Goal: Task Accomplishment & Management: Manage account settings

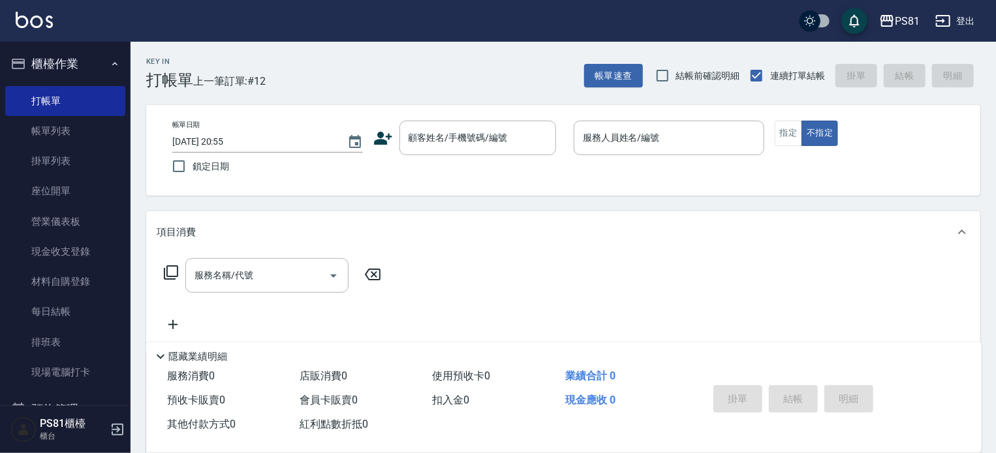
drag, startPoint x: 527, startPoint y: 190, endPoint x: 607, endPoint y: 224, distance: 87.4
click at [530, 191] on div "帳單日期 2025/10/09 20:55 鎖定日期 顧客姓名/手機號碼/編號 顧客姓名/手機號碼/編號 服務人員姓名/編號 服務人員姓名/編號 指定 不指定" at bounding box center [563, 150] width 834 height 91
click at [572, 221] on div "項目消費" at bounding box center [563, 232] width 834 height 42
click at [579, 227] on div "項目消費" at bounding box center [555, 228] width 797 height 14
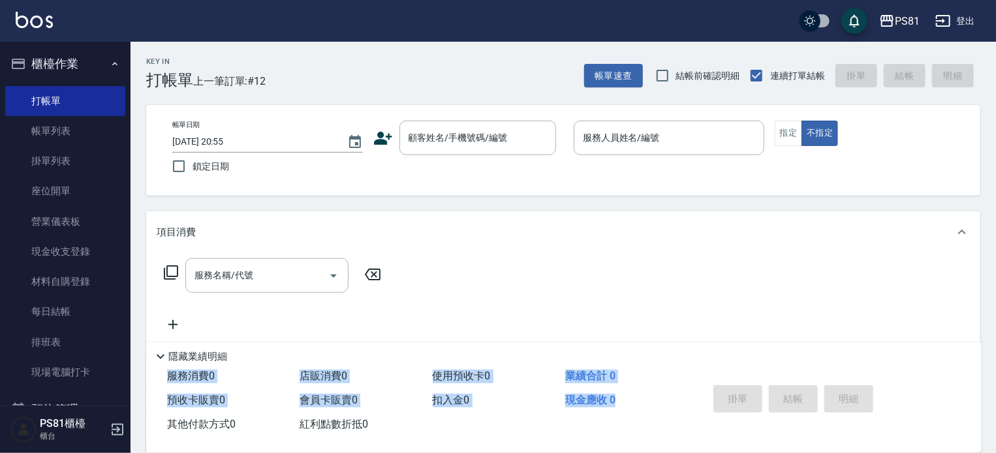
drag, startPoint x: 658, startPoint y: 401, endPoint x: 675, endPoint y: 408, distance: 18.1
click at [666, 404] on div "隱藏業績明細 服務消費 0 店販消費 0 使用預收卡 0 業績合計 0 預收卡販賣 0 會員卡販賣 0 扣入金 0 現金應收 0 其他付款方式 0 紅利點數折…" at bounding box center [563, 398] width 835 height 110
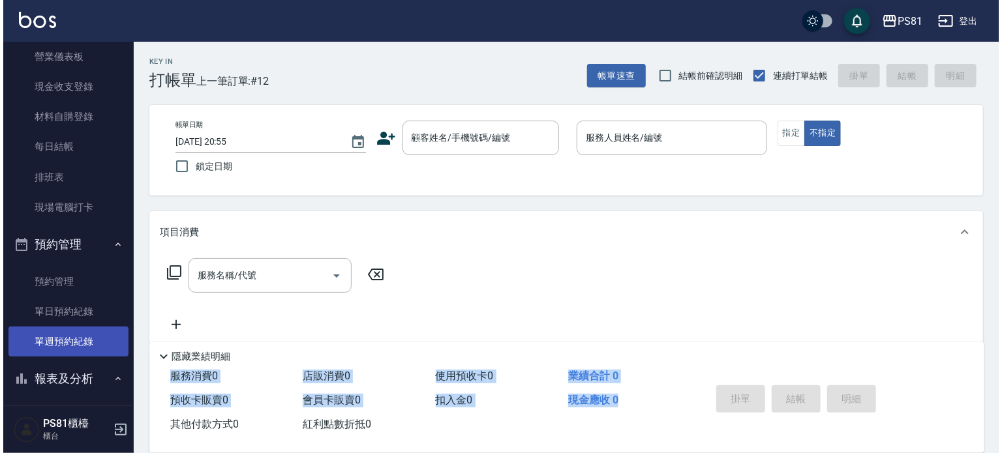
scroll to position [196, 0]
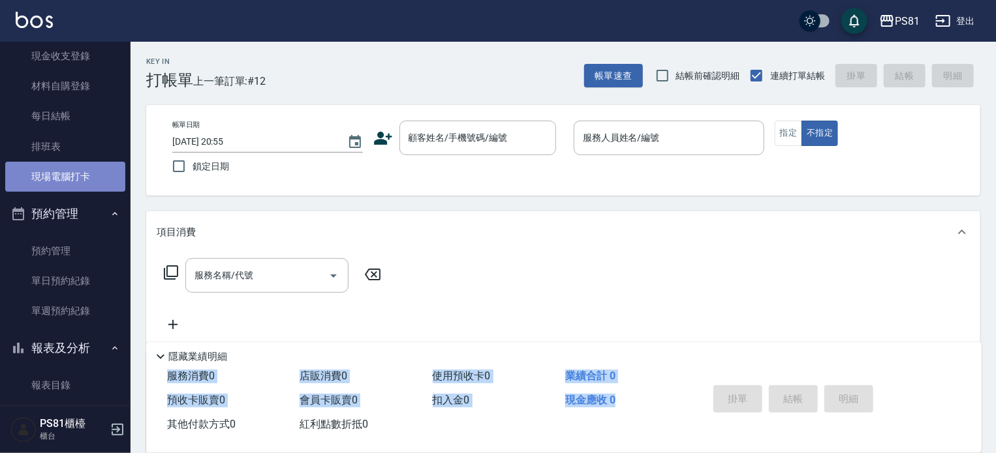
click at [102, 178] on link "現場電腦打卡" at bounding box center [65, 177] width 120 height 30
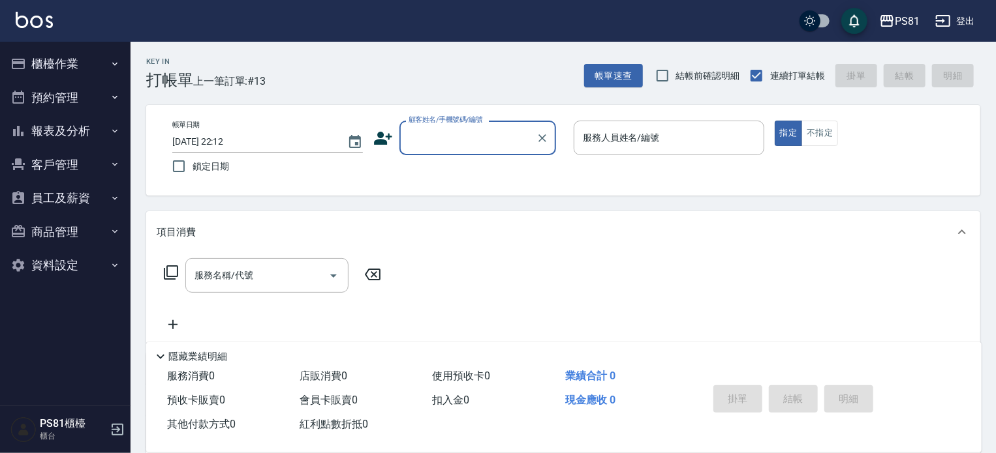
click at [85, 59] on button "櫃檯作業" at bounding box center [65, 64] width 120 height 34
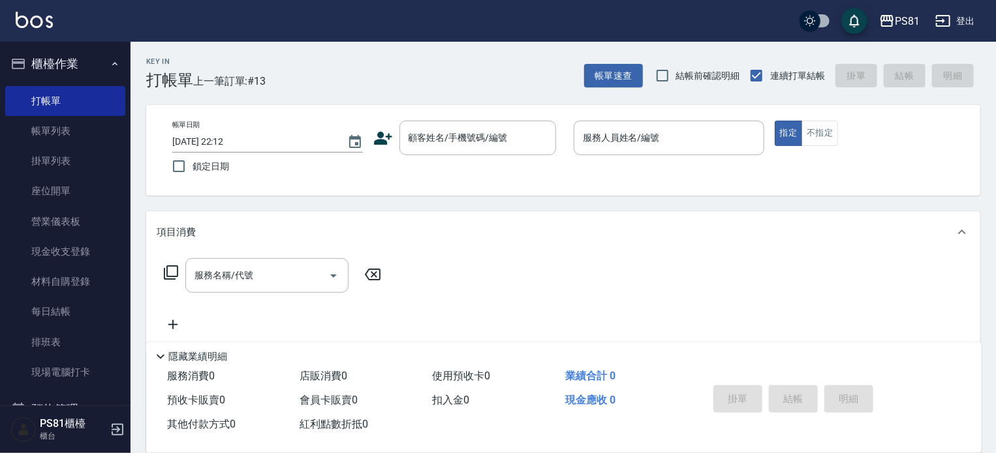
click at [63, 69] on button "櫃檯作業" at bounding box center [65, 64] width 120 height 34
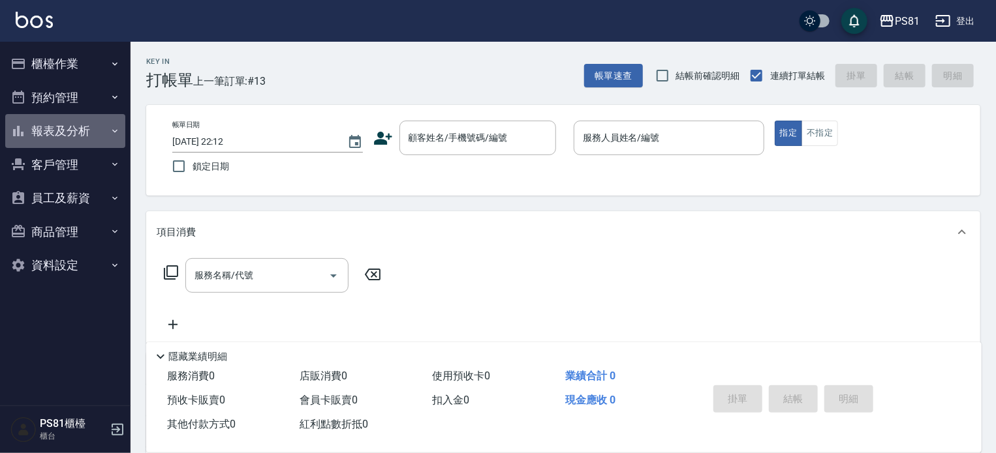
click at [78, 129] on button "報表及分析" at bounding box center [65, 131] width 120 height 34
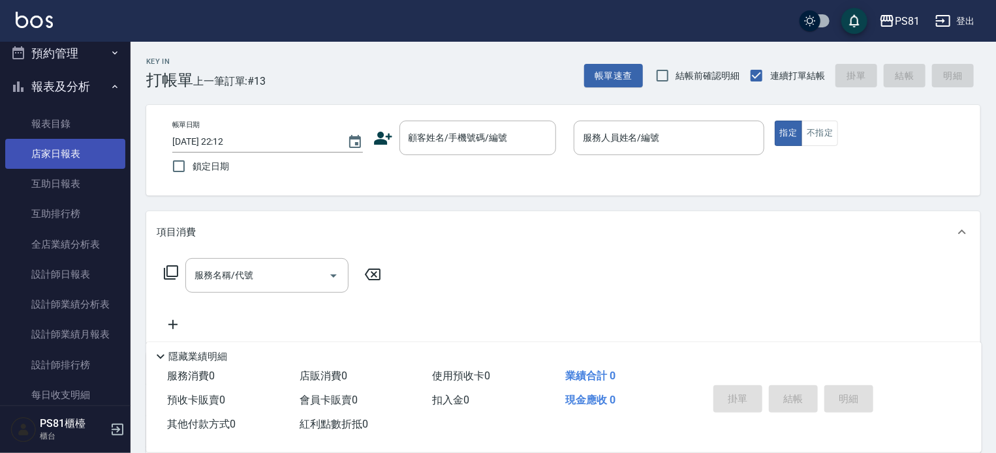
scroll to position [65, 0]
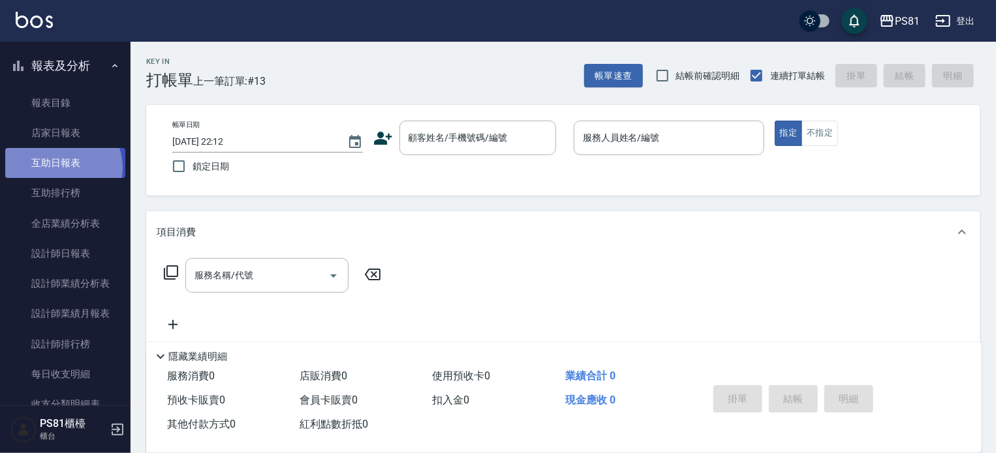
click at [62, 168] on link "互助日報表" at bounding box center [65, 163] width 120 height 30
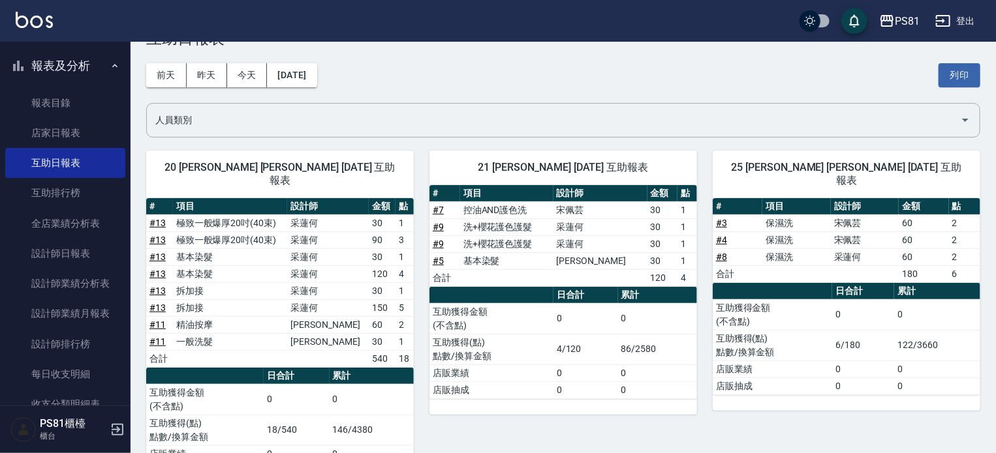
scroll to position [65, 0]
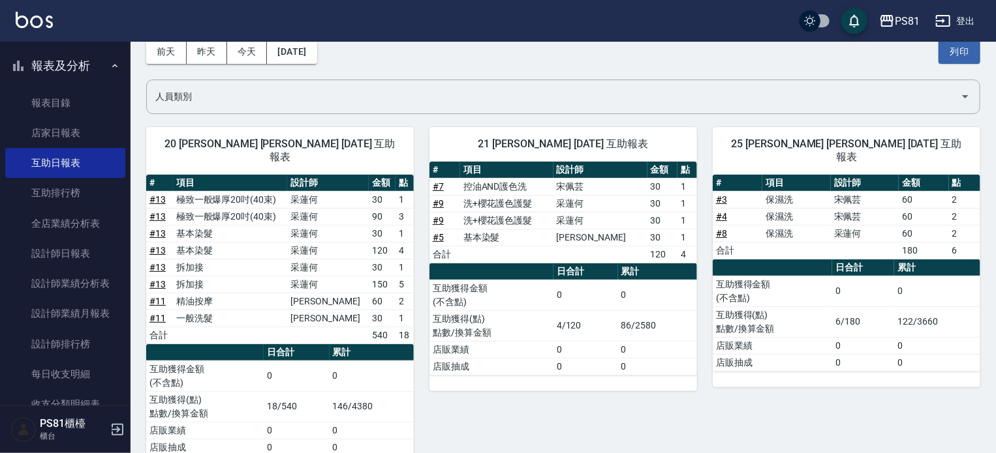
click at [425, 408] on div "21 Q比 潘亮今 10/09/2025 互助報表 # 項目 設計師 金額 點 # 7 控油AND護色洗 宋佩芸 30 1 # 9 洗+櫻花護色護髮 采蓮何 …" at bounding box center [555, 292] width 283 height 361
click at [397, 208] on td "3" at bounding box center [404, 216] width 18 height 17
click at [399, 208] on td "3" at bounding box center [404, 216] width 18 height 17
click at [395, 208] on td "3" at bounding box center [404, 216] width 18 height 17
click at [404, 242] on td "4" at bounding box center [404, 250] width 18 height 17
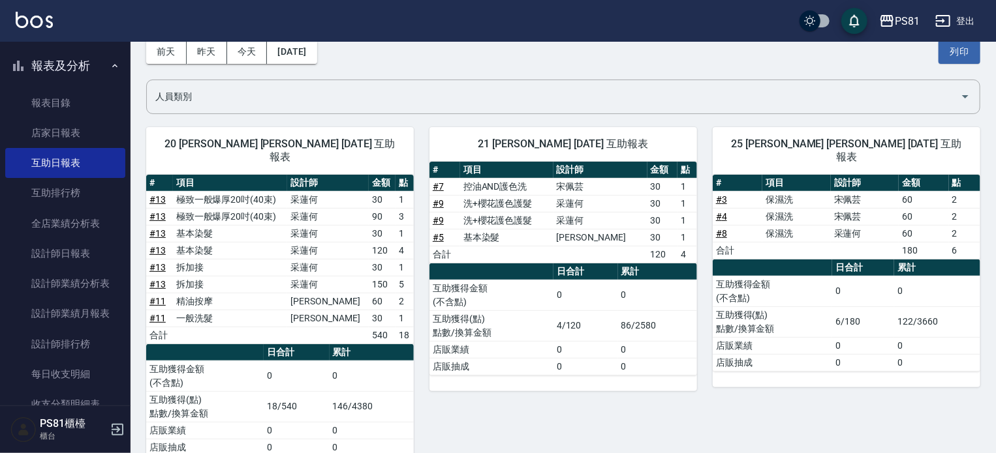
click at [52, 54] on button "報表及分析" at bounding box center [65, 66] width 120 height 34
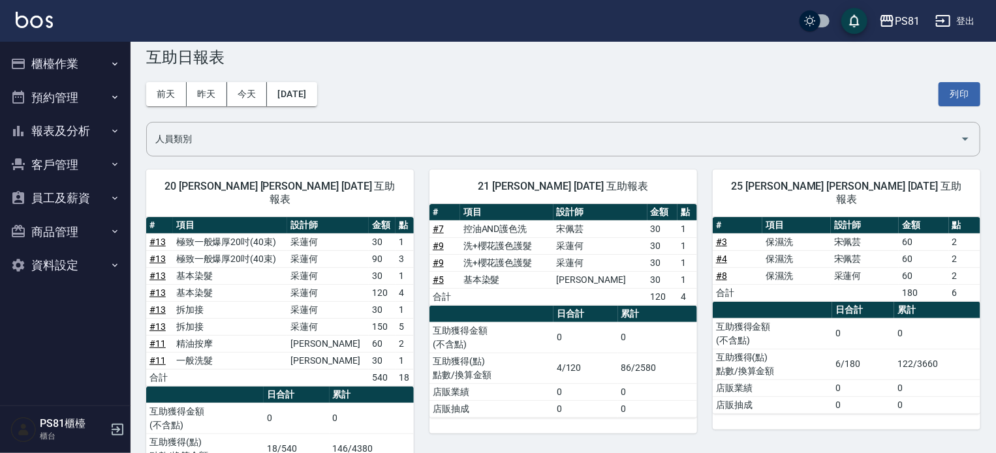
scroll to position [0, 0]
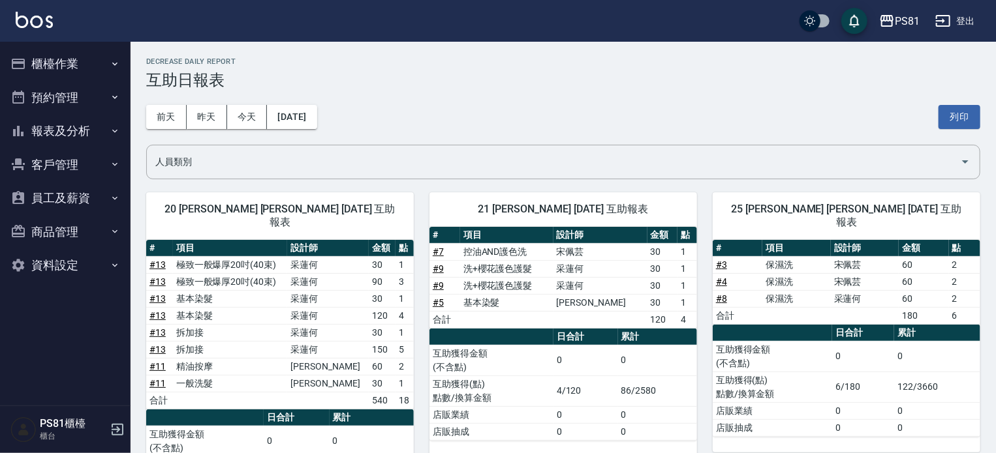
click at [95, 76] on button "櫃檯作業" at bounding box center [65, 64] width 120 height 34
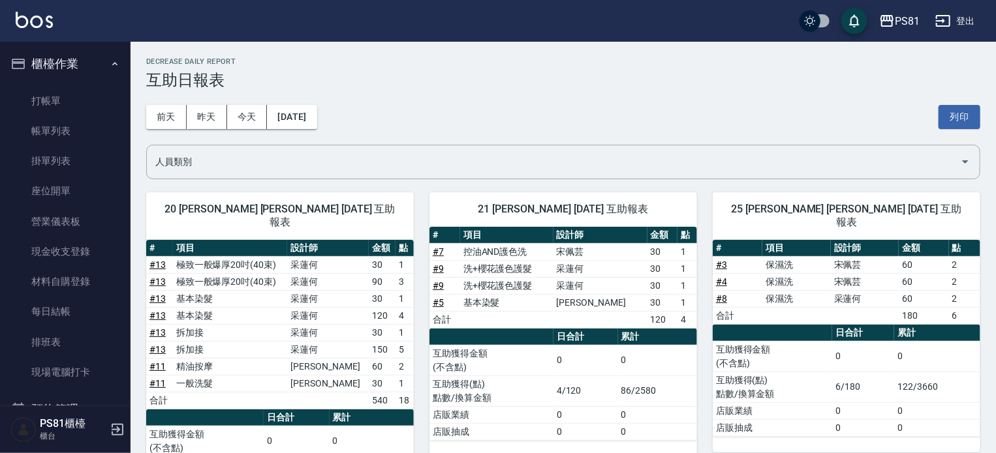
click at [243, 307] on td "基本染髮" at bounding box center [230, 315] width 115 height 17
click at [65, 95] on link "打帳單" at bounding box center [65, 101] width 120 height 30
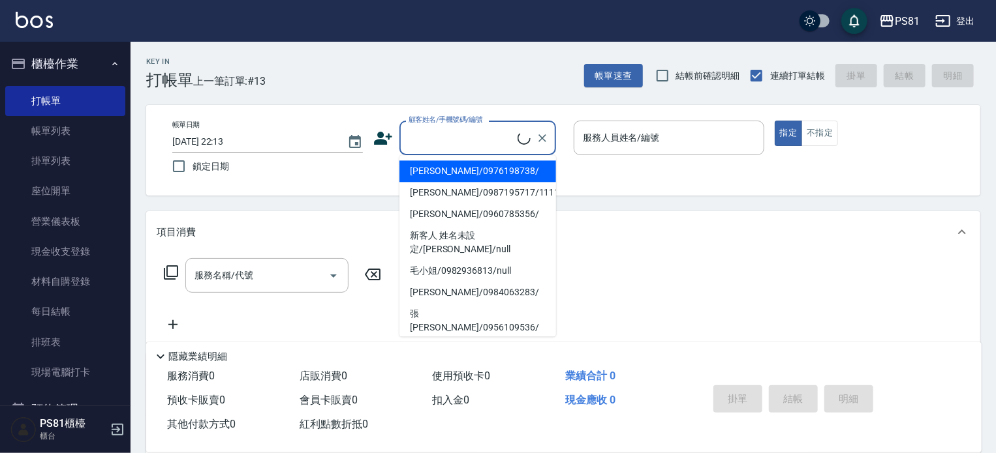
click at [472, 149] on input "顧客姓名/手機號碼/編號" at bounding box center [461, 138] width 112 height 23
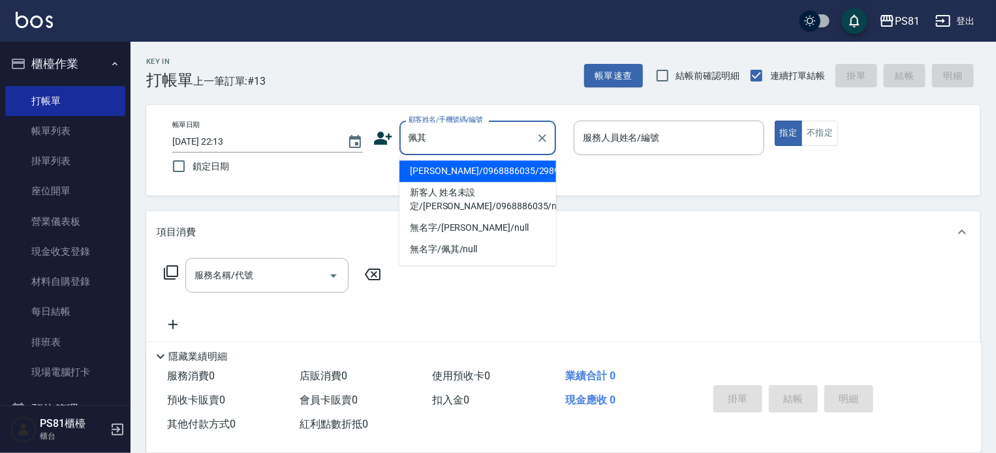
click at [487, 172] on li "吳佩其/0968886035/2989" at bounding box center [477, 172] width 157 height 22
type input "吳佩其/0968886035/2989"
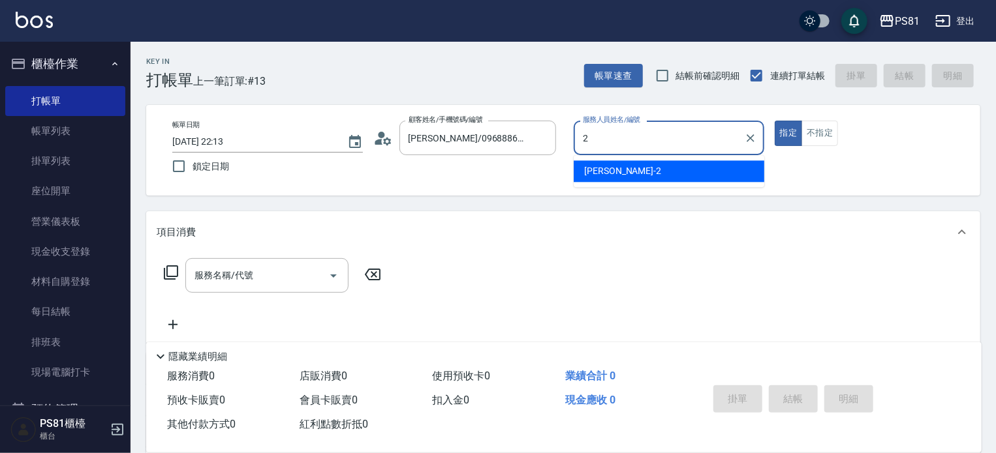
type input "[DEMOGRAPHIC_DATA]-2"
type button "true"
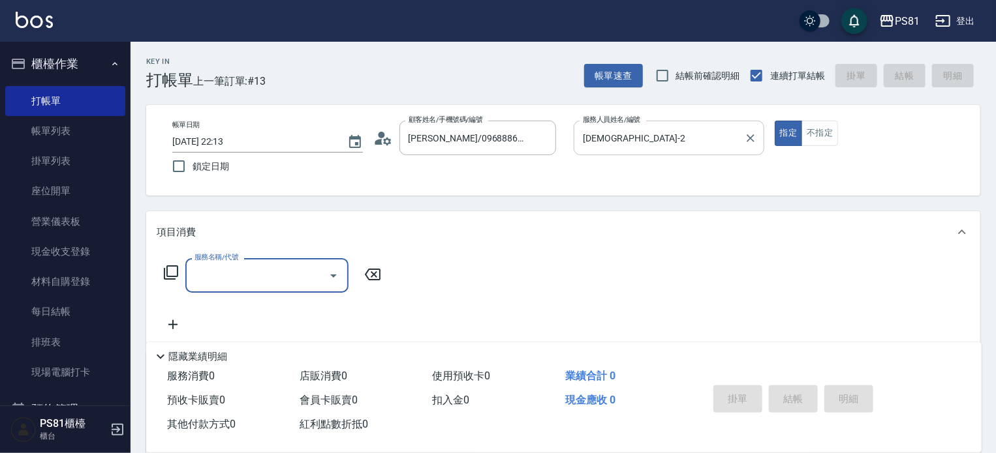
type input "2"
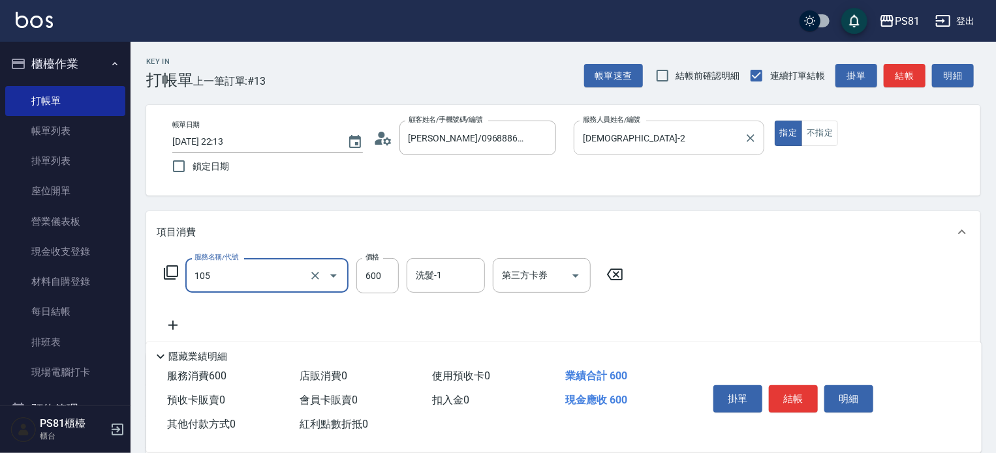
type input "A級洗剪600(105)"
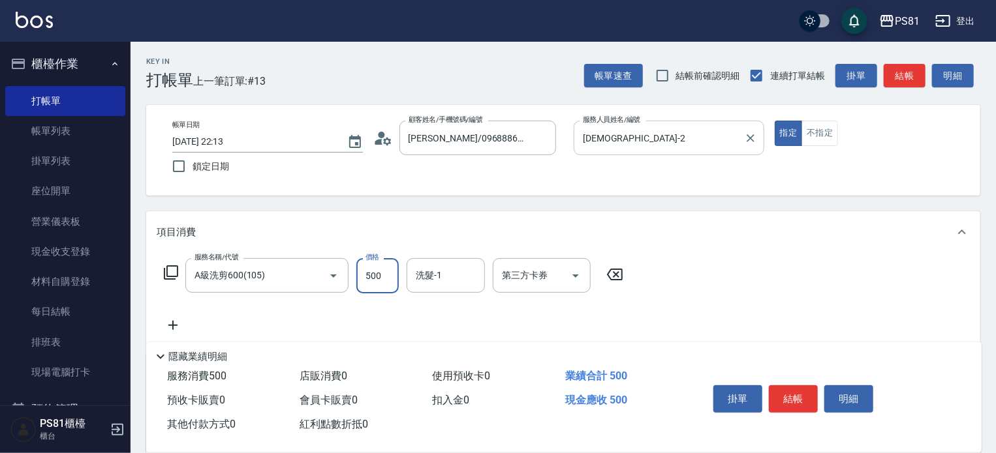
type input "500"
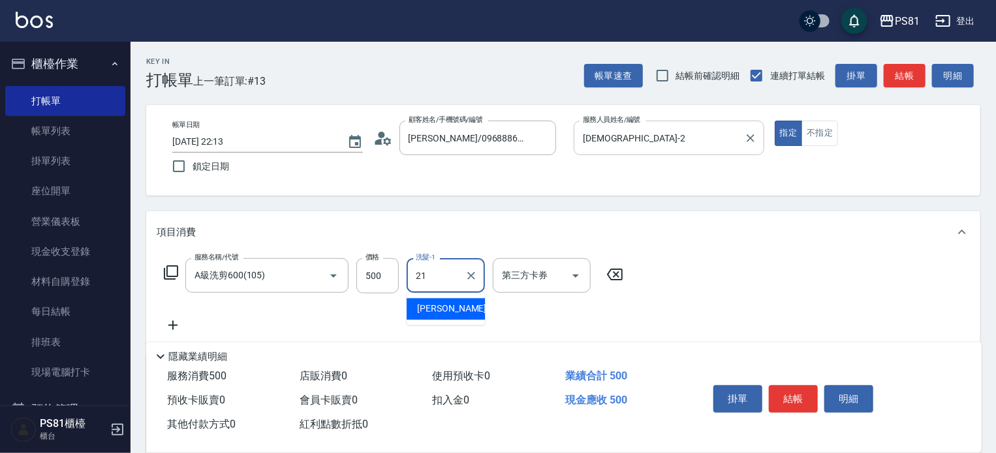
type input "Q比-21"
drag, startPoint x: 785, startPoint y: 293, endPoint x: 791, endPoint y: 303, distance: 12.3
click at [786, 294] on div "服務名稱/代號 A級洗剪600(105) 服務名稱/代號 價格 500 價格 洗髮-1 Q比-21 洗髮-1 第三方卡券 第三方卡券" at bounding box center [563, 298] width 834 height 91
click at [799, 391] on button "結帳" at bounding box center [793, 399] width 49 height 27
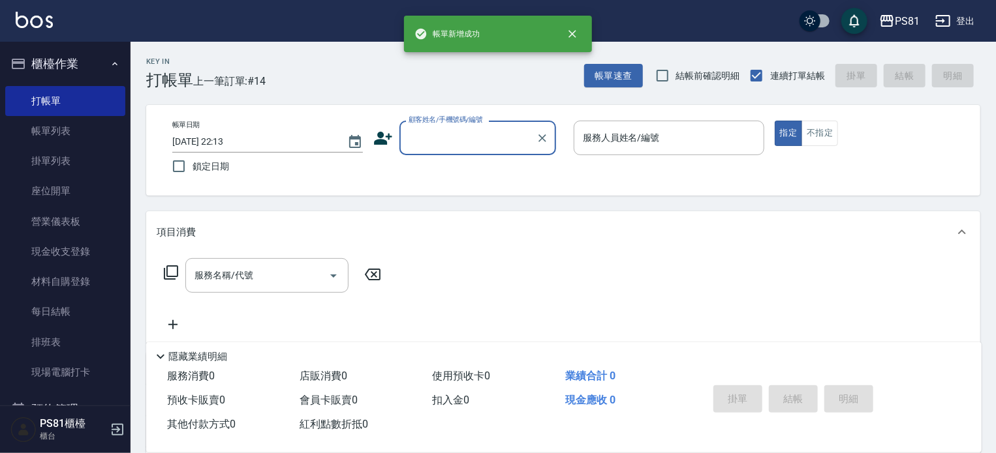
click at [468, 132] on input "顧客姓名/手機號碼/編號" at bounding box center [467, 138] width 125 height 23
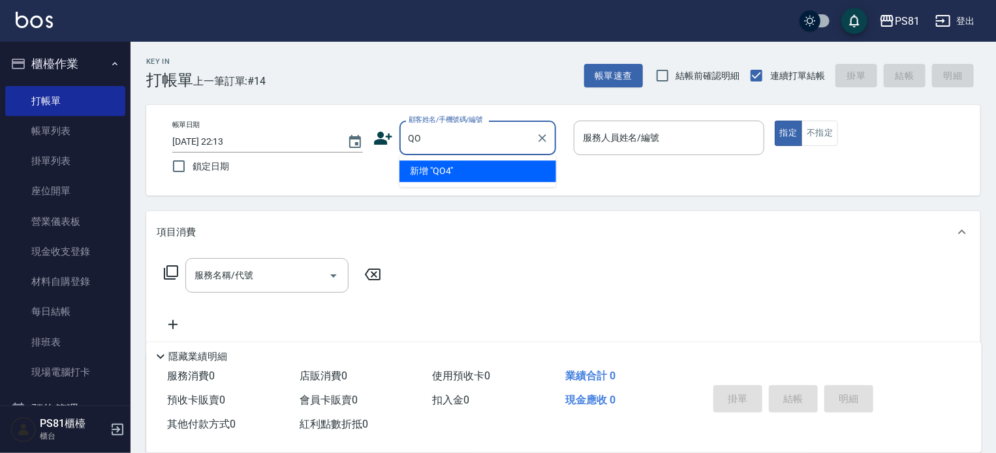
type input "Q"
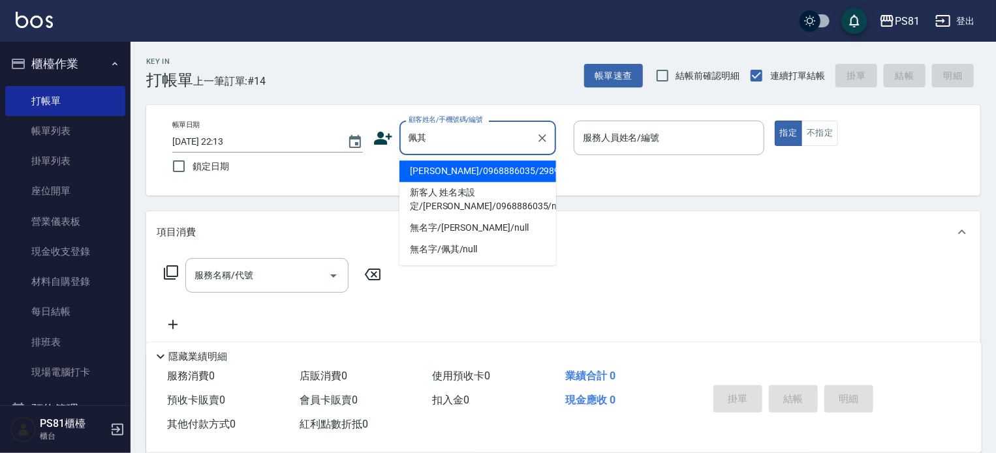
click at [459, 174] on li "吳佩其/0968886035/2989" at bounding box center [477, 172] width 157 height 22
type input "吳佩其/0968886035/2989"
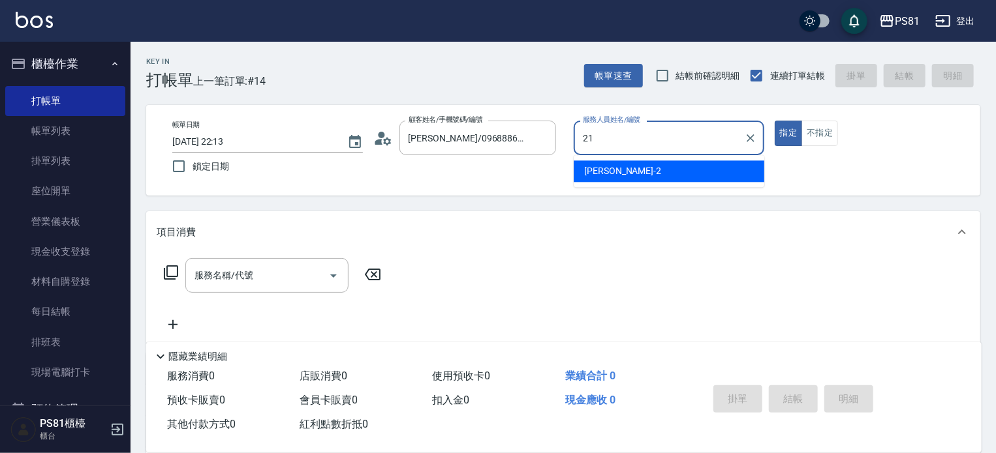
type input "Q比-21"
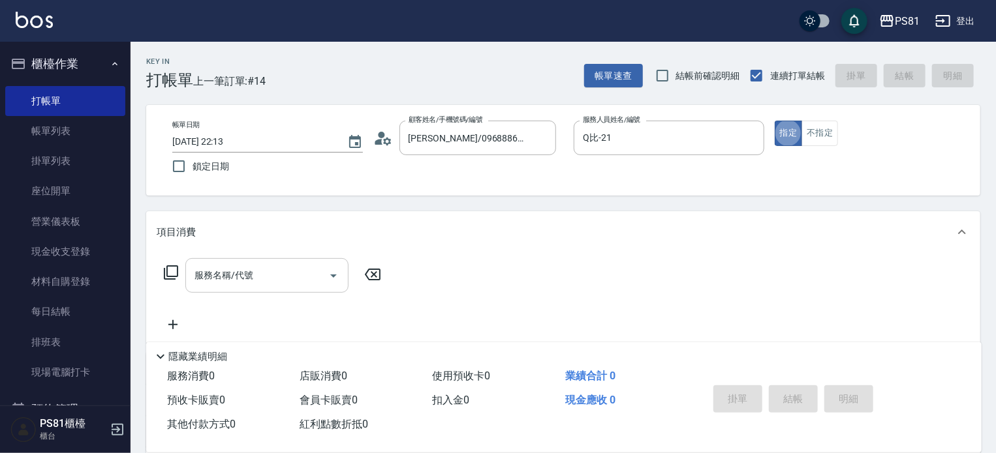
click at [293, 284] on input "服務名稱/代號" at bounding box center [257, 275] width 132 height 23
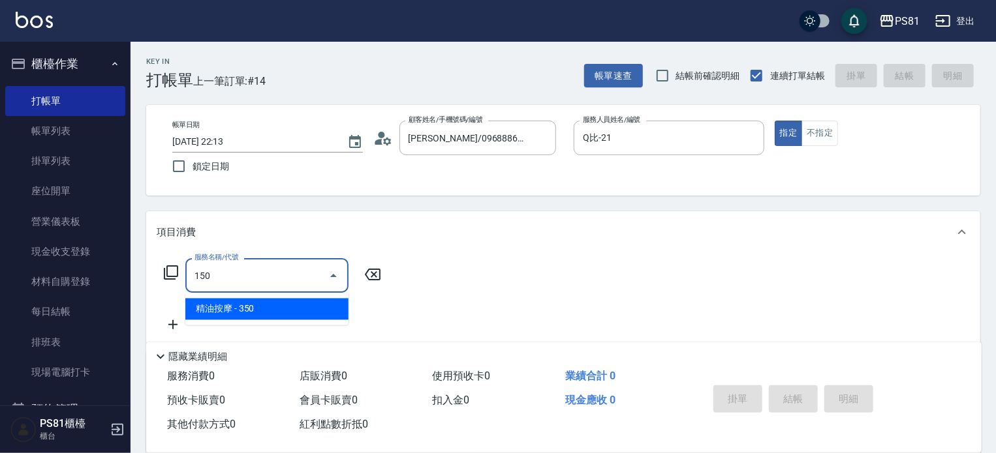
type input "精油按摩(150)"
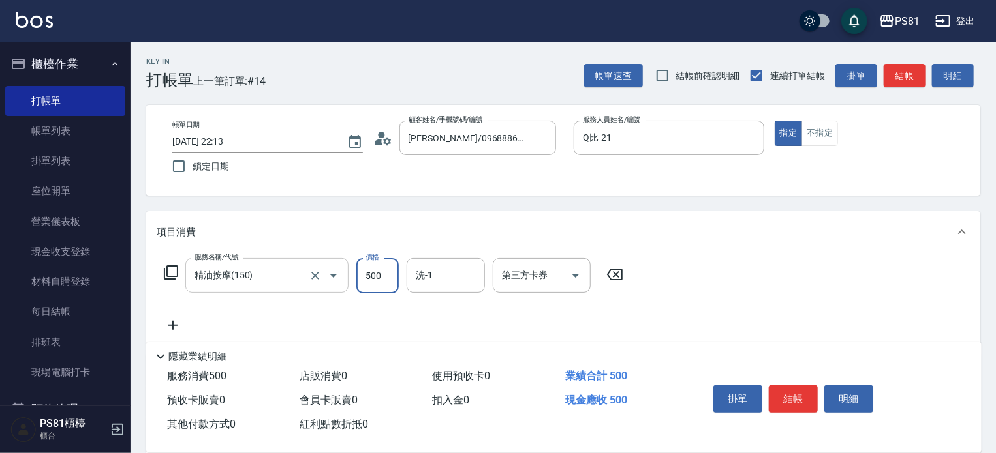
type input "500"
click at [650, 303] on div "服務名稱/代號 精油按摩(150) 服務名稱/代號 價格 500 價格 洗-1 洗-1 第三方卡券 第三方卡券" at bounding box center [563, 298] width 834 height 91
click at [679, 318] on div "服務名稱/代號 精油按摩(150) 服務名稱/代號 價格 500 價格 洗-1 洗-1 第三方卡券 第三方卡券" at bounding box center [563, 298] width 834 height 91
click at [801, 399] on button "結帳" at bounding box center [793, 399] width 49 height 27
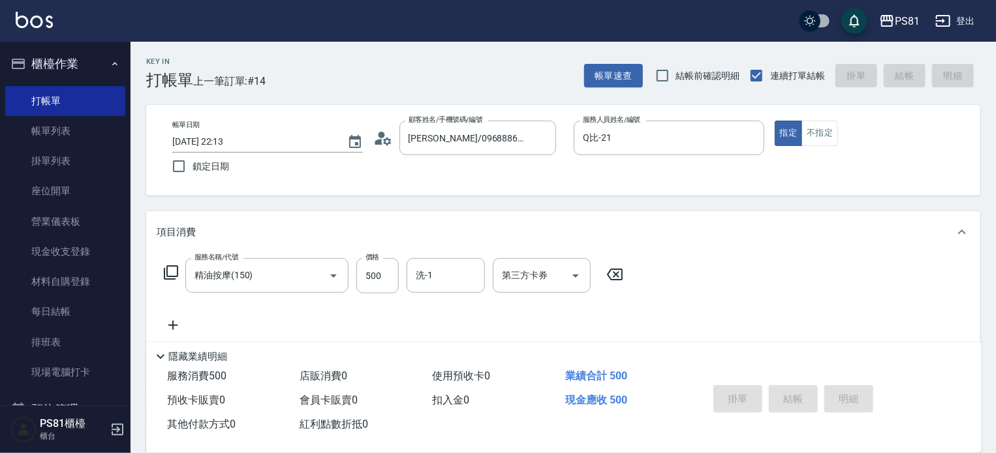
type input "2025/10/09 22:14"
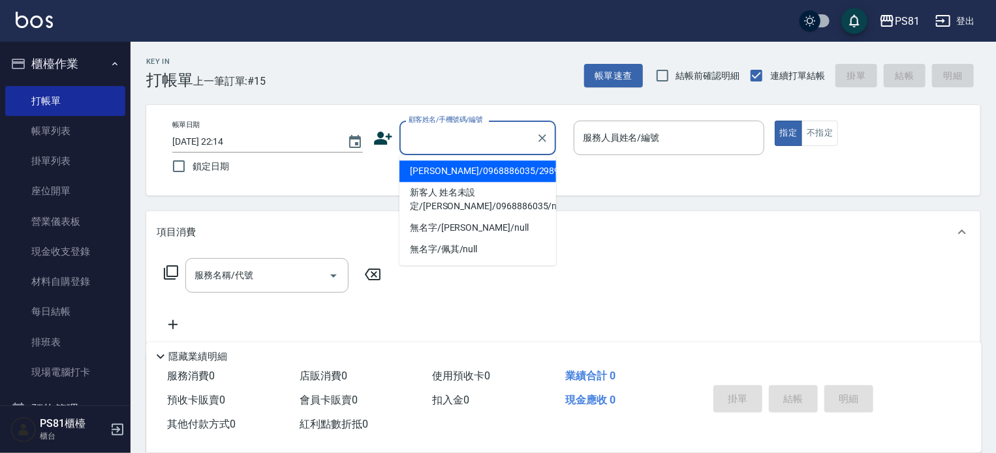
click at [449, 146] on input "顧客姓名/手機號碼/編號" at bounding box center [467, 138] width 125 height 23
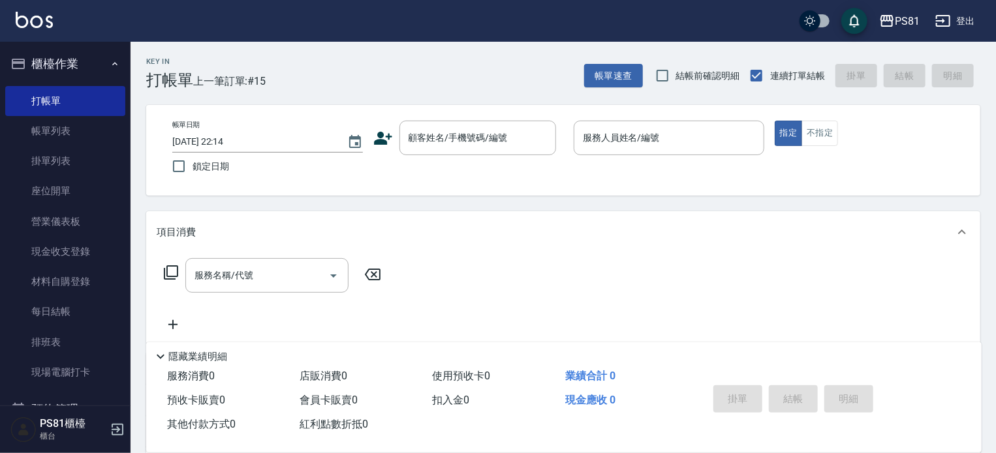
click at [470, 78] on div "Key In 打帳單 上一筆訂單:#15 帳單速查 結帳前確認明細 連續打單結帳 掛單 結帳 明細" at bounding box center [555, 66] width 850 height 48
click at [482, 149] on input "顧客姓名/手機號碼/編號" at bounding box center [467, 138] width 125 height 23
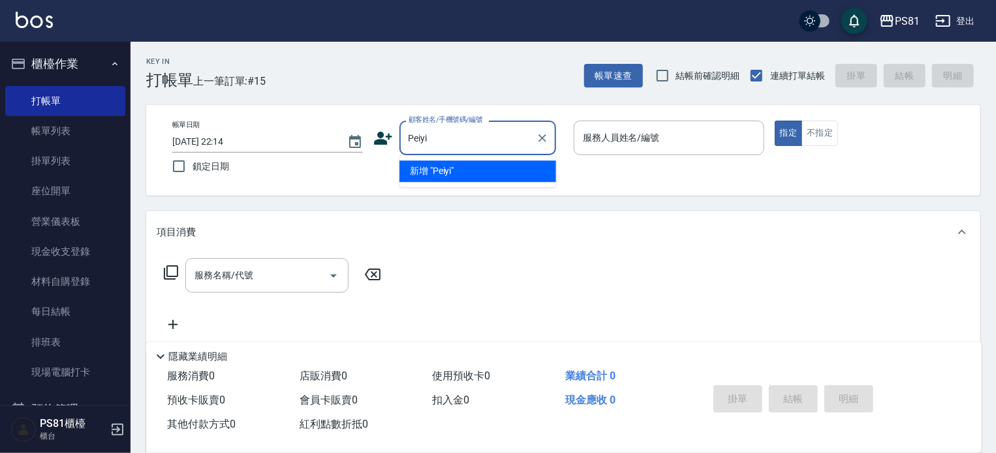
click at [487, 179] on li "新增 "Peiyi"" at bounding box center [477, 172] width 157 height 22
type input "Peiyi"
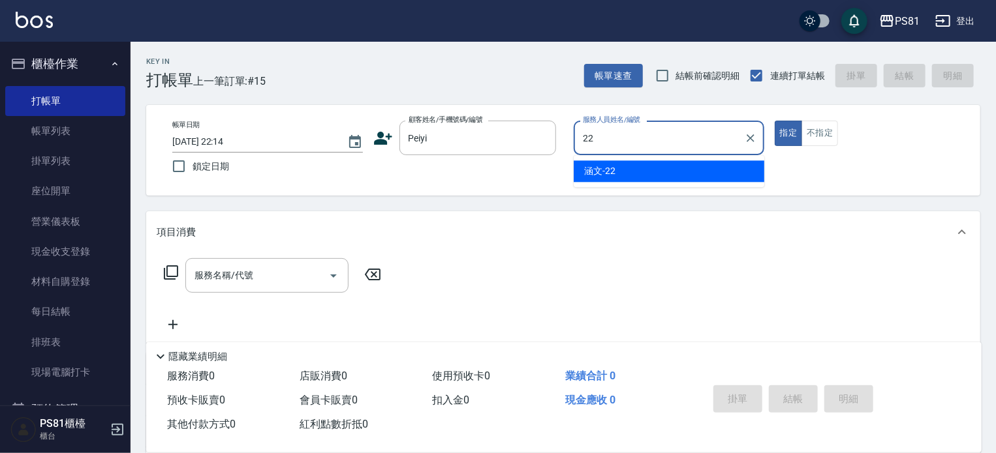
type input "涵文-22"
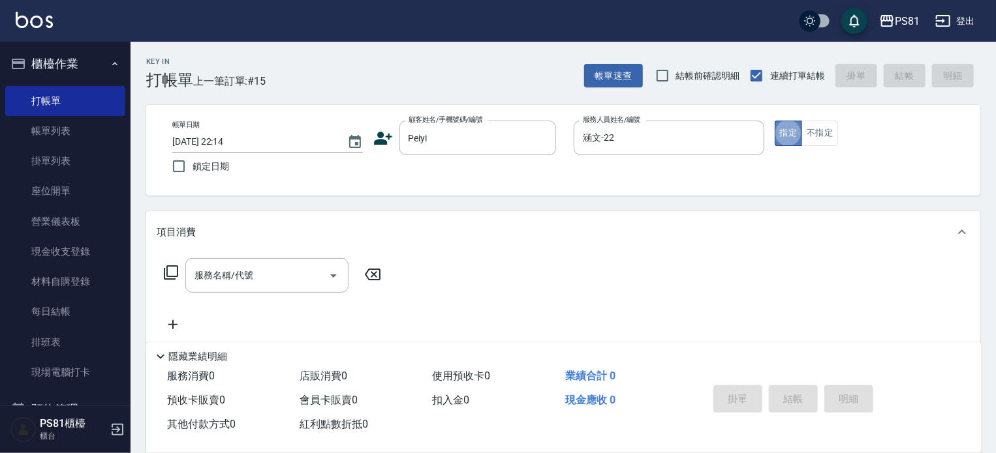
click at [791, 134] on button "指定" at bounding box center [789, 133] width 28 height 25
click at [294, 275] on input "服務名稱/代號" at bounding box center [257, 275] width 132 height 23
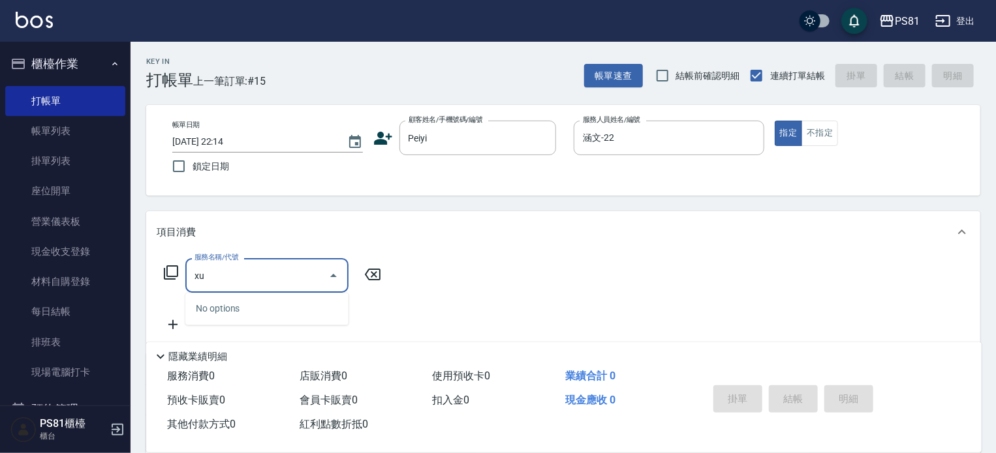
type input "x"
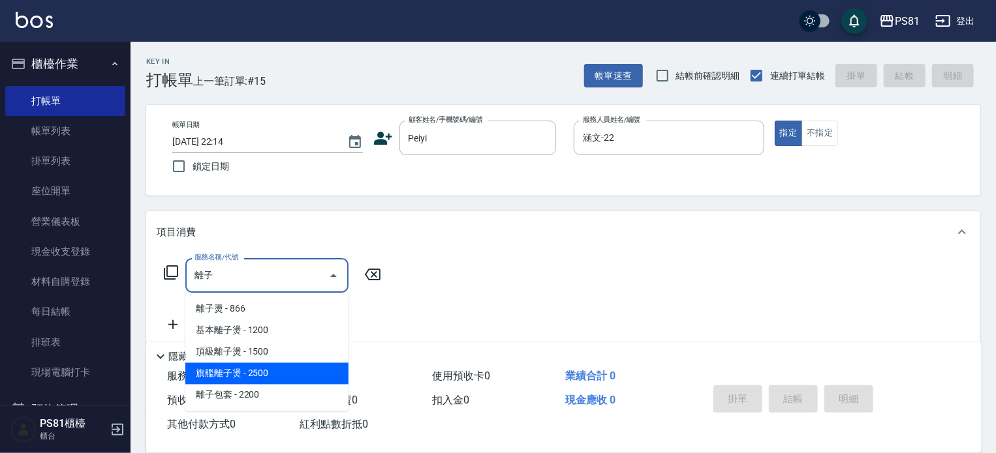
click at [257, 375] on span "旗艦離子燙 - 2500" at bounding box center [266, 374] width 163 height 22
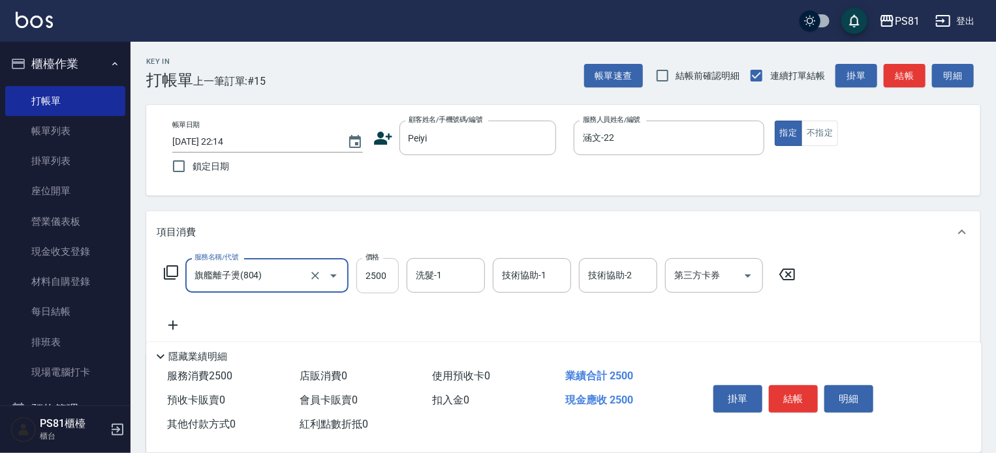
type input "旗艦離子燙(804)"
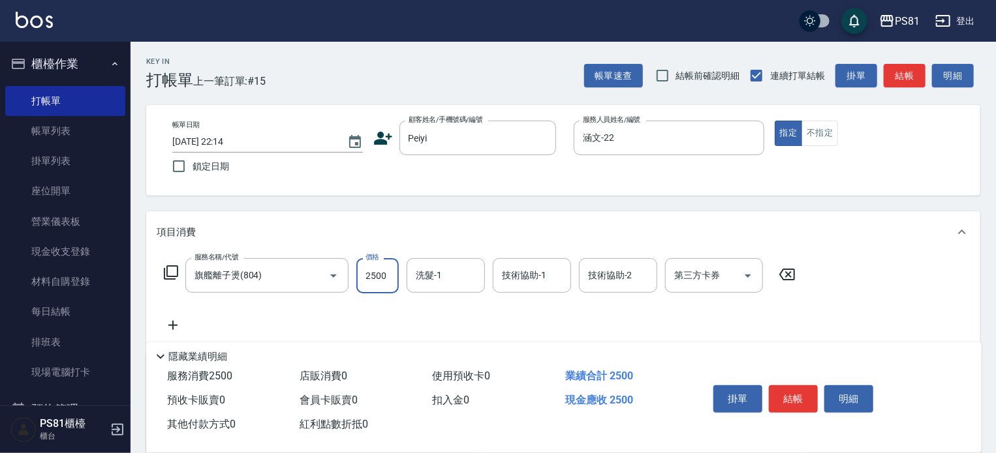
click at [382, 278] on input "2500" at bounding box center [377, 275] width 42 height 35
type input "2000"
click at [394, 318] on div "服務名稱/代號 旗艦離子燙(804) 服務名稱/代號 價格 2000 價格 洗髮-1 洗髮-1 技術協助-1 技術協助-1 技術協助-2 技術協助-2 第三方…" at bounding box center [480, 295] width 647 height 75
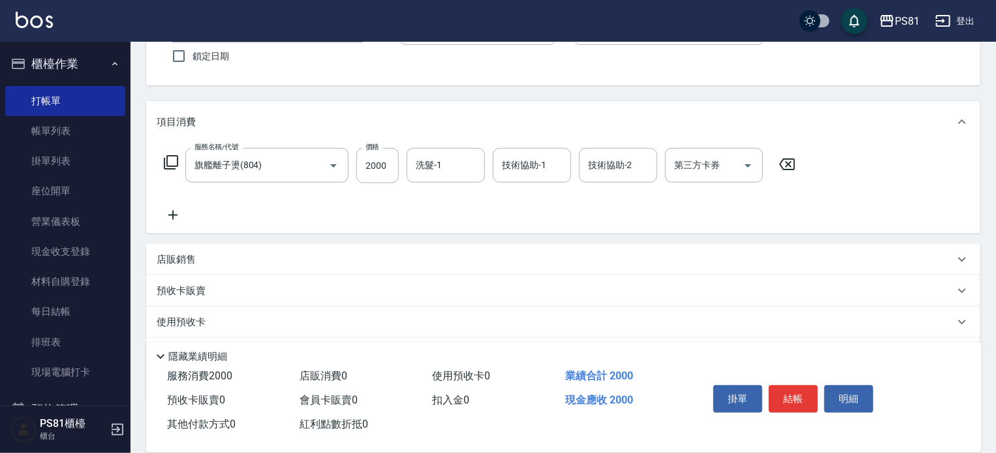
scroll to position [181, 0]
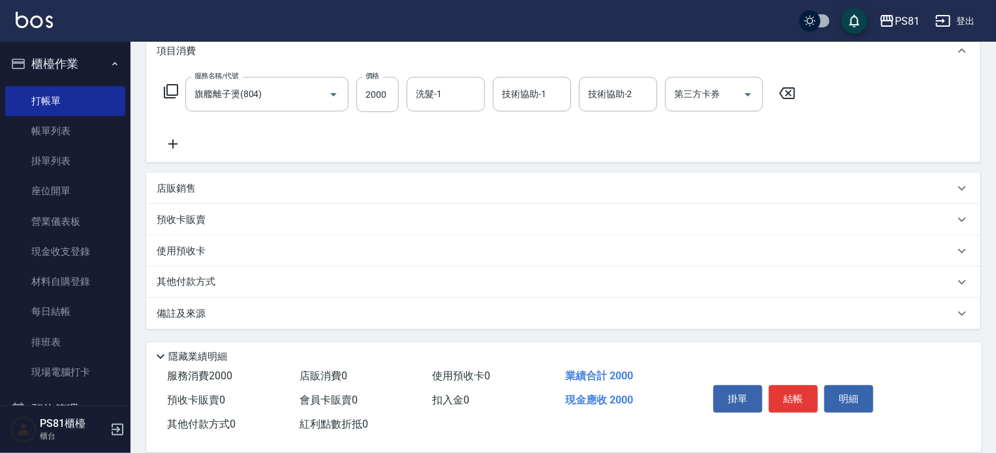
click at [185, 280] on p "其他付款方式" at bounding box center [189, 282] width 65 height 14
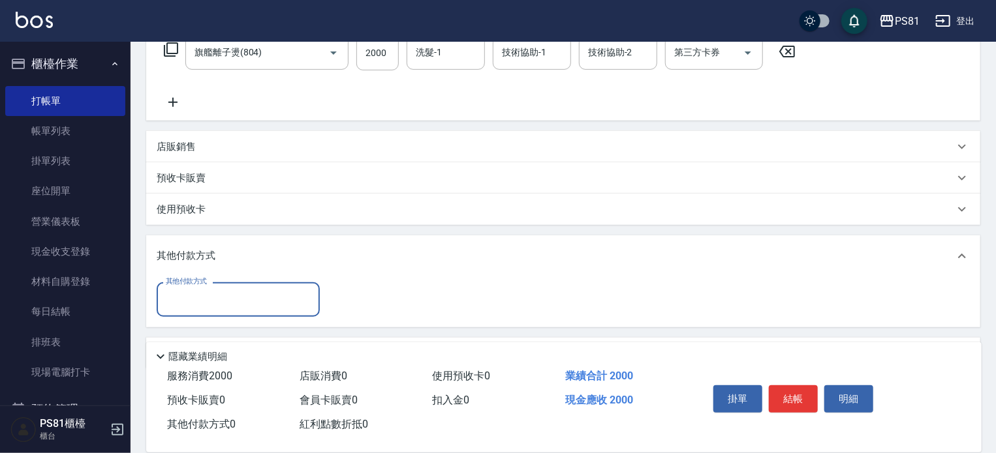
scroll to position [263, 0]
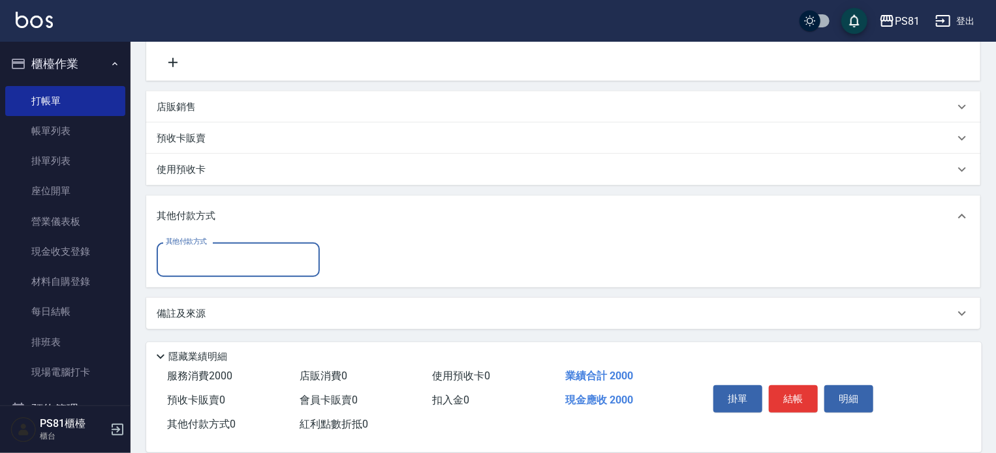
click at [238, 249] on input "其他付款方式" at bounding box center [237, 260] width 151 height 23
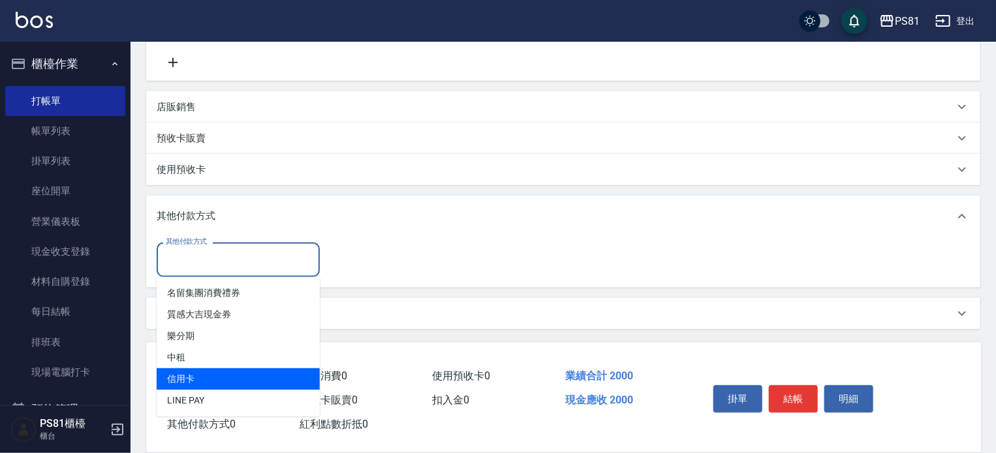
click at [187, 382] on span "信用卡" at bounding box center [238, 380] width 163 height 22
type input "信用卡"
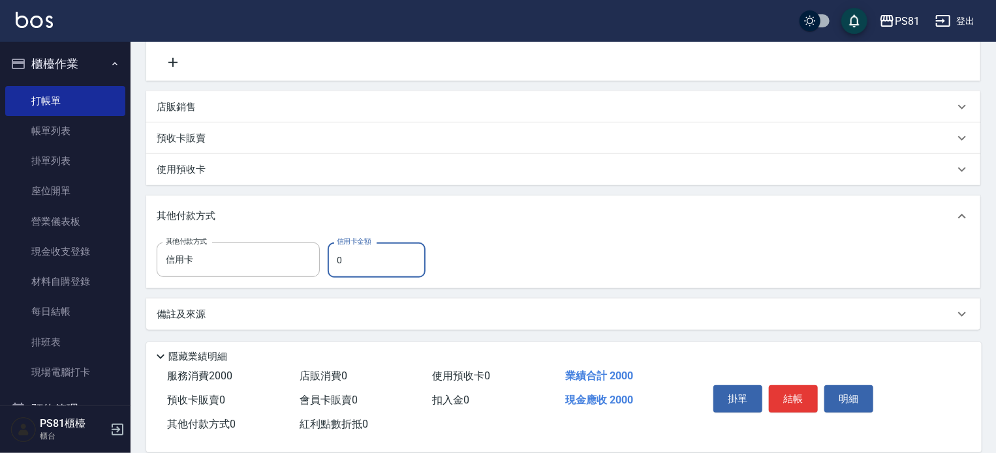
click at [348, 269] on input "0" at bounding box center [377, 260] width 98 height 35
type input "2000"
click at [478, 268] on div "其他付款方式 信用卡 其他付款方式 信用卡金額 2000 信用卡金額" at bounding box center [563, 260] width 813 height 35
drag, startPoint x: 614, startPoint y: 401, endPoint x: 564, endPoint y: 397, distance: 49.8
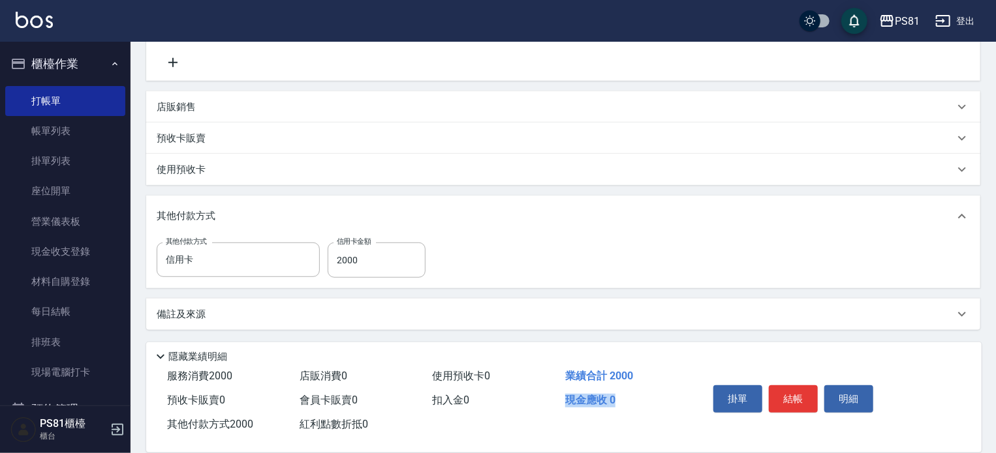
click at [565, 397] on span "現金應收 0" at bounding box center [590, 400] width 50 height 12
click at [613, 401] on span "現金應收 0" at bounding box center [590, 400] width 50 height 12
click at [632, 399] on div "現金應收 0" at bounding box center [626, 401] width 132 height 24
click at [808, 390] on button "結帳" at bounding box center [793, 399] width 49 height 27
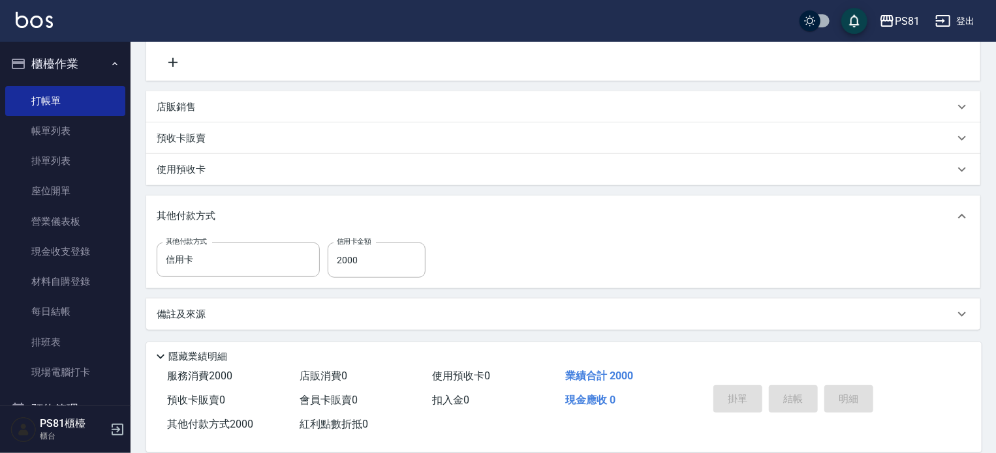
type input "[DATE] 22:15"
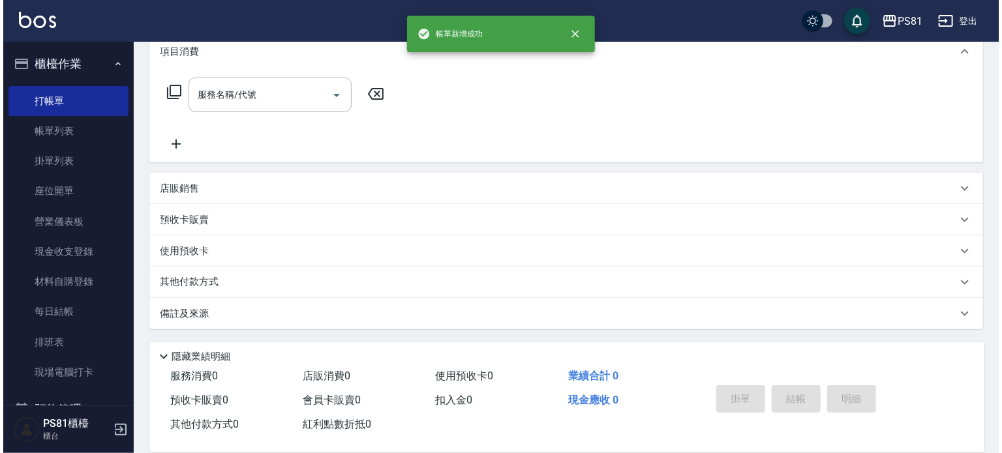
scroll to position [0, 0]
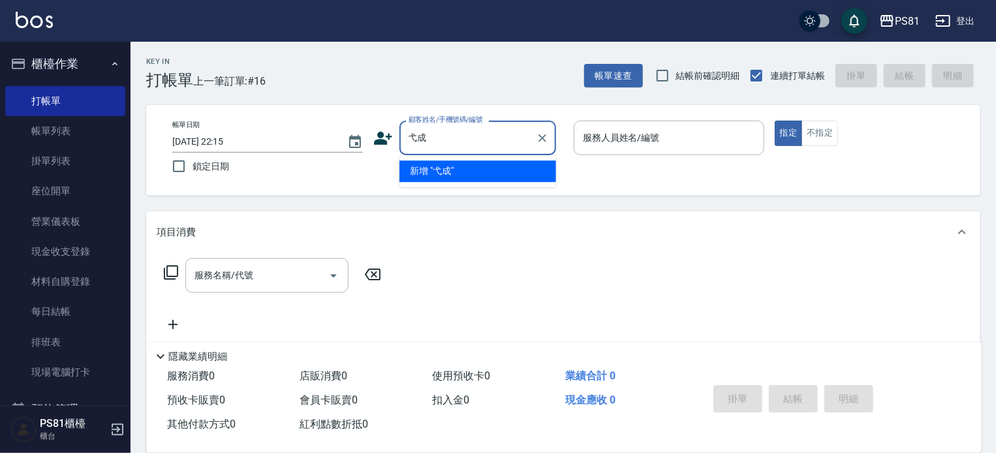
type input "弋程"
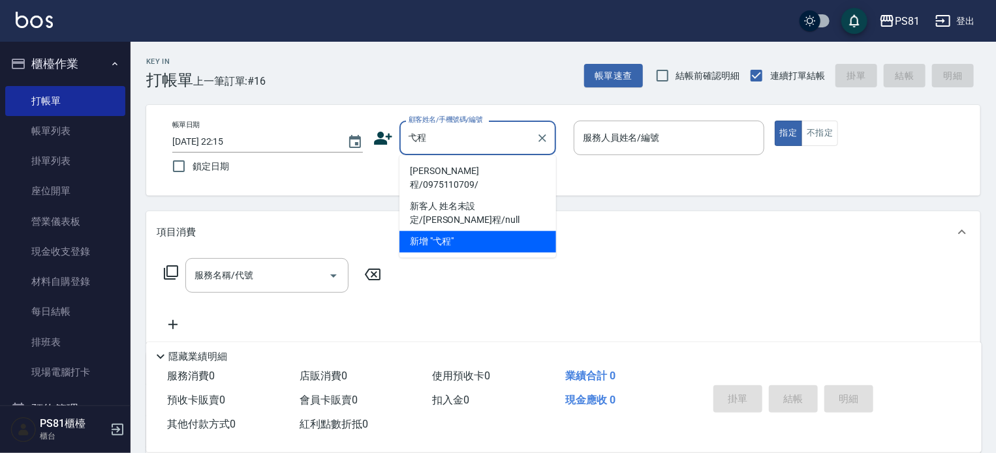
click at [500, 172] on li "[PERSON_NAME]程/0975110709/" at bounding box center [477, 178] width 157 height 35
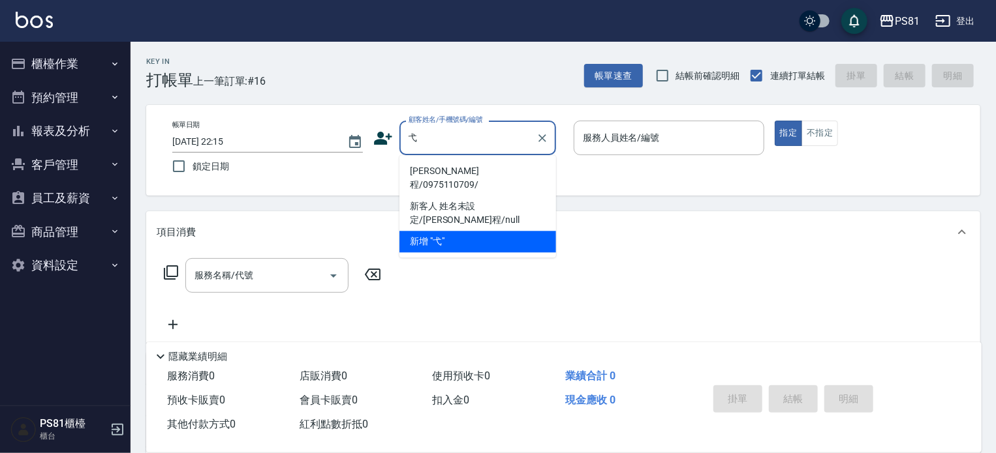
click at [431, 164] on li "[PERSON_NAME]程/0975110709/" at bounding box center [477, 178] width 157 height 35
type input "[PERSON_NAME]程/0975110709/"
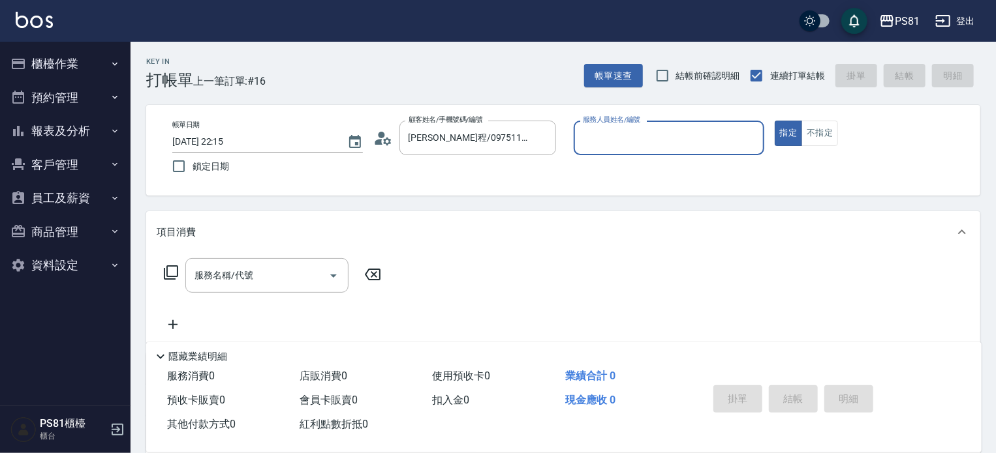
type input "[DEMOGRAPHIC_DATA]-2"
click at [775, 121] on button "指定" at bounding box center [789, 133] width 28 height 25
type button "true"
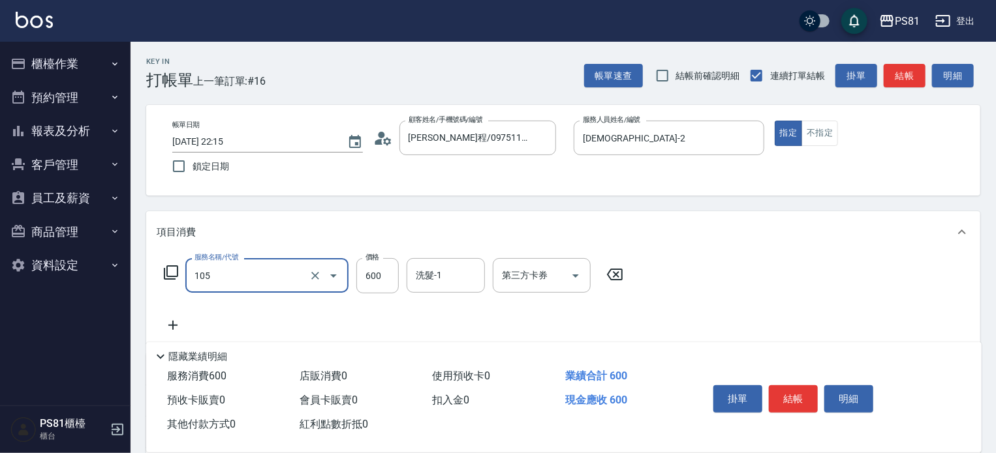
type input "A級洗剪600(105)"
click at [739, 302] on div "服務名稱/代號 A級洗剪600(105) 服務名稱/代號 價格 600 價格 洗髮-1 洗髮-1 第三方卡券 第三方卡券" at bounding box center [563, 298] width 834 height 91
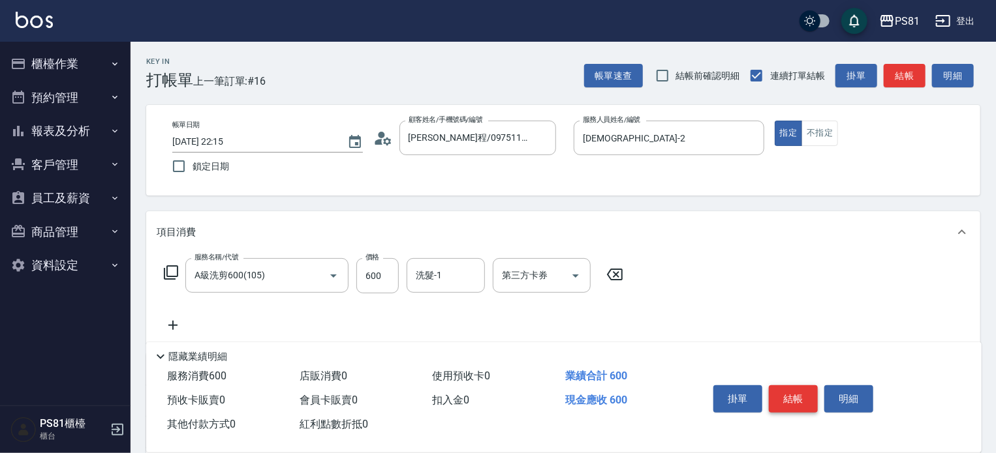
click at [782, 387] on button "結帳" at bounding box center [793, 399] width 49 height 27
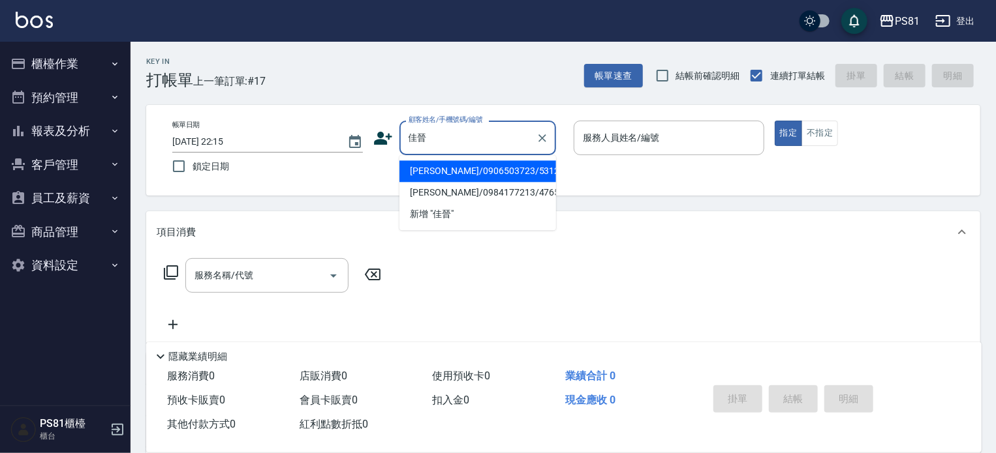
click at [479, 170] on li "[PERSON_NAME]/0906503723/5312" at bounding box center [477, 172] width 157 height 22
type input "[PERSON_NAME]/0906503723/5312"
type input "[DEMOGRAPHIC_DATA]-2"
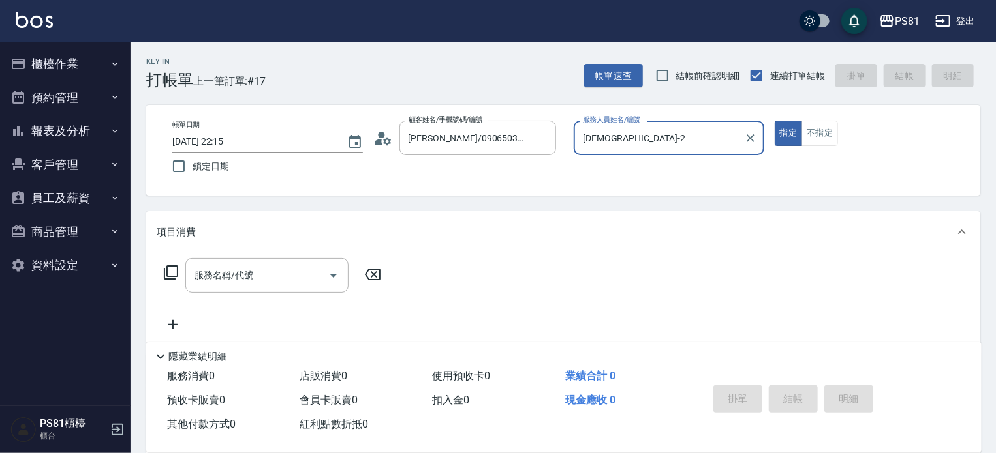
click at [775, 121] on button "指定" at bounding box center [789, 133] width 28 height 25
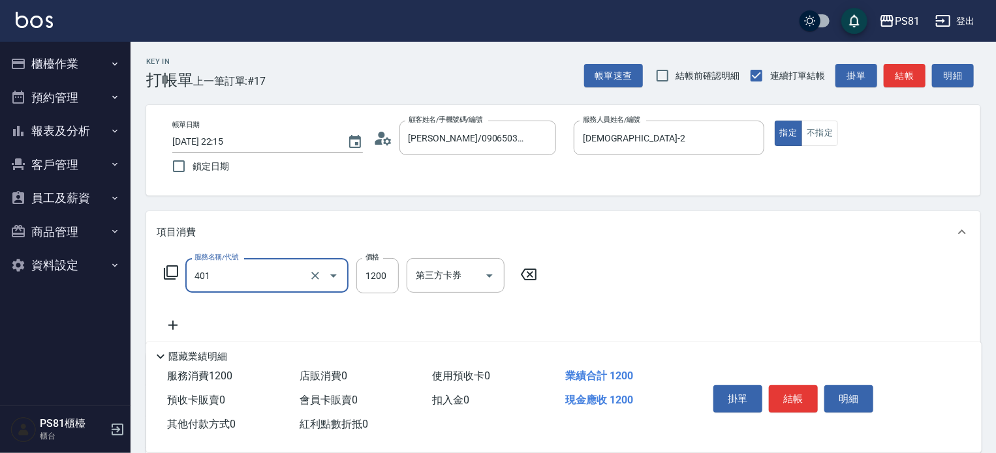
type input "基本染髮(401)"
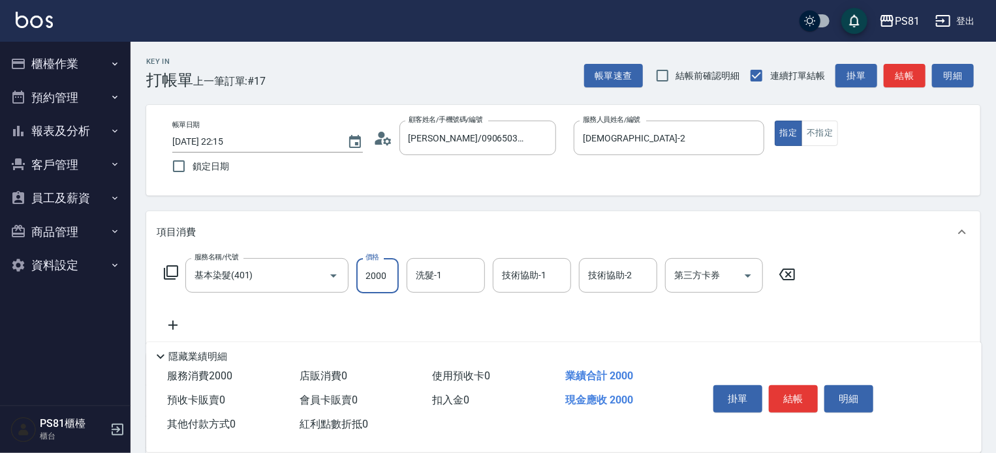
type input "2000"
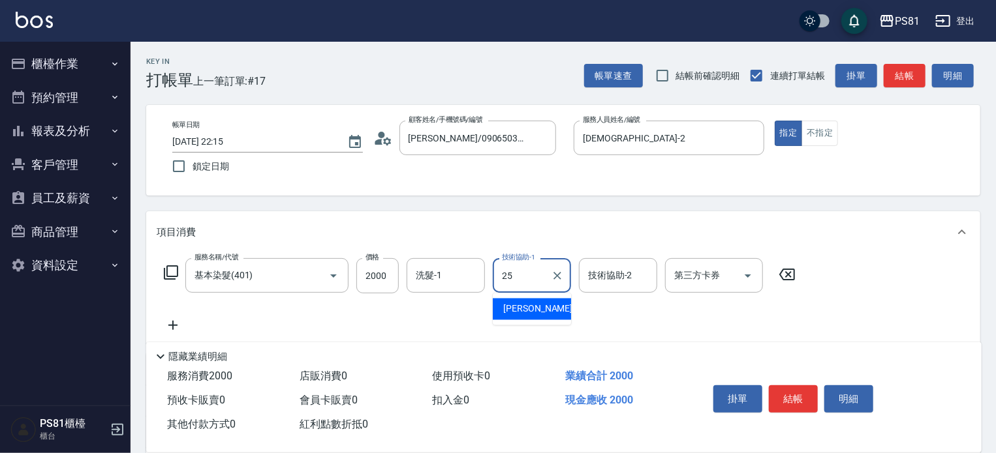
type input "[PERSON_NAME]-25"
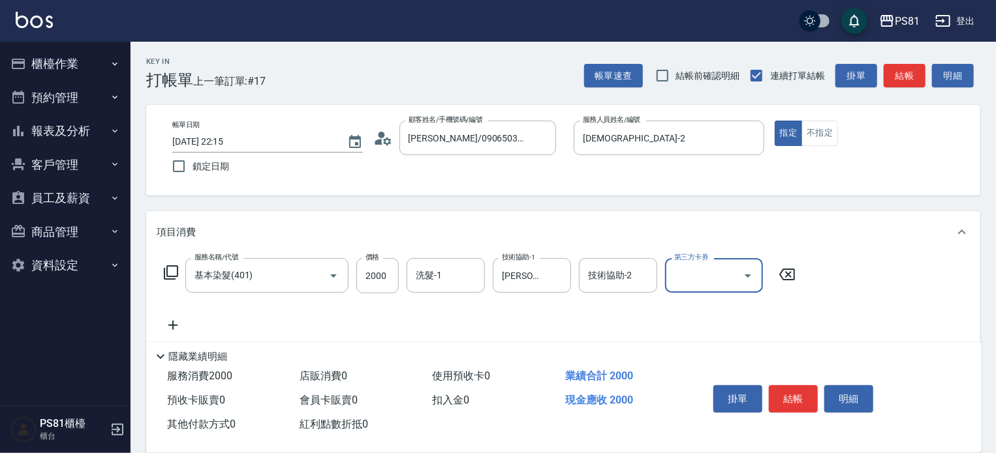
click at [425, 323] on div "服務名稱/代號 基本染髮(401) 服務名稱/代號 價格 2000 價格 洗髮-1 洗髮-1 技術協助-1 [PERSON_NAME]-25 技術協助-1 技…" at bounding box center [480, 295] width 647 height 75
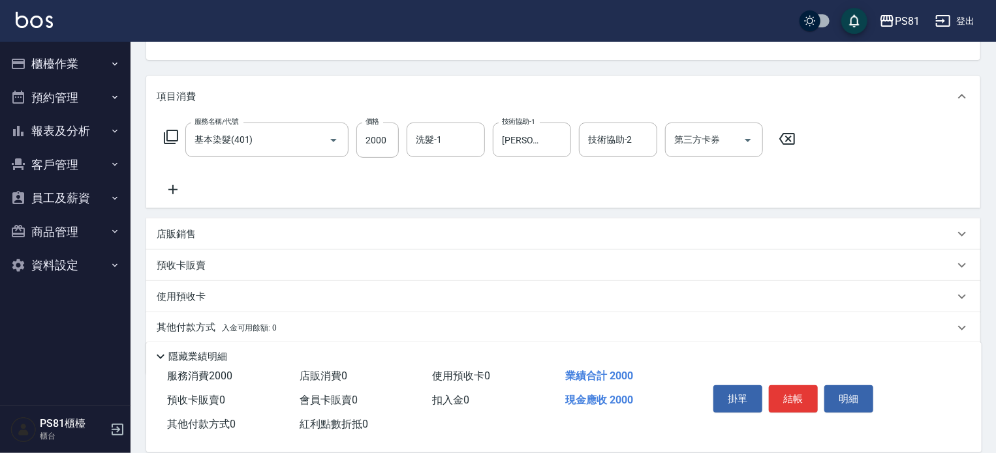
scroll to position [181, 0]
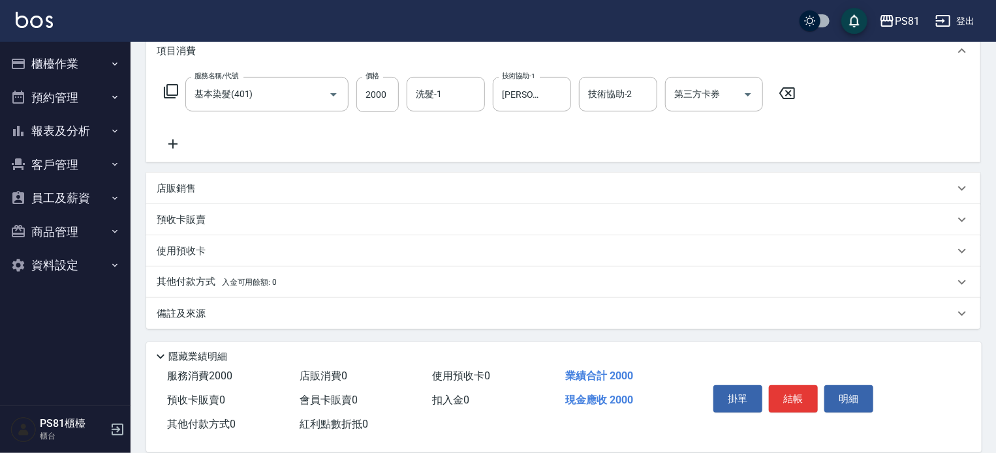
click at [167, 193] on p "店販銷售" at bounding box center [176, 189] width 39 height 14
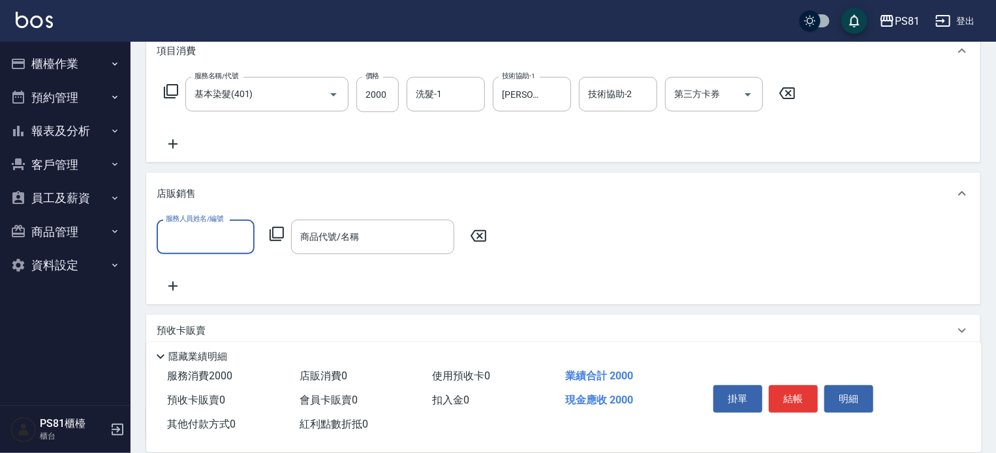
scroll to position [0, 0]
click at [234, 241] on input "服務人員姓名/編號" at bounding box center [205, 237] width 86 height 23
type input "[PERSON_NAME]-25"
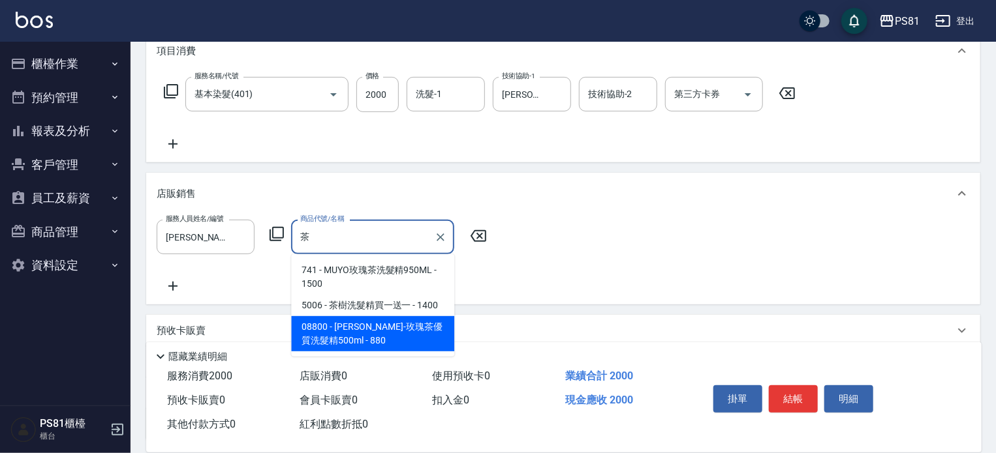
click at [378, 329] on span "08800 - [PERSON_NAME]-玫瑰茶優質洗髮精500ml - 880" at bounding box center [372, 333] width 163 height 35
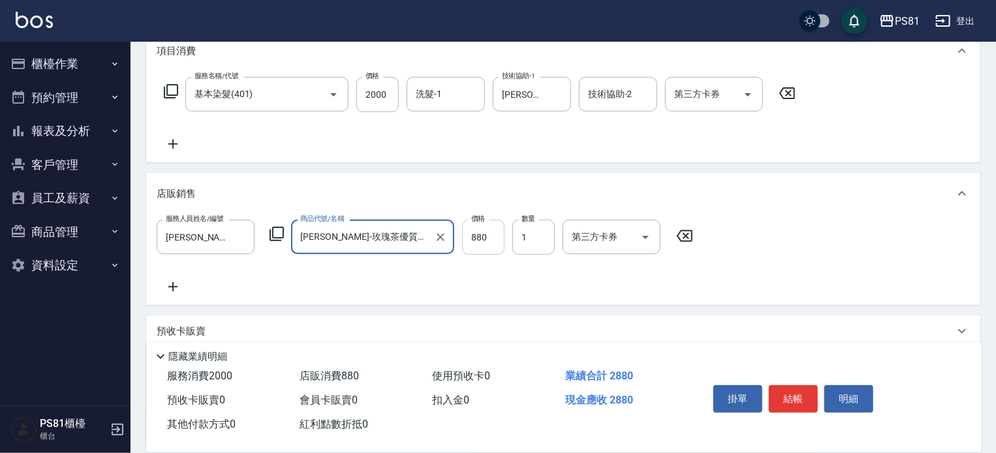
type input "[PERSON_NAME]-玫瑰茶優質洗髮精500ml"
click at [485, 239] on input "880" at bounding box center [483, 237] width 42 height 35
type input "800"
click at [480, 287] on div "服務人員姓名/編號 [PERSON_NAME]-25 服務人員姓名/編號 商品代號/名稱 [PERSON_NAME]-玫瑰茶優質洗髮精500ml 商品代號/名…" at bounding box center [563, 257] width 813 height 75
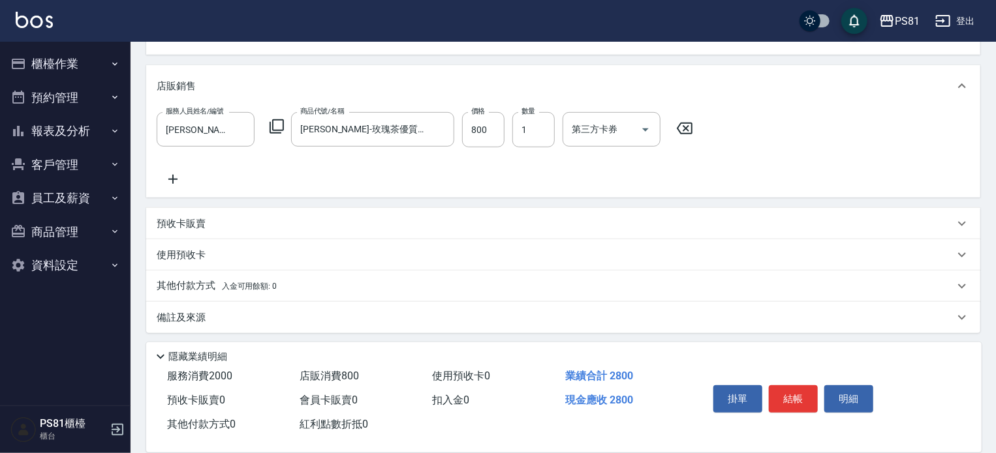
scroll to position [292, 0]
click at [200, 286] on p "其他付款方式 入金可用餘額: 0" at bounding box center [217, 283] width 120 height 14
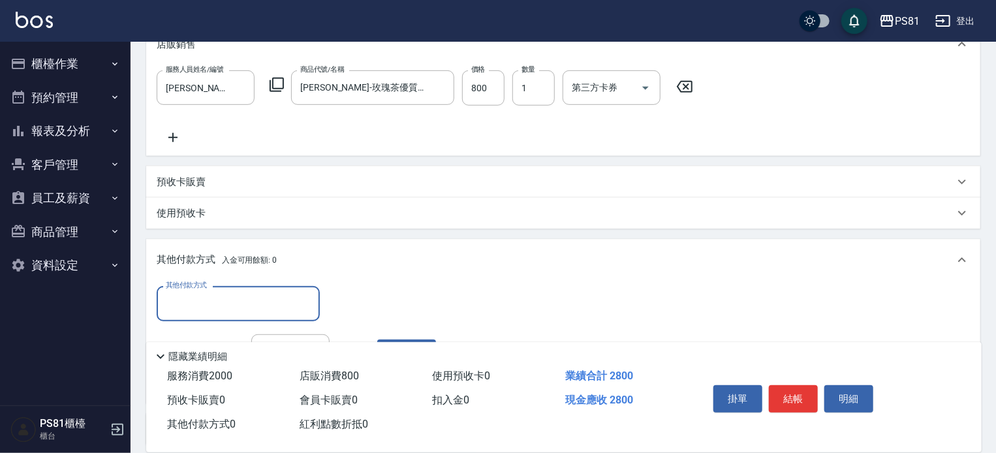
scroll to position [446, 0]
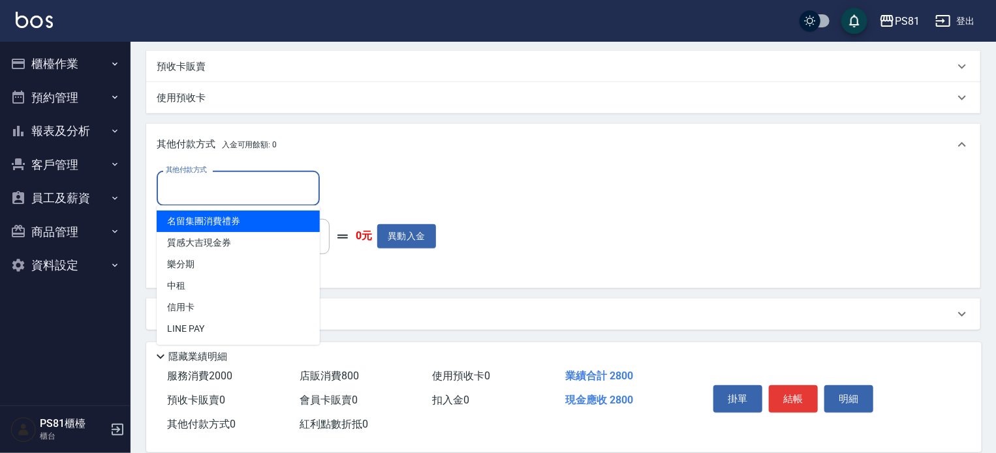
click at [292, 194] on input "其他付款方式" at bounding box center [237, 188] width 151 height 23
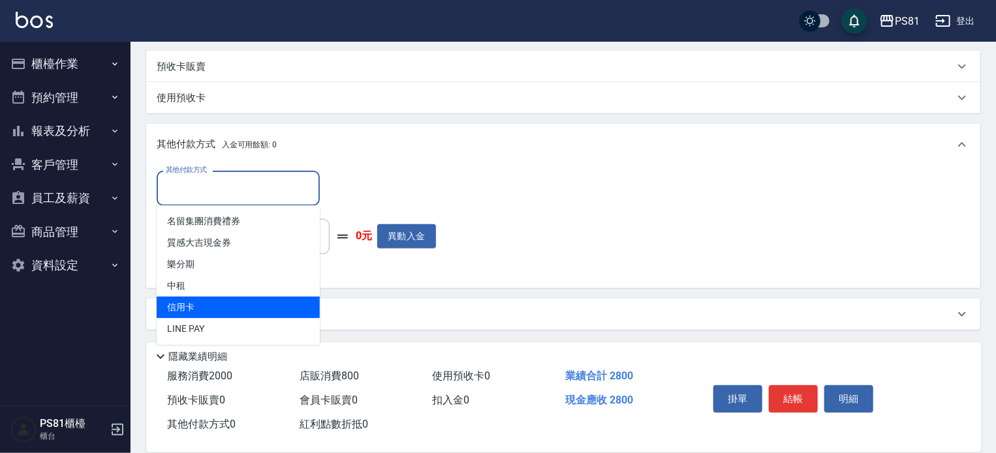
click at [228, 306] on span "信用卡" at bounding box center [238, 308] width 163 height 22
type input "信用卡"
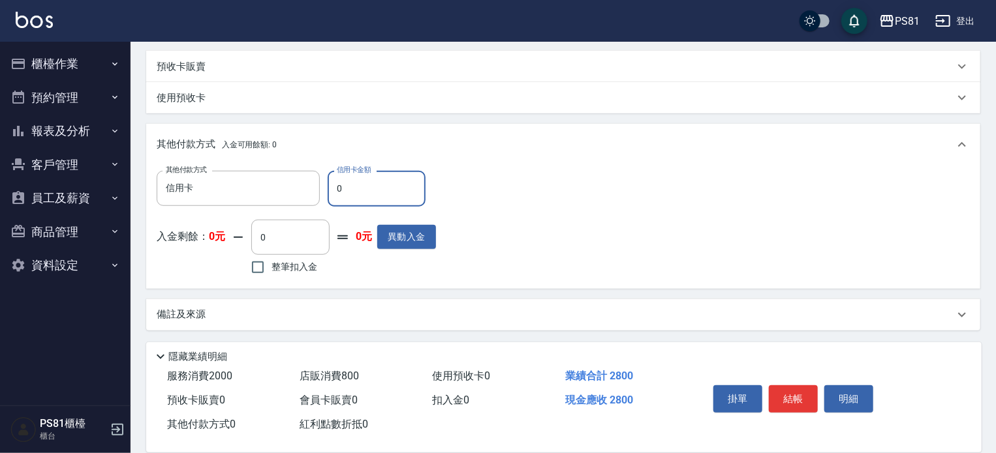
click at [382, 200] on input "0" at bounding box center [377, 188] width 98 height 35
type input "2800"
click at [540, 247] on div "其他付款方式 信用卡 其他付款方式 信用卡金額 2800 信用卡金額 入金剩餘： 0元 0 ​ 整筆扣入金 0元 異動入金" at bounding box center [563, 224] width 813 height 107
click at [728, 251] on div "其他付款方式 信用卡 其他付款方式 信用卡金額 2800 信用卡金額 入金剩餘： 0元 0 ​ 整筆扣入金 0元 異動入金" at bounding box center [563, 224] width 813 height 107
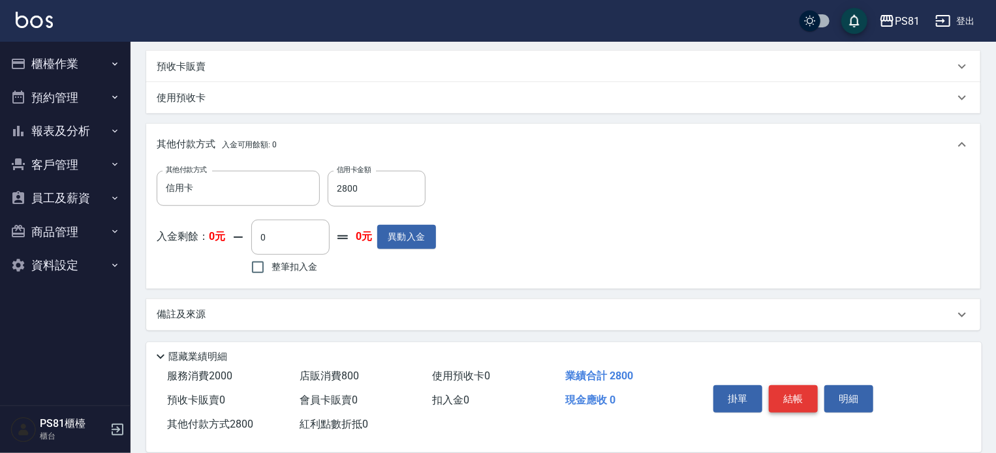
click at [802, 399] on button "結帳" at bounding box center [793, 399] width 49 height 27
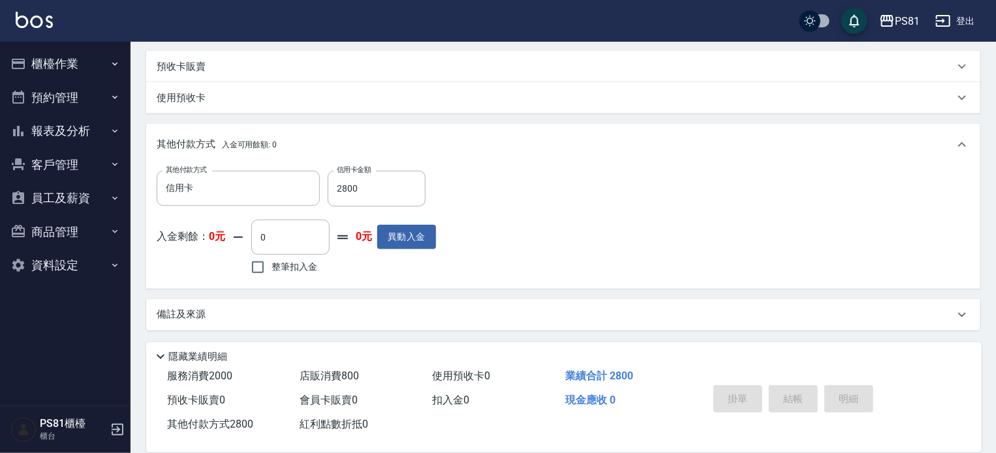
type input "[DATE] 22:16"
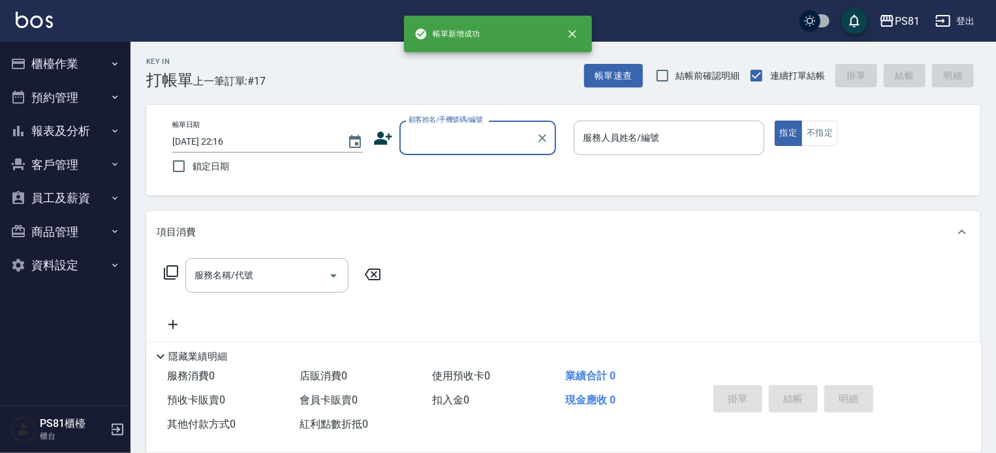
scroll to position [0, 0]
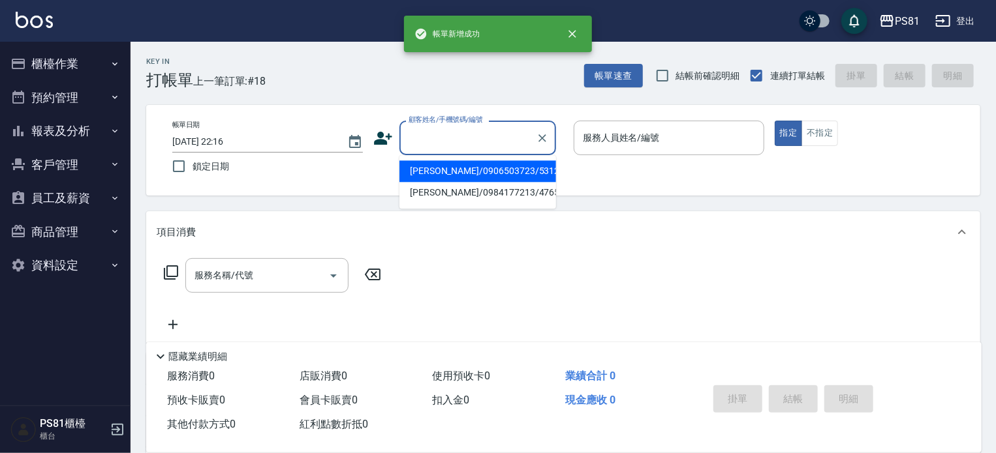
click at [446, 148] on input "顧客姓名/手機號碼/編號" at bounding box center [467, 138] width 125 height 23
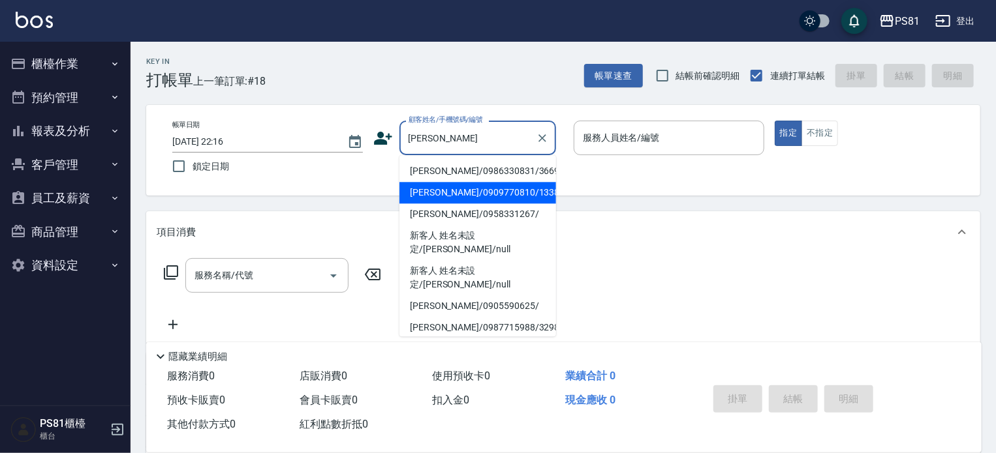
click at [452, 196] on li "[PERSON_NAME]/0909770810/1338" at bounding box center [477, 193] width 157 height 22
type input "[PERSON_NAME]/0909770810/1338"
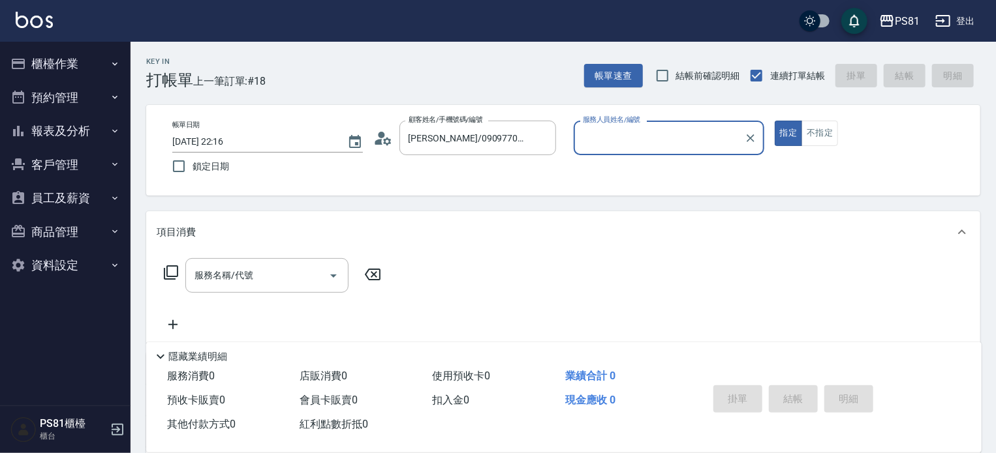
type input "[DEMOGRAPHIC_DATA]-2"
click at [206, 271] on input "服務名稱/代號" at bounding box center [257, 275] width 132 height 23
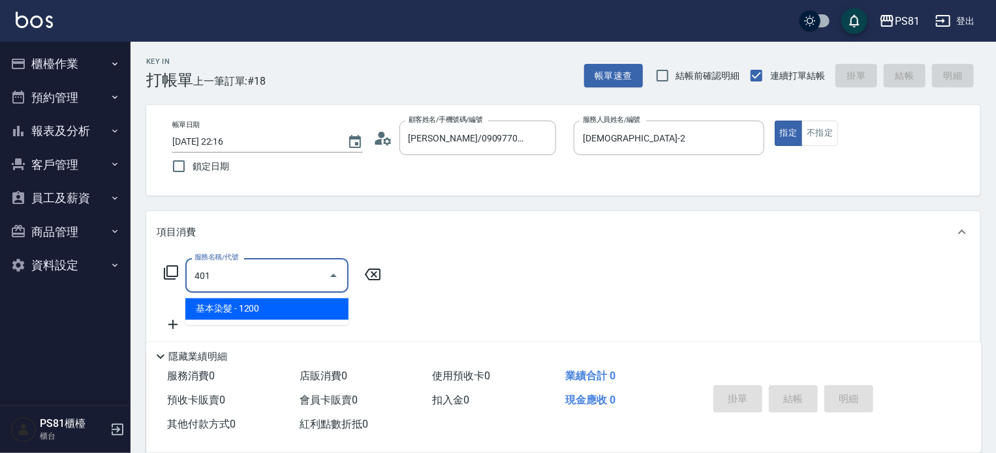
type input "基本染髮(401)"
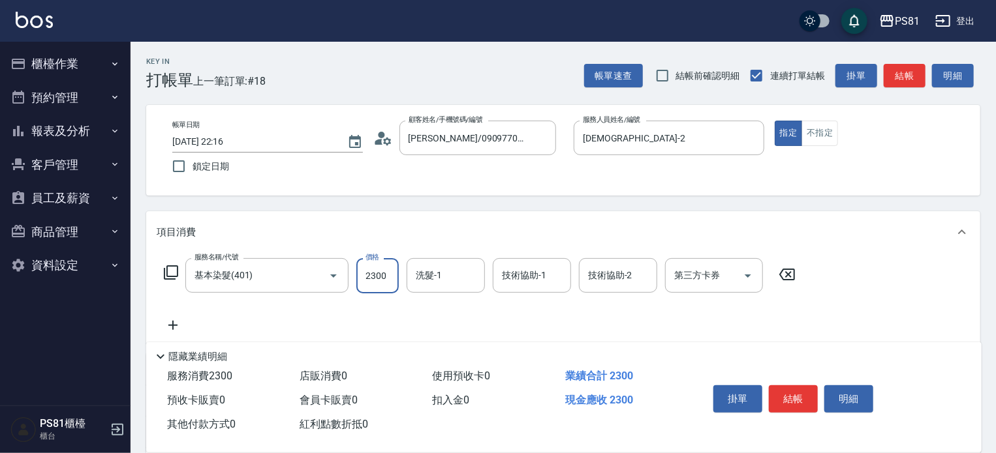
type input "2300"
click at [268, 323] on div "服務名稱/代號 基本染髮(401) 服務名稱/代號 價格 2300 價格 洗髮-1 洗髮-1 技術協助-1 技術協助-1 技術協助-2 技術協助-2 第三方卡…" at bounding box center [480, 295] width 647 height 75
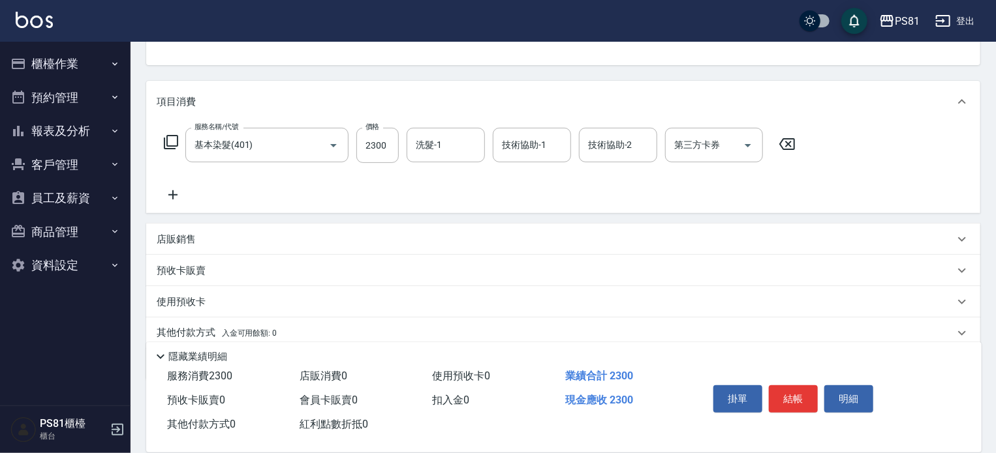
click at [172, 192] on icon at bounding box center [172, 195] width 9 height 9
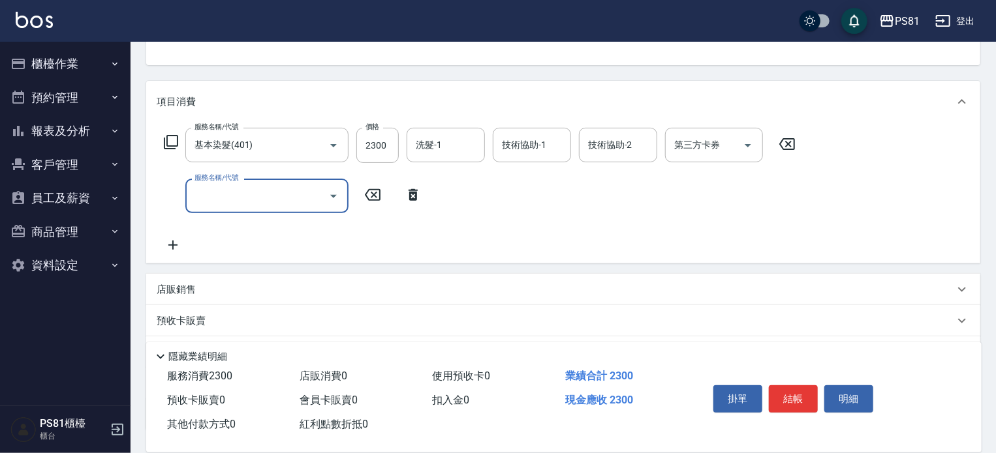
click at [221, 200] on input "服務名稱/代號" at bounding box center [257, 196] width 132 height 23
type input "錫紙燙2500(206)"
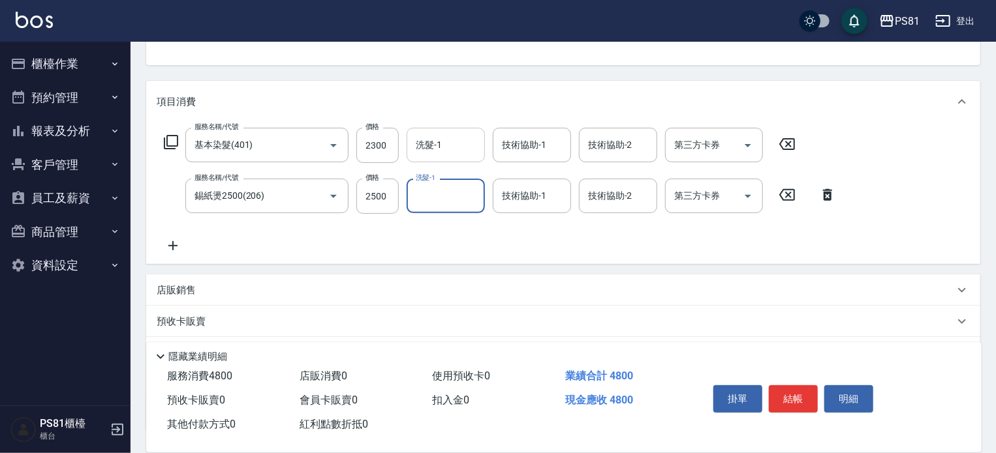
click at [449, 153] on input "洗髮-1" at bounding box center [445, 145] width 67 height 23
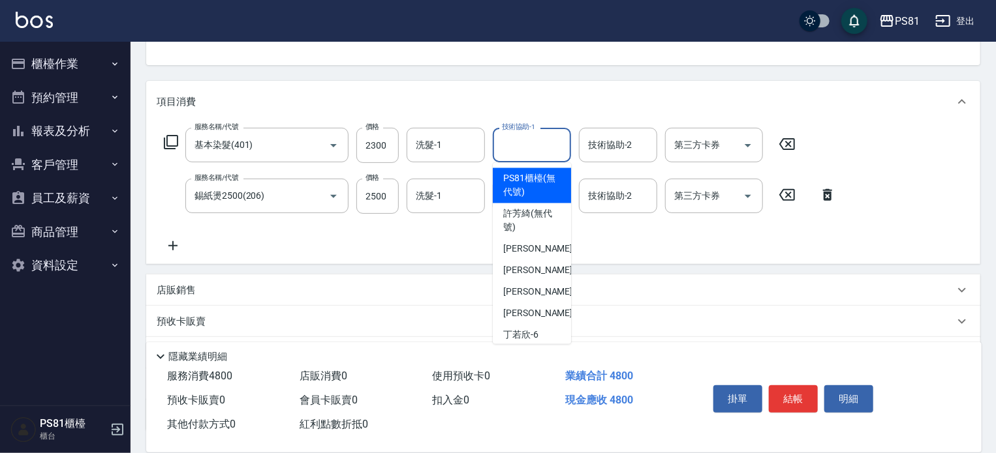
click at [546, 147] on input "技術協助-1" at bounding box center [532, 145] width 67 height 23
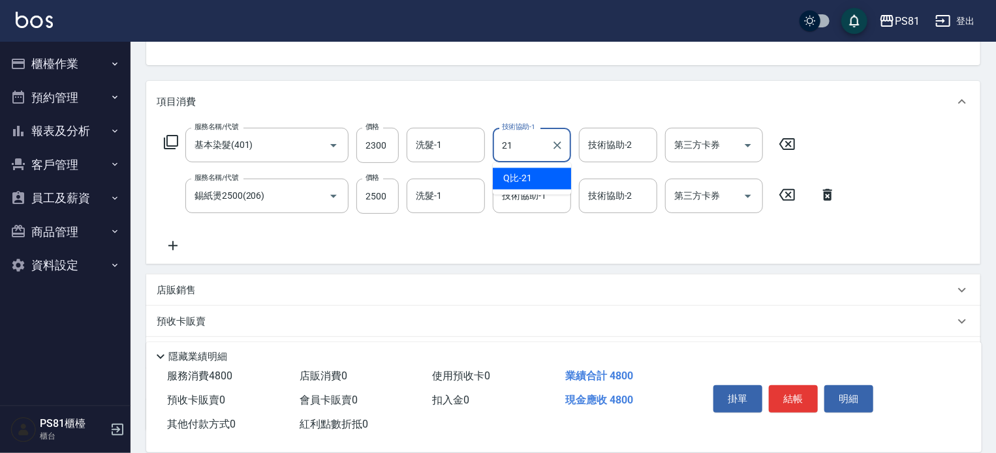
type input "Q比-21"
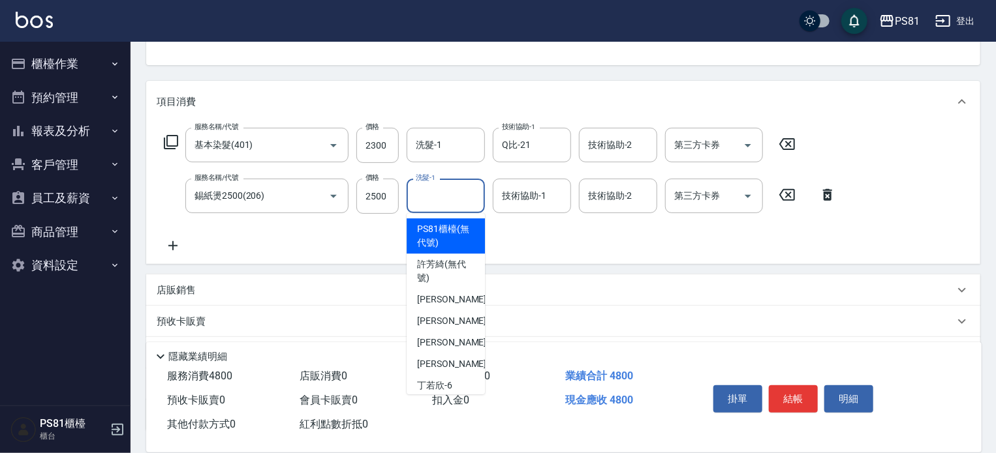
click at [461, 204] on input "洗髮-1" at bounding box center [445, 196] width 67 height 23
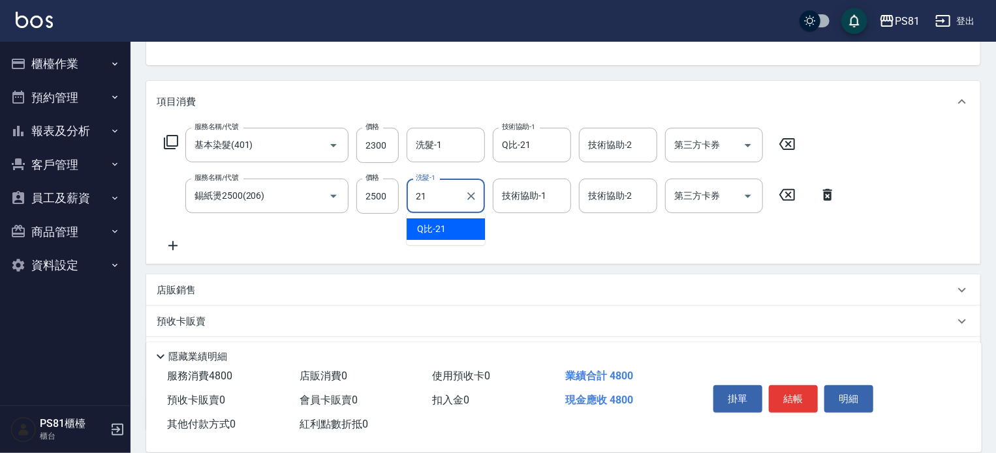
type input "Q比-21"
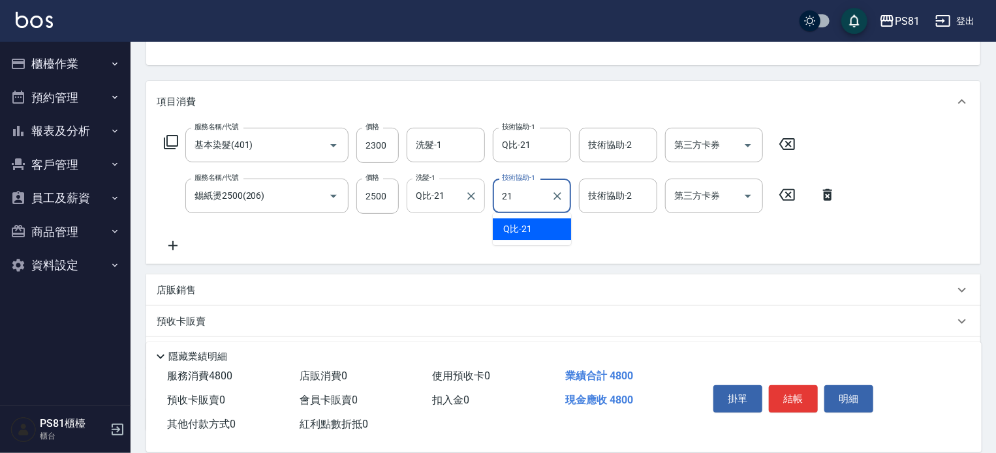
type input "Q比-21"
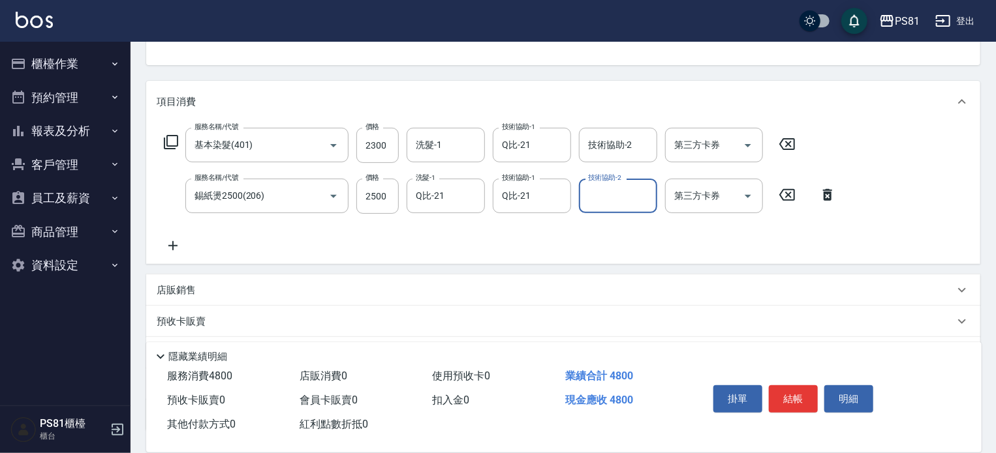
click at [465, 225] on div "服務名稱/代號 基本染髮(401) 服務名稱/代號 價格 2300 價格 洗髮-1 洗髮-1 技術協助-1 Q比-21 技術協助-1 技術協助-2 技術協助-…" at bounding box center [500, 191] width 687 height 126
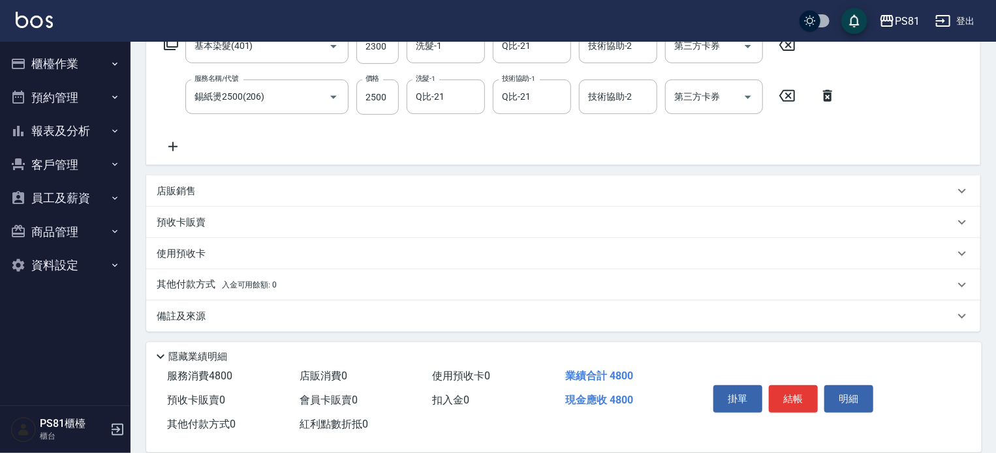
scroll to position [232, 0]
click at [242, 284] on span "入金可用餘額: 0" at bounding box center [249, 282] width 55 height 9
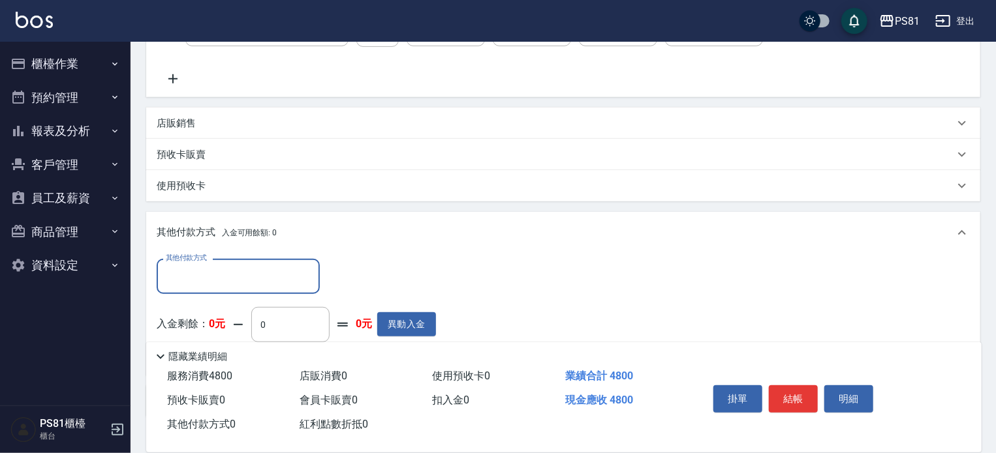
scroll to position [386, 0]
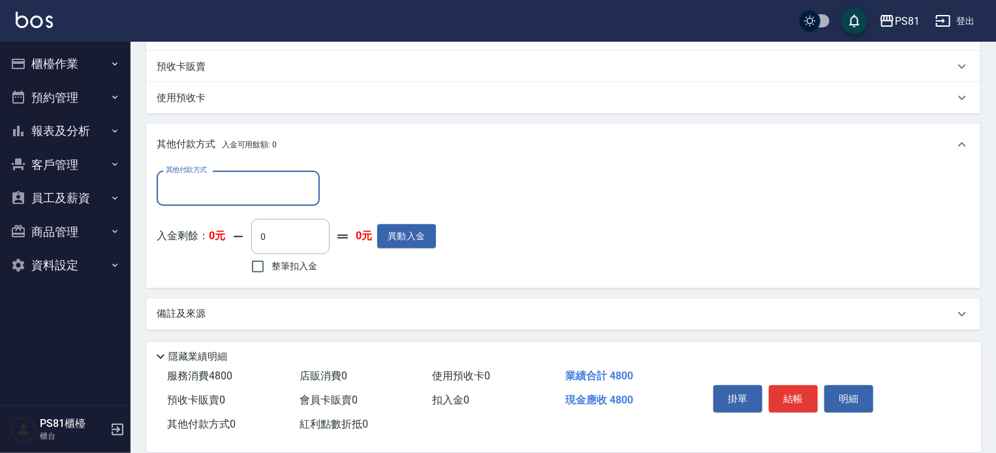
click at [299, 185] on input "其他付款方式" at bounding box center [237, 188] width 151 height 23
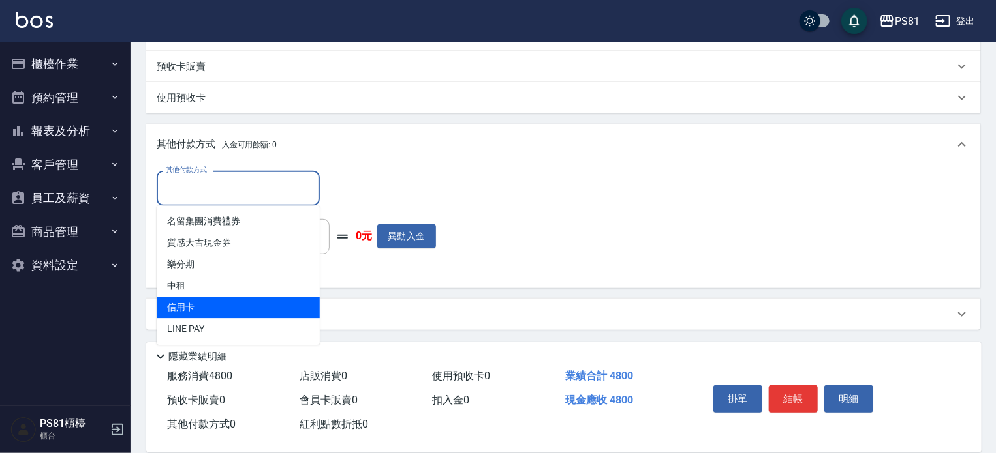
click at [219, 304] on span "信用卡" at bounding box center [238, 308] width 163 height 22
type input "信用卡"
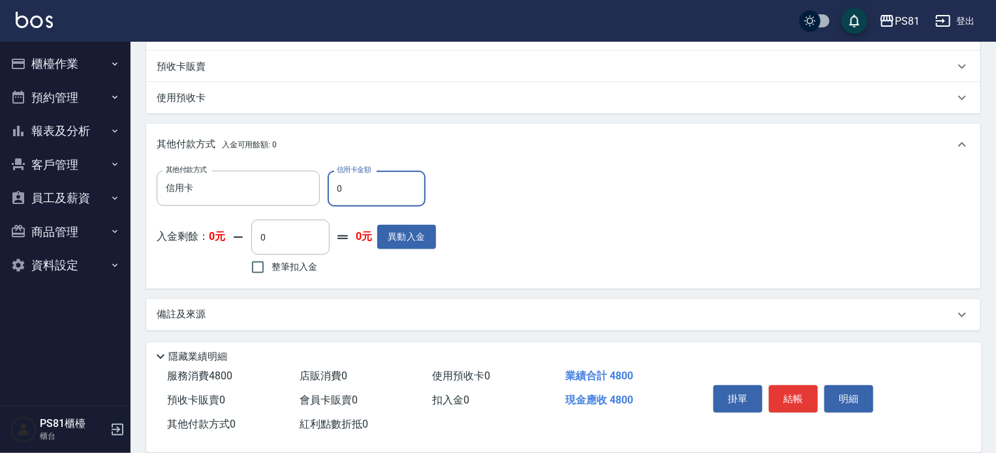
click at [358, 200] on input "0" at bounding box center [377, 188] width 98 height 35
type input "4800"
click at [478, 248] on div "其他付款方式 信用卡 其他付款方式 信用卡金額 4800 信用卡金額 入金剩餘： 0元 0 ​ 整筆扣入金 0元 異動入金" at bounding box center [563, 224] width 813 height 107
click at [780, 388] on button "結帳" at bounding box center [793, 399] width 49 height 27
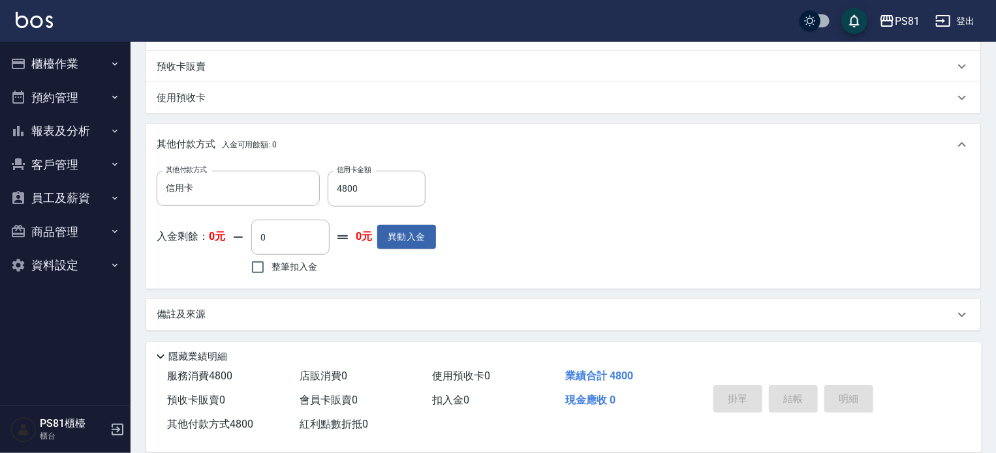
type input "[DATE] 22:17"
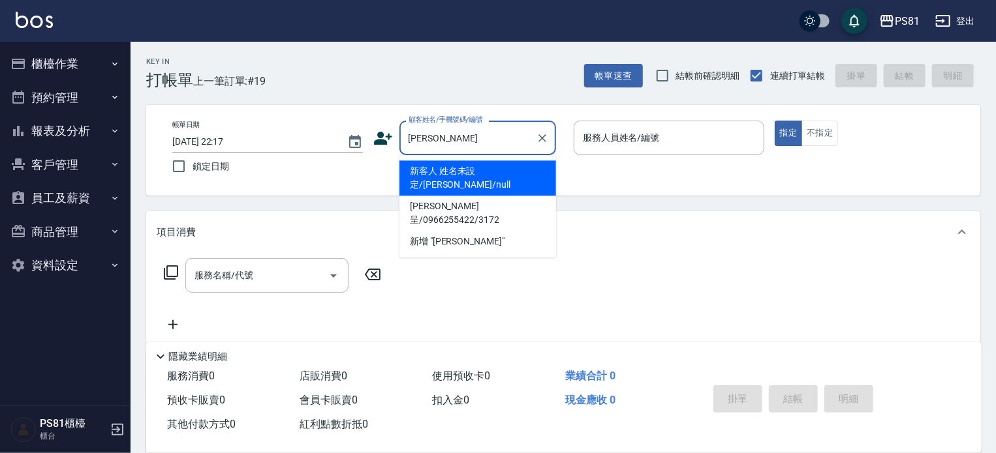
click at [501, 166] on li "新客人 姓名未設定/[PERSON_NAME]/null" at bounding box center [477, 178] width 157 height 35
type input "新客人 姓名未設定/[PERSON_NAME]/null"
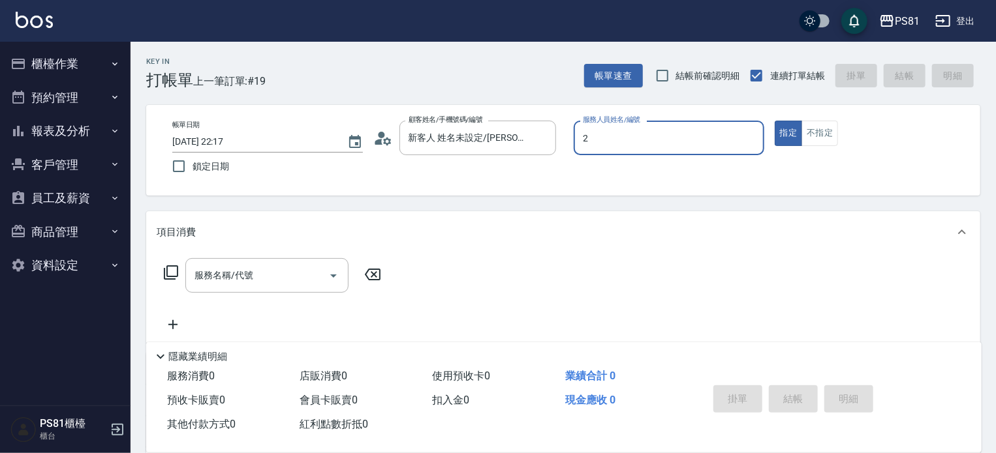
type input "[DEMOGRAPHIC_DATA]-2"
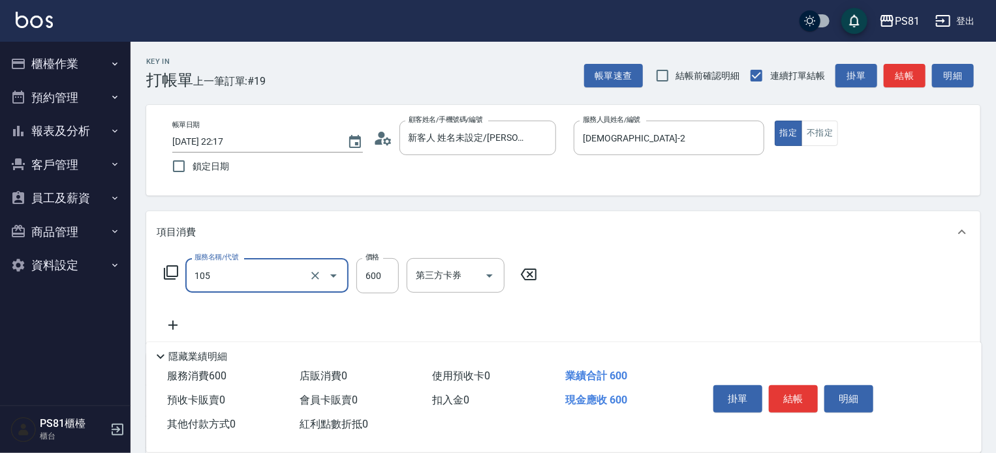
type input "A級洗剪600(105)"
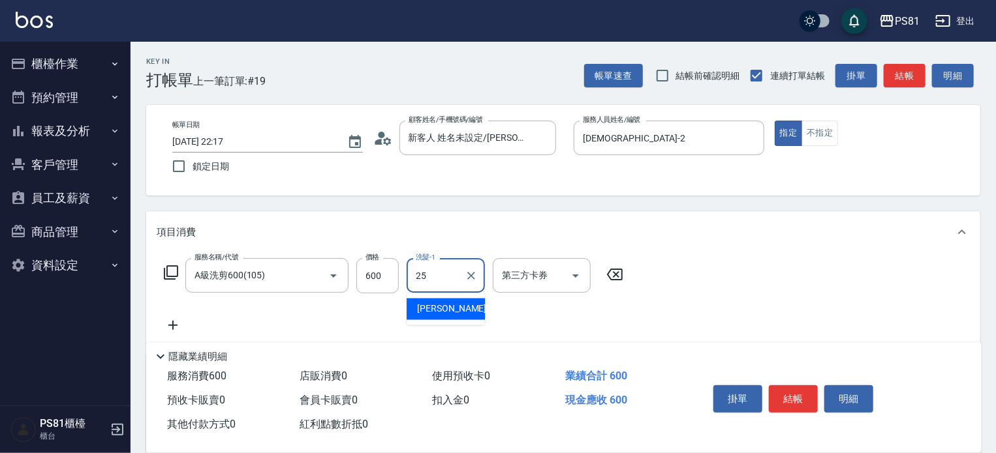
type input "[PERSON_NAME]-25"
drag, startPoint x: 720, startPoint y: 292, endPoint x: 739, endPoint y: 319, distance: 32.9
click at [721, 290] on div "服務名稱/代號 A級洗剪600(105) 服務名稱/代號 價格 600 價格 洗髮-1 [PERSON_NAME]-25 洗髮-1 第三方卡券 第三方卡券" at bounding box center [563, 298] width 834 height 91
click at [795, 391] on button "結帳" at bounding box center [793, 399] width 49 height 27
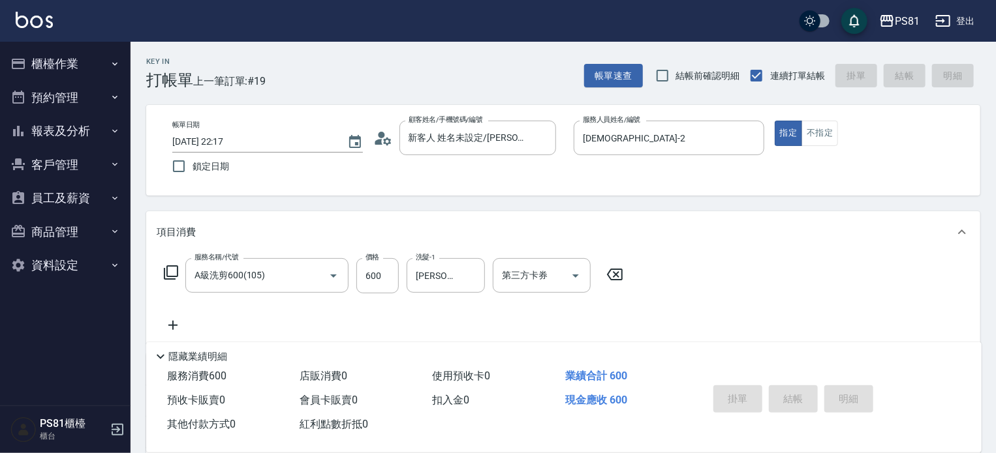
type input "[DATE] 22:18"
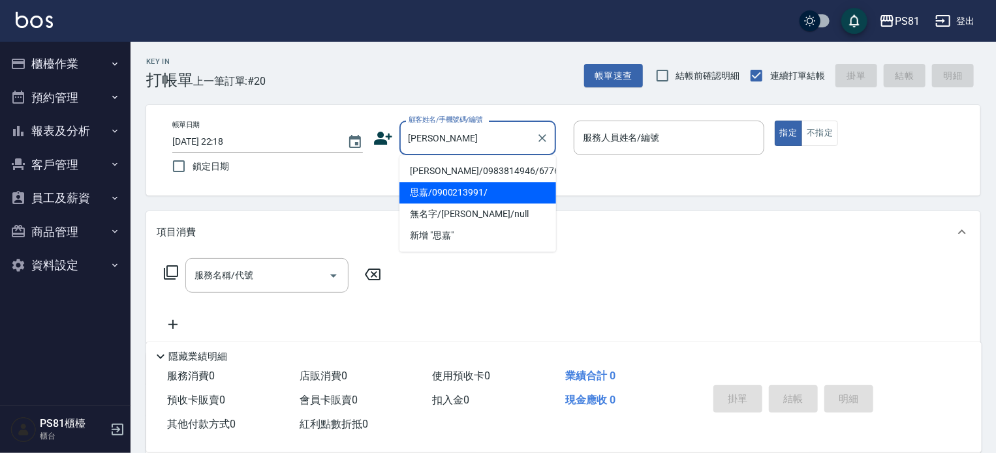
click at [514, 186] on li "思嘉/0900213991/" at bounding box center [477, 193] width 157 height 22
type input "思嘉/0900213991/"
type input "[DEMOGRAPHIC_DATA]-2"
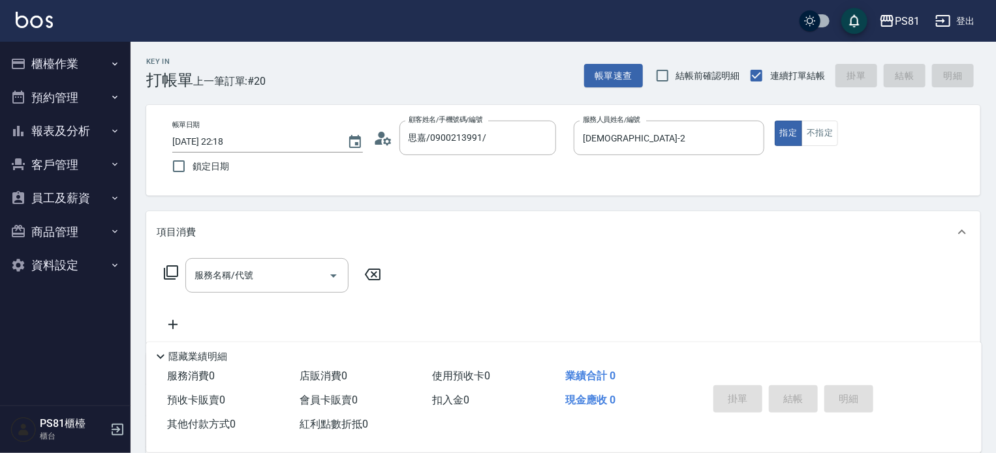
click at [300, 294] on div "服務名稱/代號 服務名稱/代號" at bounding box center [273, 295] width 232 height 74
click at [327, 307] on div "服務名稱/代號 服務名稱/代號" at bounding box center [273, 295] width 232 height 74
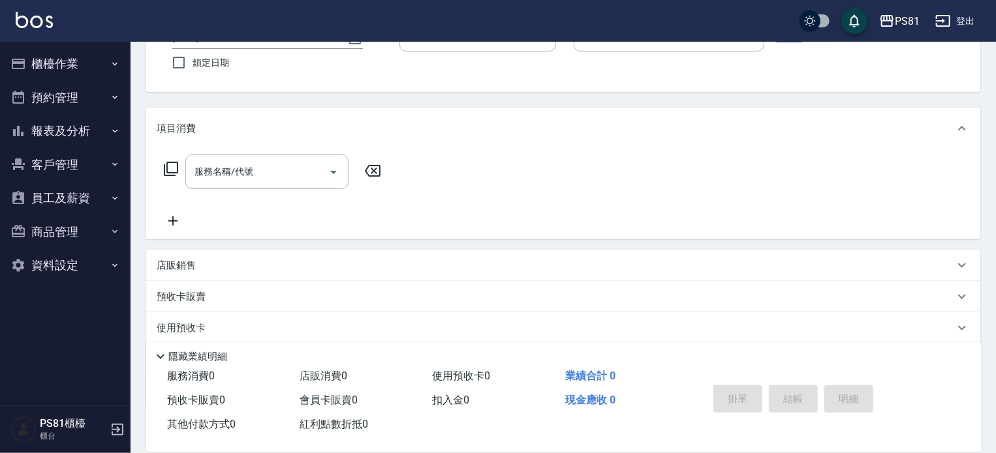
scroll to position [180, 0]
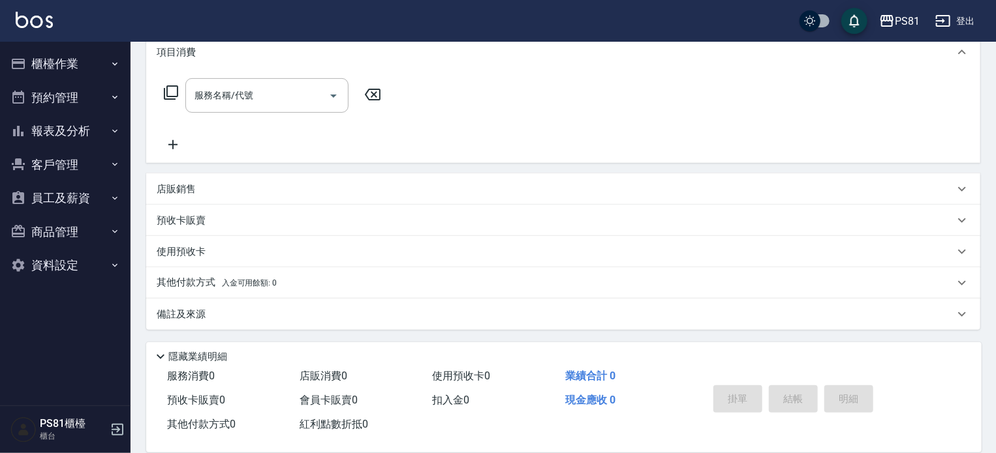
click at [204, 181] on div "店販銷售" at bounding box center [563, 189] width 834 height 31
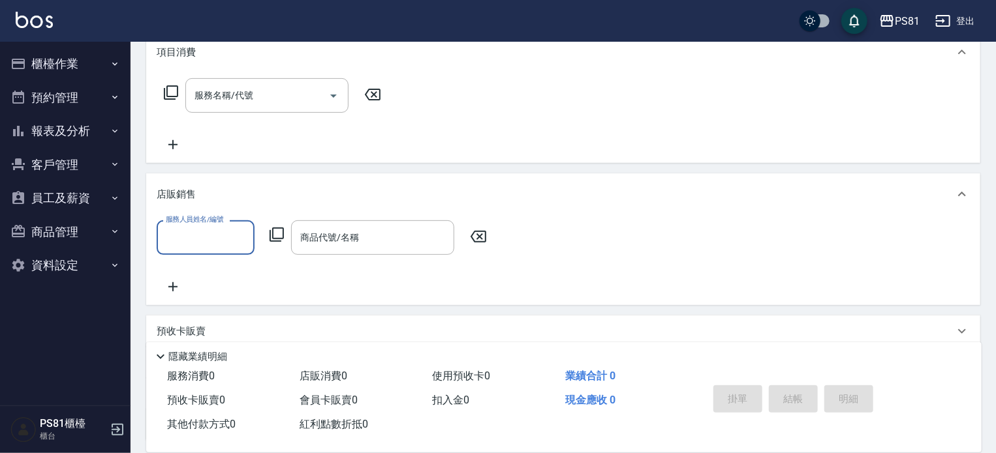
scroll to position [0, 0]
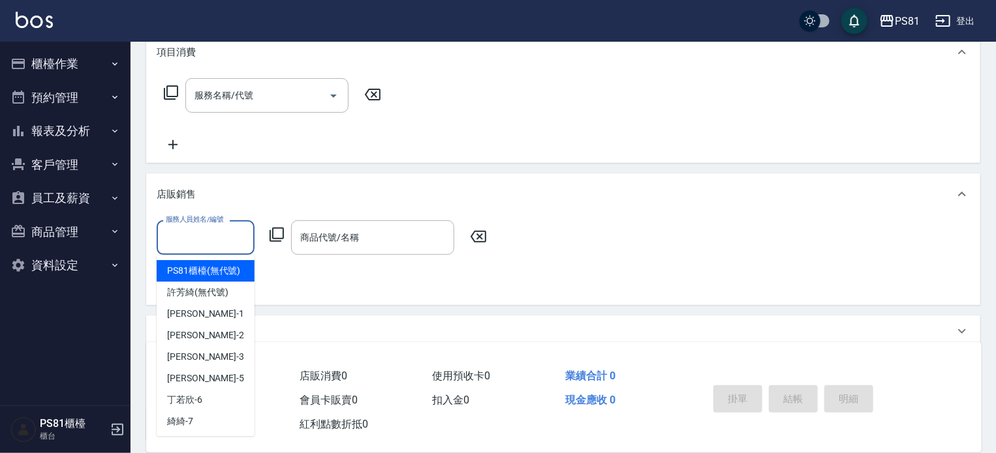
click at [225, 234] on input "服務人員姓名/編號" at bounding box center [205, 237] width 86 height 23
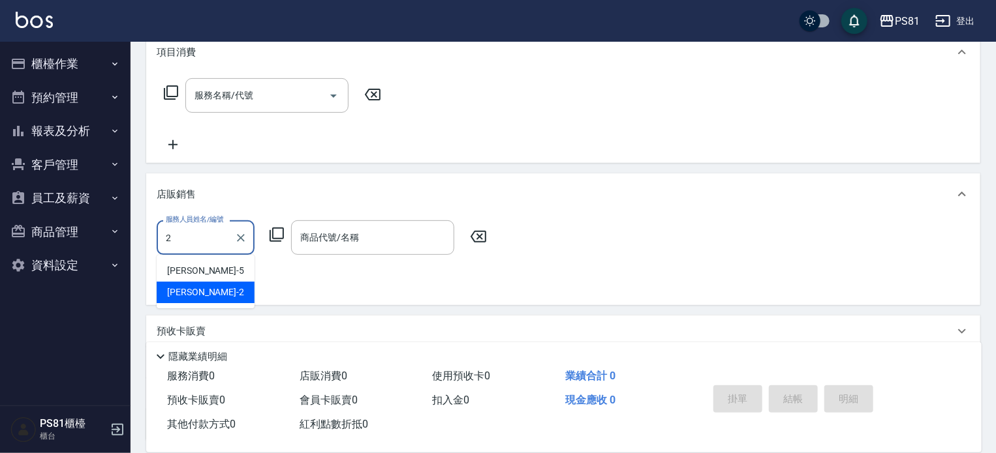
type input "[DEMOGRAPHIC_DATA]-2"
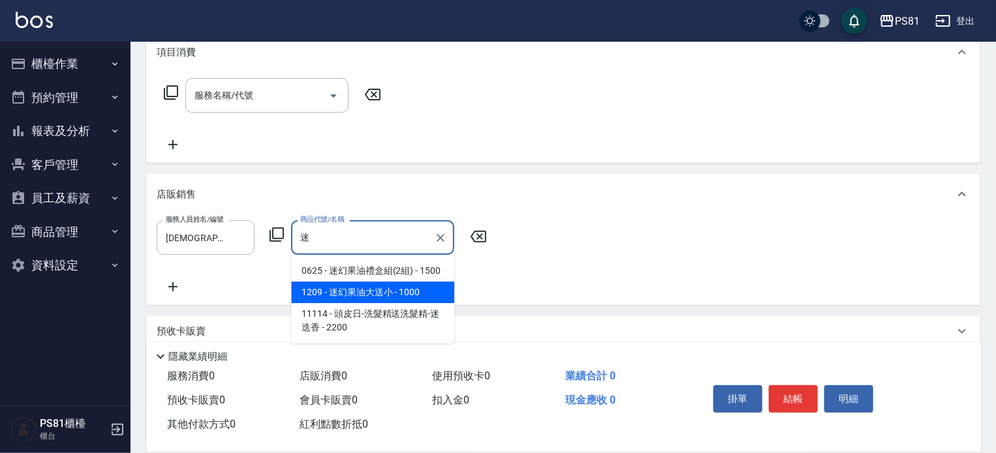
click at [383, 283] on span "1209 - 迷幻果油大送小 - 1000" at bounding box center [372, 293] width 163 height 22
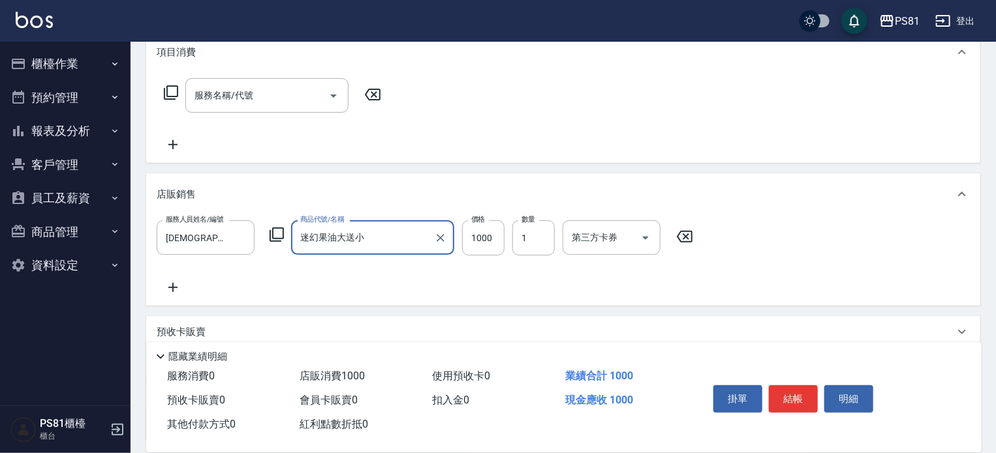
type input "迷幻果油大送小"
click at [528, 273] on div "服務人員姓名/編號 [PERSON_NAME]-2 服務人員姓名/編號 商品代號/名稱 迷幻果油大送小 商品代號/名稱 價格 1000 價格 數量 1 數量 …" at bounding box center [563, 258] width 813 height 75
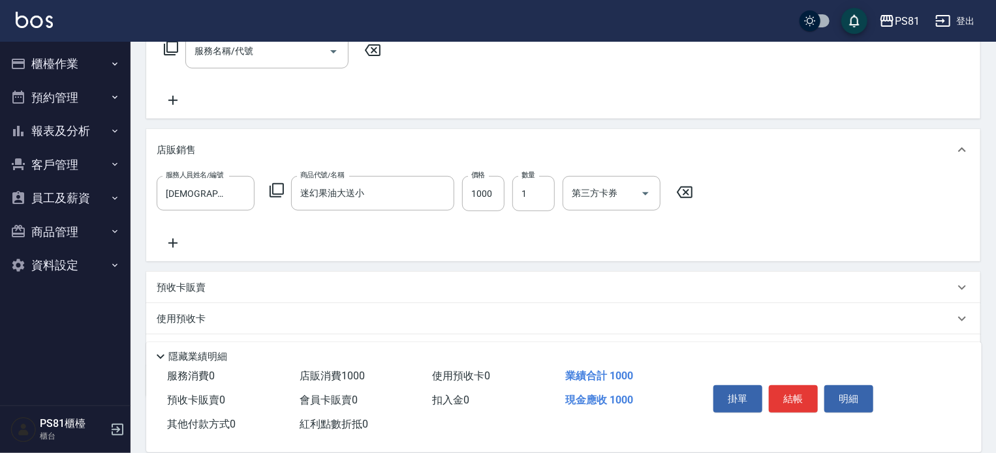
scroll to position [292, 0]
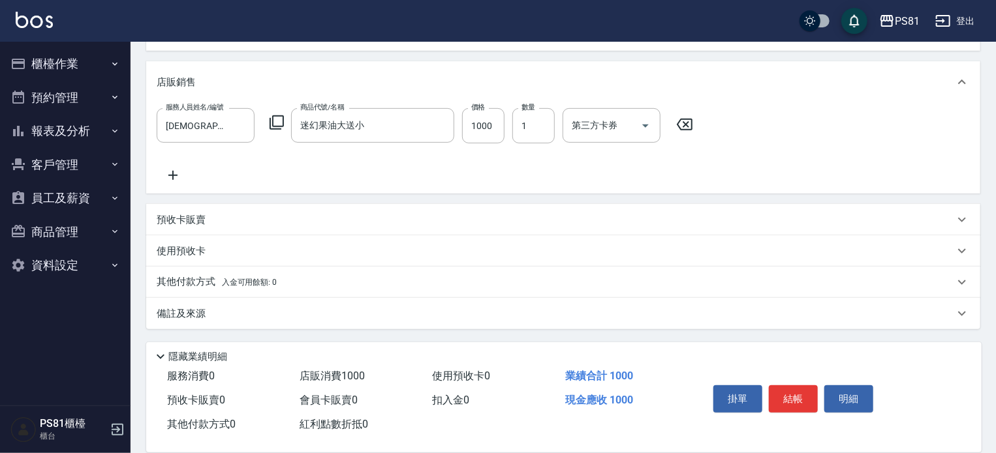
click at [252, 279] on span "入金可用餘額: 0" at bounding box center [249, 282] width 55 height 9
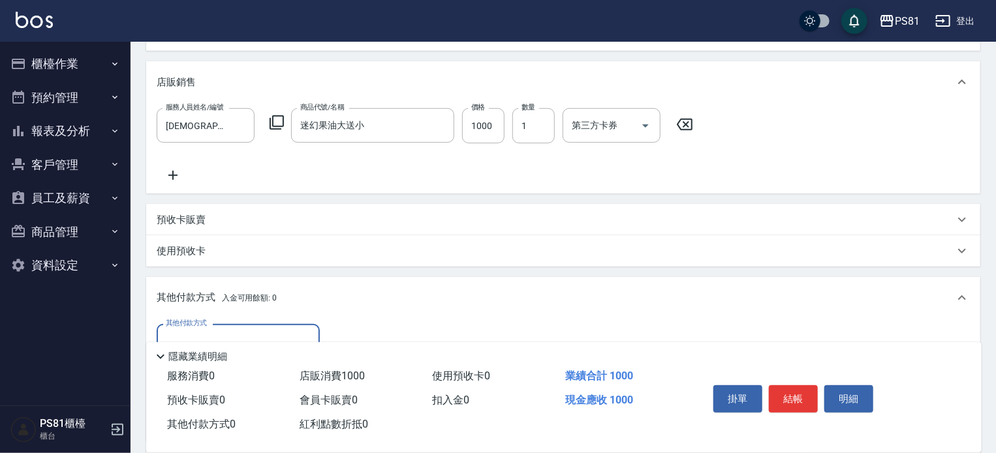
scroll to position [0, 0]
click at [269, 328] on div "其他付款方式" at bounding box center [238, 341] width 163 height 35
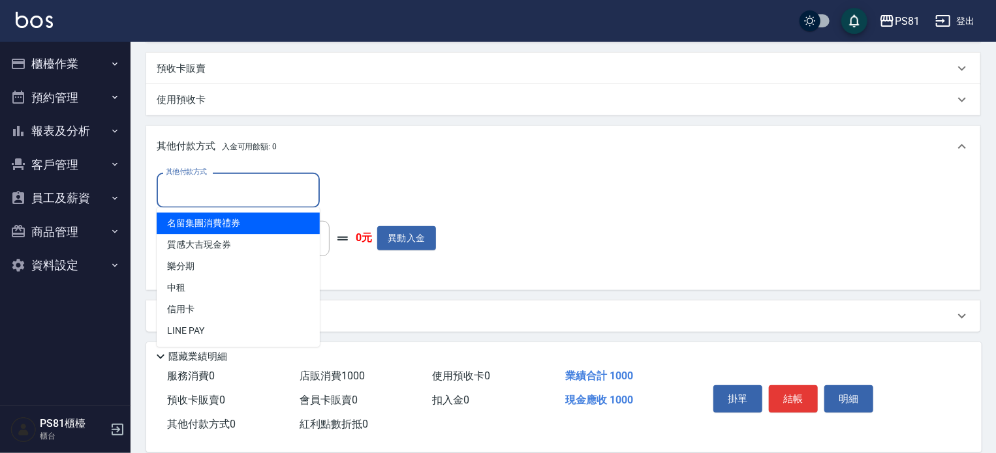
scroll to position [446, 0]
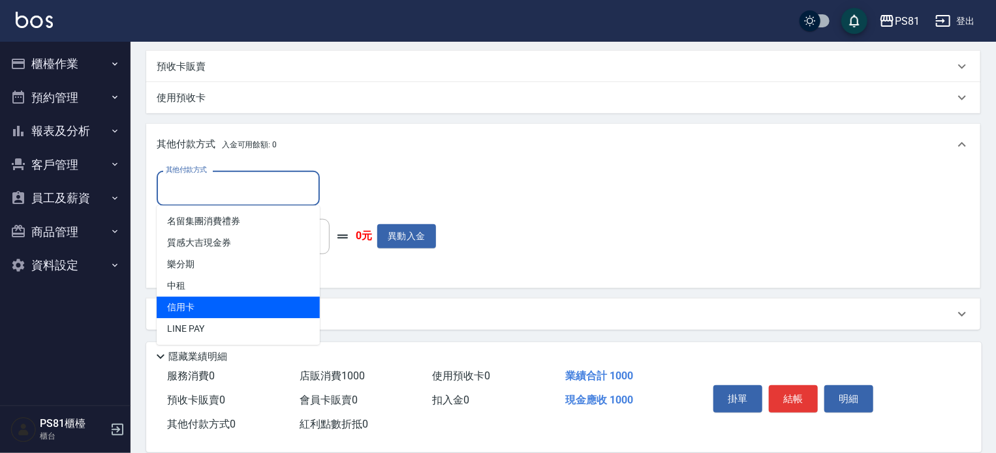
click at [245, 307] on span "信用卡" at bounding box center [238, 308] width 163 height 22
type input "信用卡"
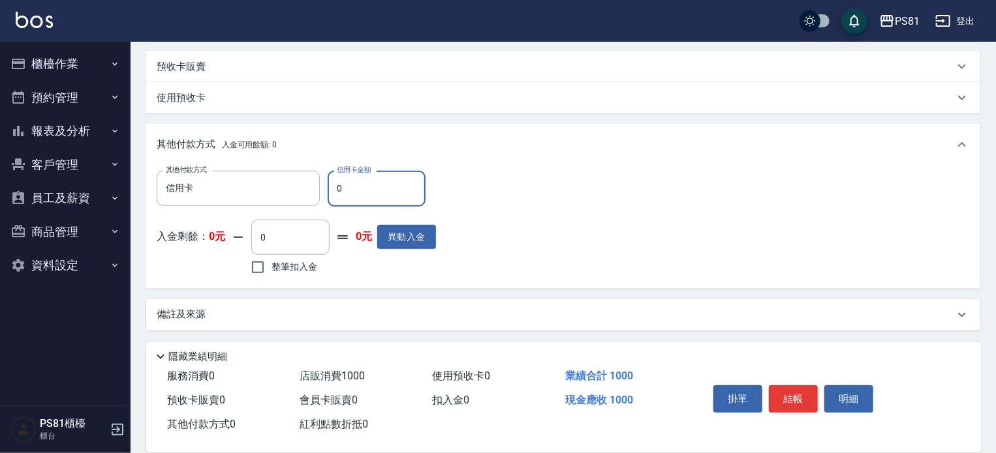
click at [408, 183] on input "0" at bounding box center [377, 188] width 98 height 35
type input "1000"
click at [514, 216] on div "其他付款方式 信用卡 其他付款方式 信用卡金額 1000 信用卡金額 入金剩餘： 0元 0 ​ 整筆扣入金 0元 異動入金" at bounding box center [563, 224] width 813 height 107
click at [783, 390] on button "結帳" at bounding box center [793, 399] width 49 height 27
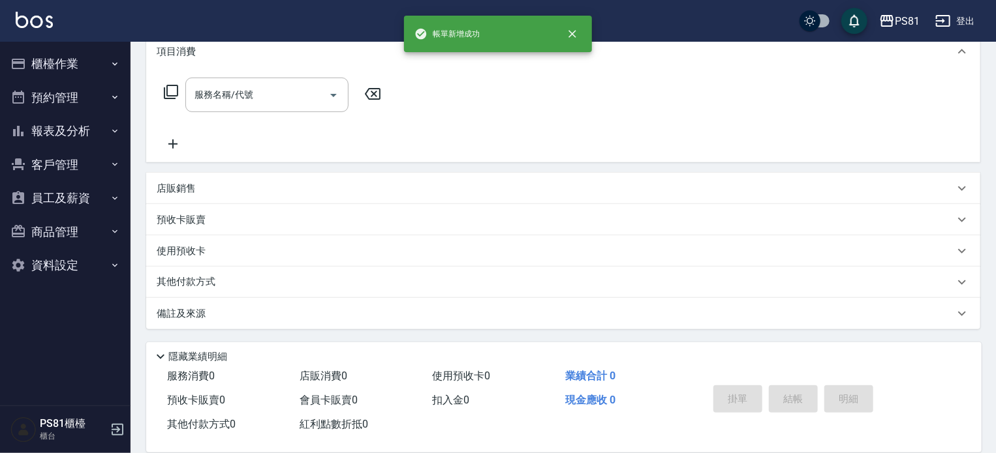
scroll to position [0, 0]
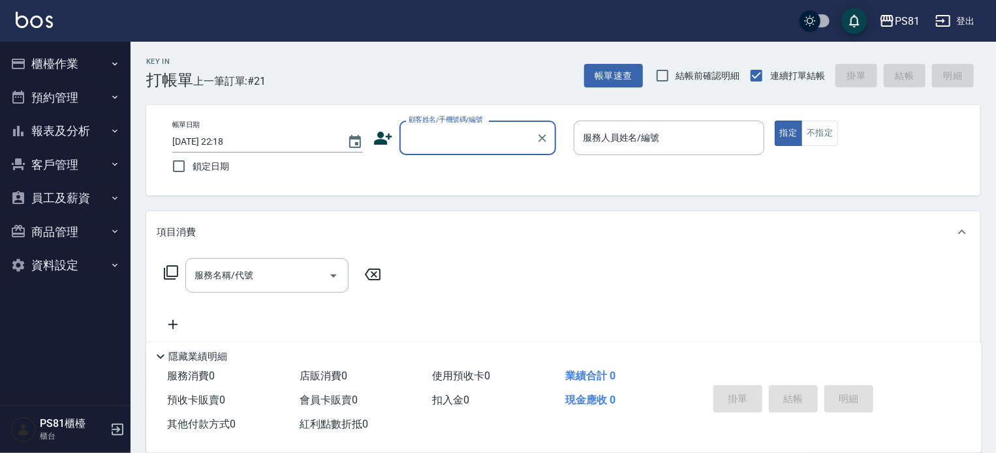
click at [481, 130] on input "顧客姓名/手機號碼/編號" at bounding box center [467, 138] width 125 height 23
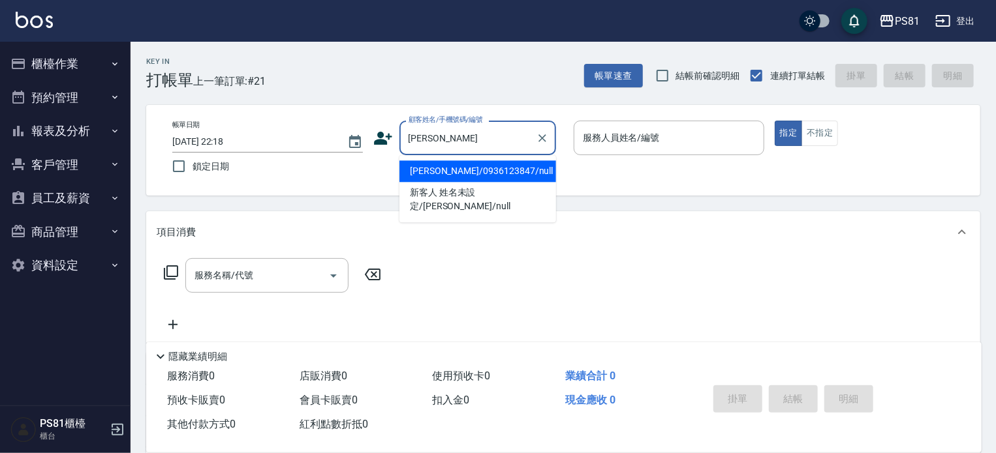
click at [492, 174] on li "[PERSON_NAME]/0936123847/null" at bounding box center [477, 172] width 157 height 22
type input "[PERSON_NAME]/0936123847/null"
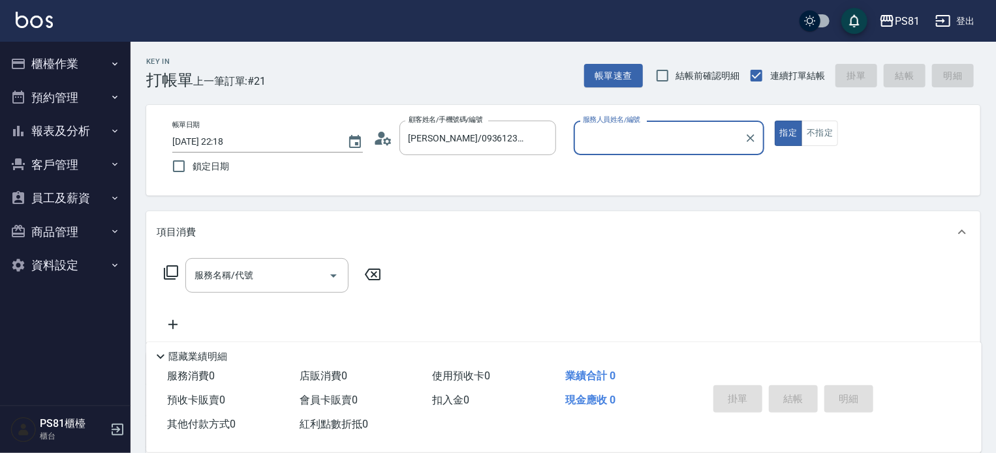
type input "[DEMOGRAPHIC_DATA]-2"
click at [318, 268] on input "服務名稱/代號" at bounding box center [257, 275] width 132 height 23
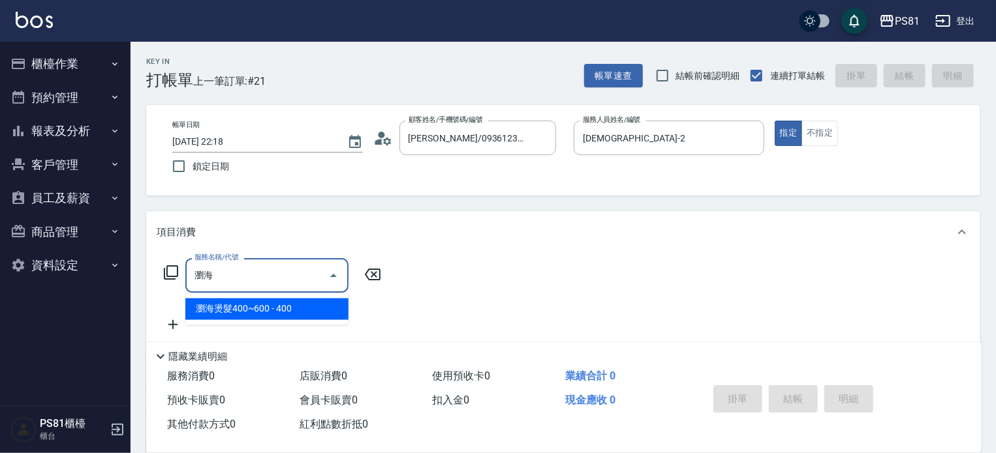
click at [296, 319] on span "瀏海燙髮400~600 - 400" at bounding box center [266, 310] width 163 height 22
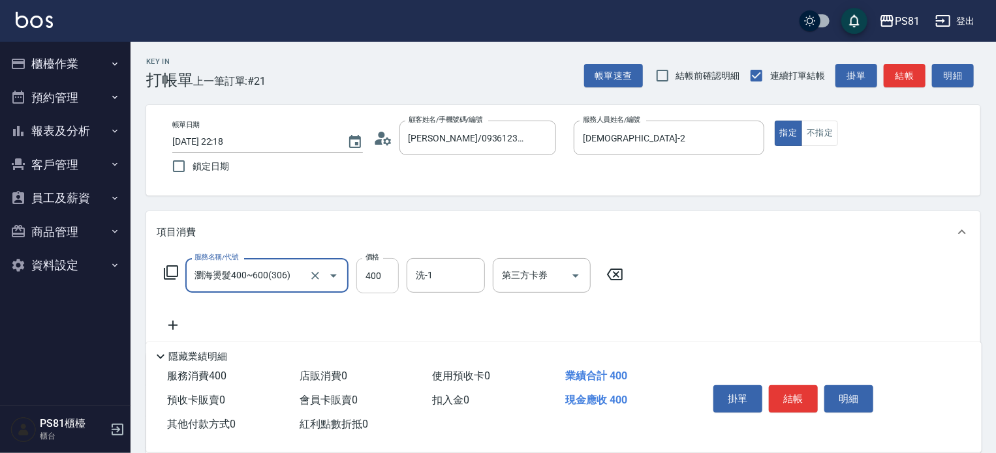
type input "瀏海燙髮400~600(306)"
click at [398, 278] on input "400" at bounding box center [377, 275] width 42 height 35
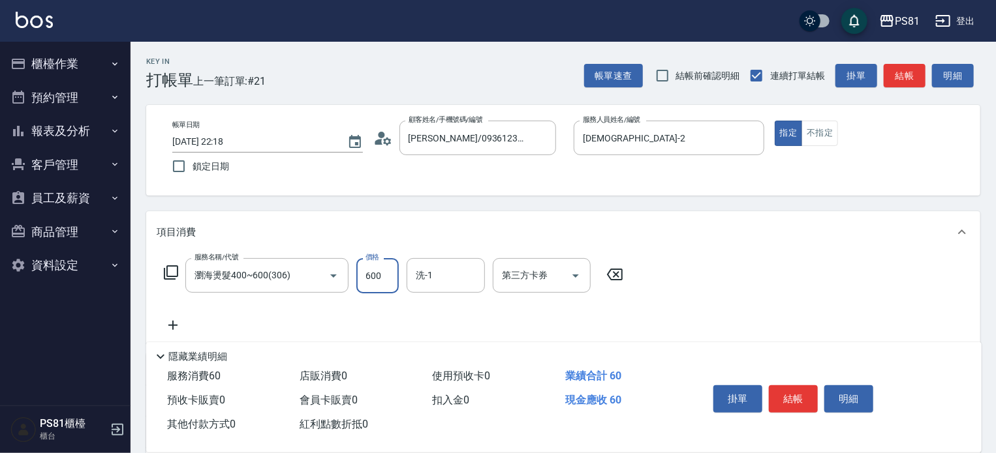
type input "600"
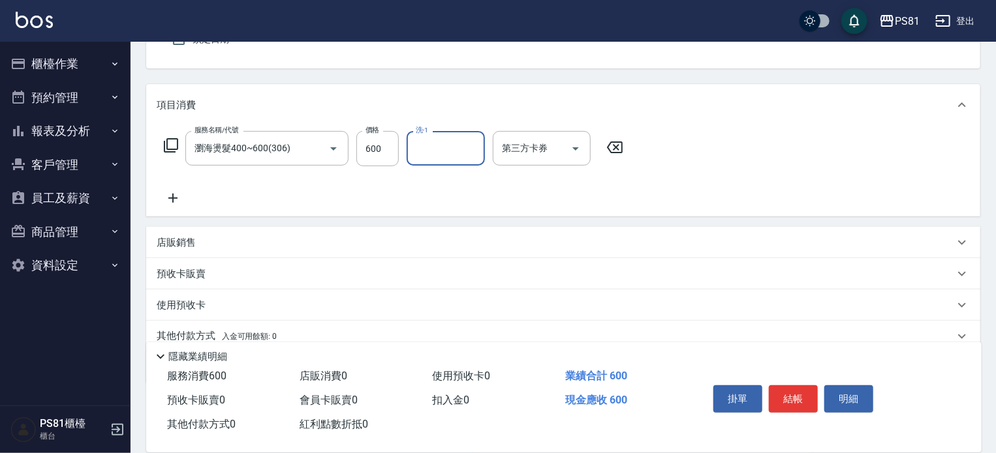
scroll to position [130, 0]
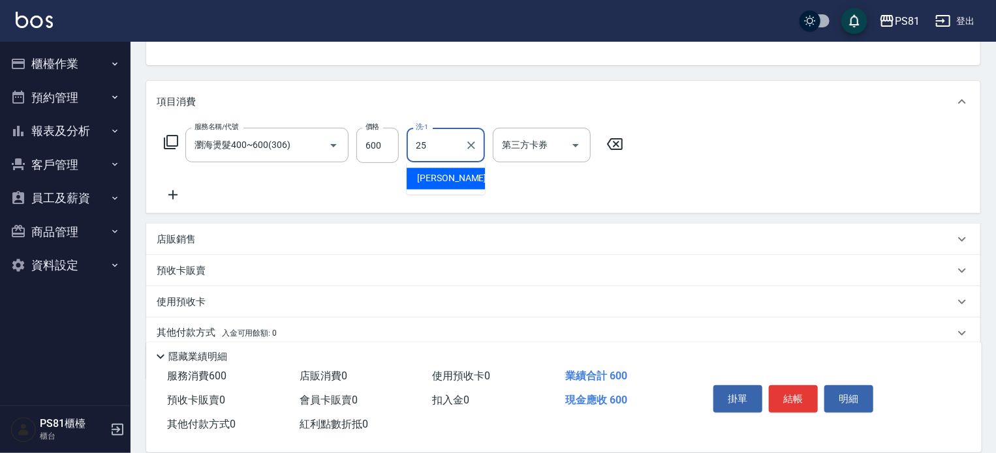
type input "[PERSON_NAME]-25"
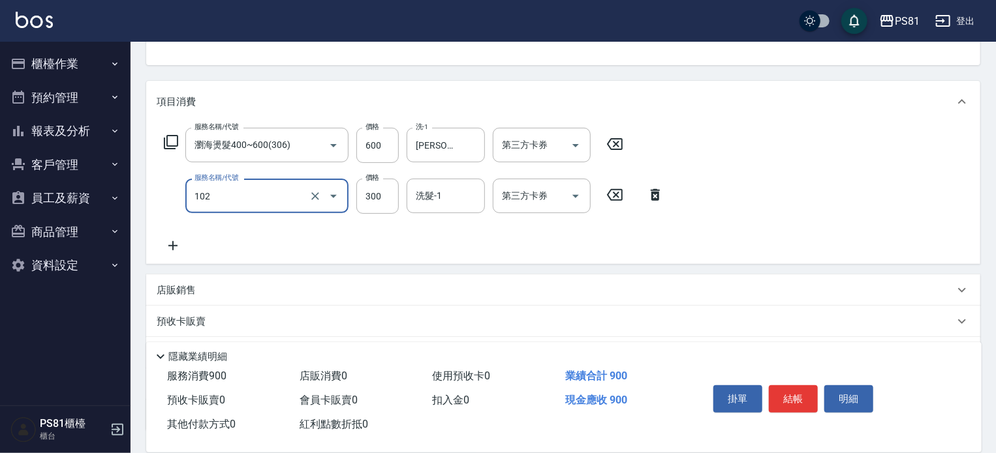
type input "保濕洗(102)"
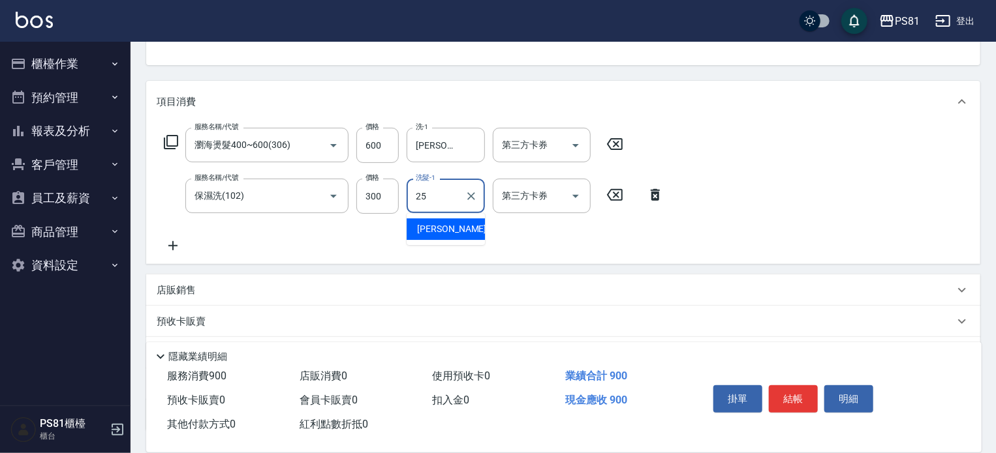
type input "[PERSON_NAME]-25"
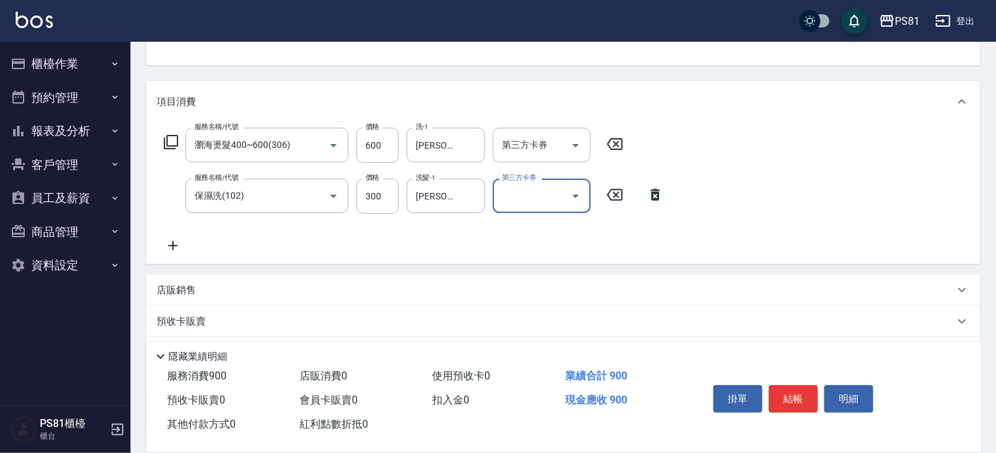
click at [545, 239] on div "服務名稱/代號 瀏海燙髮400~600(306) 服務名稱/代號 價格 600 價格 洗-1 [PERSON_NAME]-25 洗-1 第三方卡券 第三方卡券…" at bounding box center [414, 191] width 515 height 126
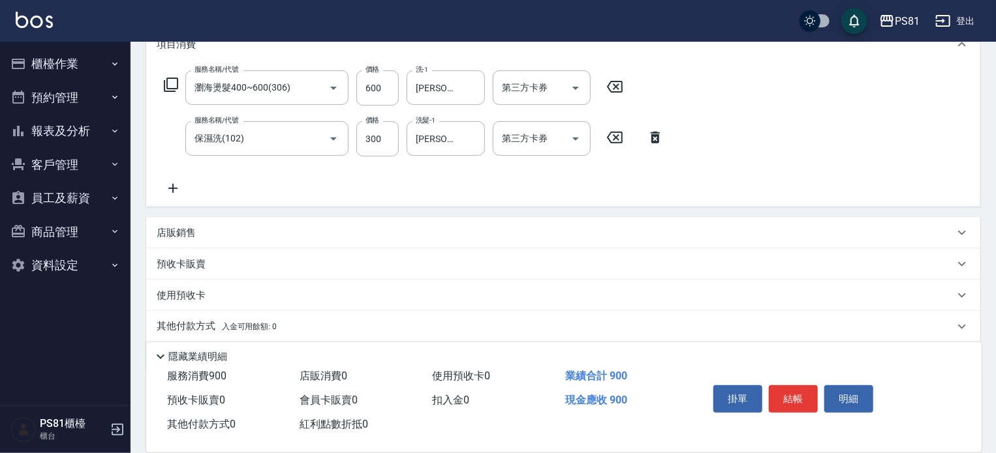
scroll to position [232, 0]
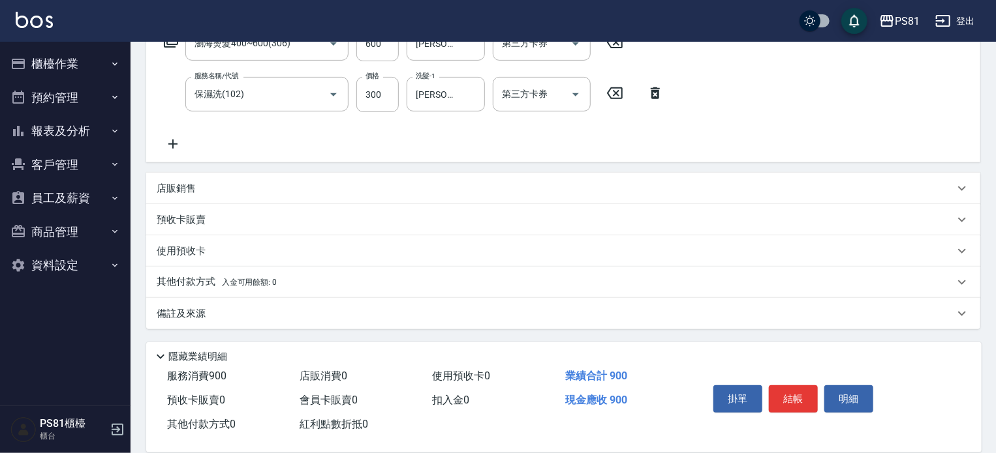
click at [243, 288] on p "其他付款方式 入金可用餘額: 0" at bounding box center [217, 282] width 120 height 14
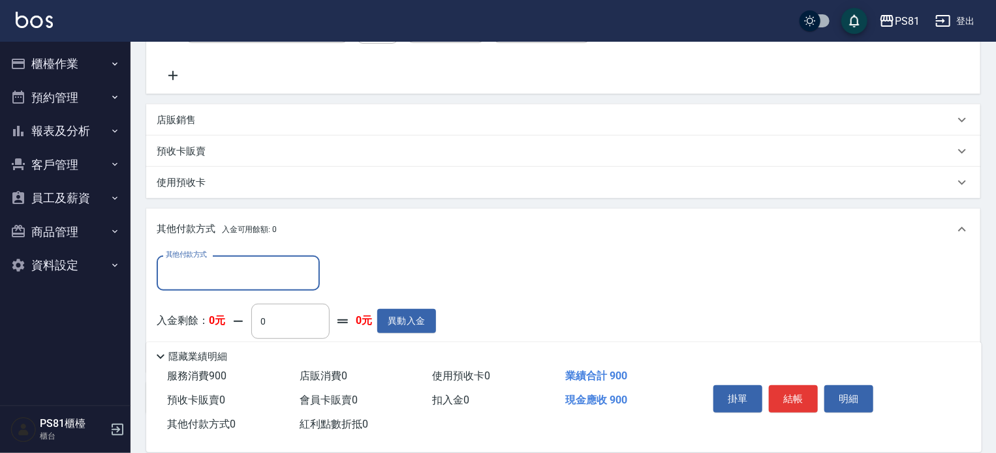
scroll to position [385, 0]
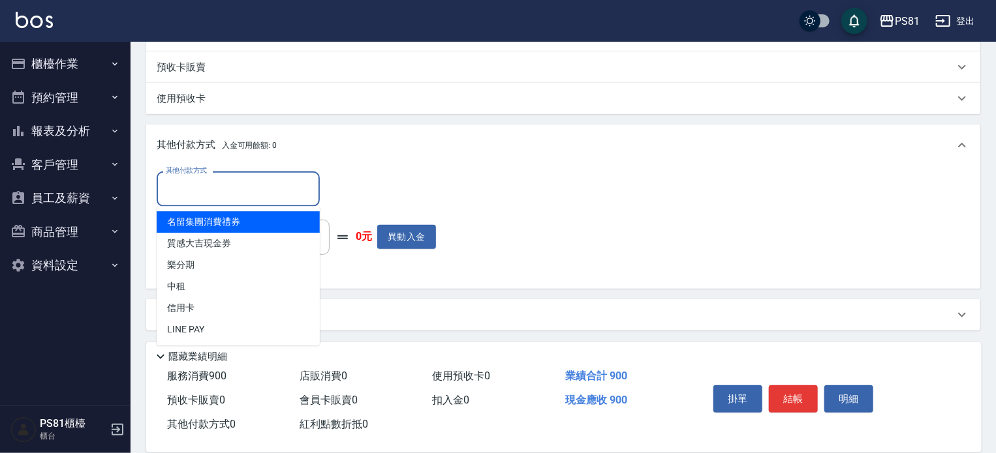
click at [264, 190] on input "其他付款方式" at bounding box center [237, 188] width 151 height 23
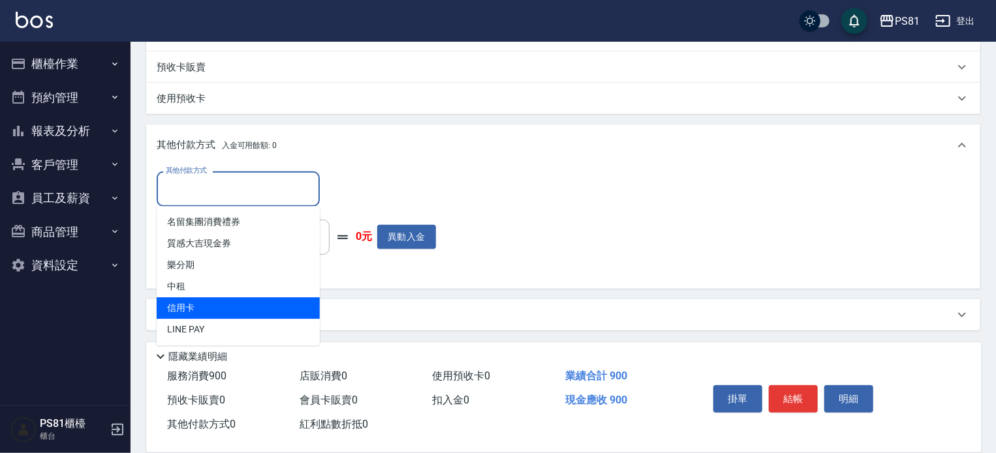
drag, startPoint x: 211, startPoint y: 308, endPoint x: 342, endPoint y: 245, distance: 144.8
click at [213, 307] on span "信用卡" at bounding box center [238, 309] width 163 height 22
type input "信用卡"
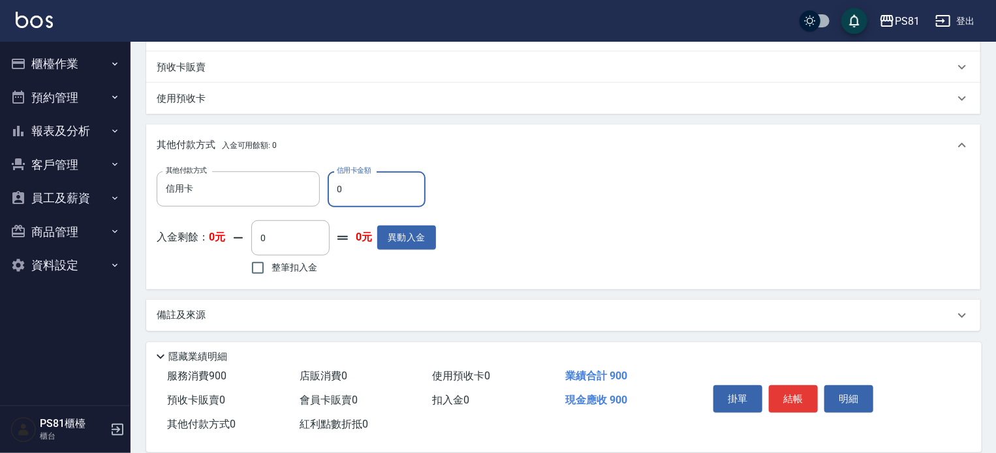
click at [360, 164] on div "其他付款方式 入金可用餘額: 0" at bounding box center [563, 146] width 834 height 42
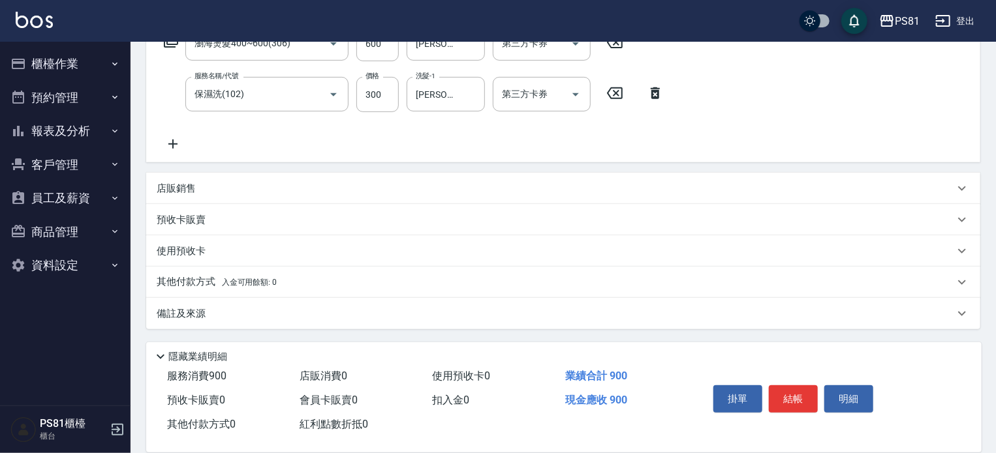
scroll to position [232, 0]
click at [206, 285] on p "其他付款方式 入金可用餘額: 0" at bounding box center [217, 282] width 120 height 14
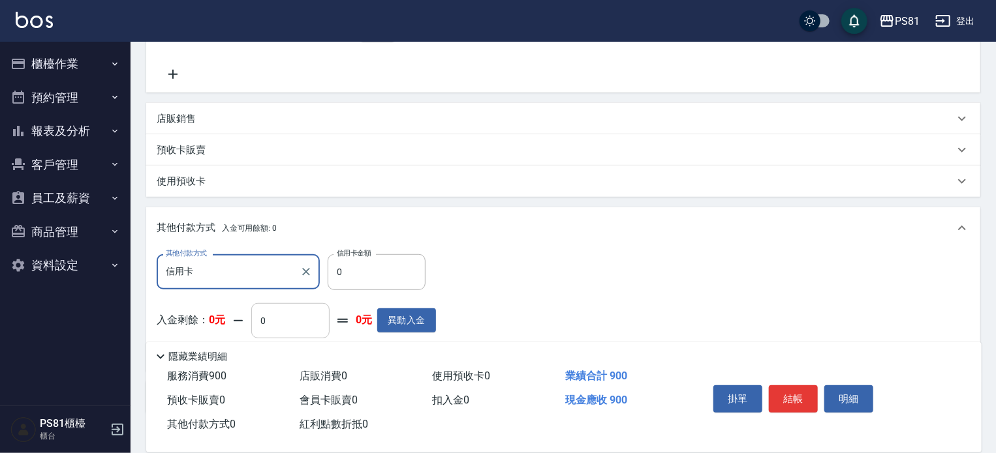
scroll to position [384, 0]
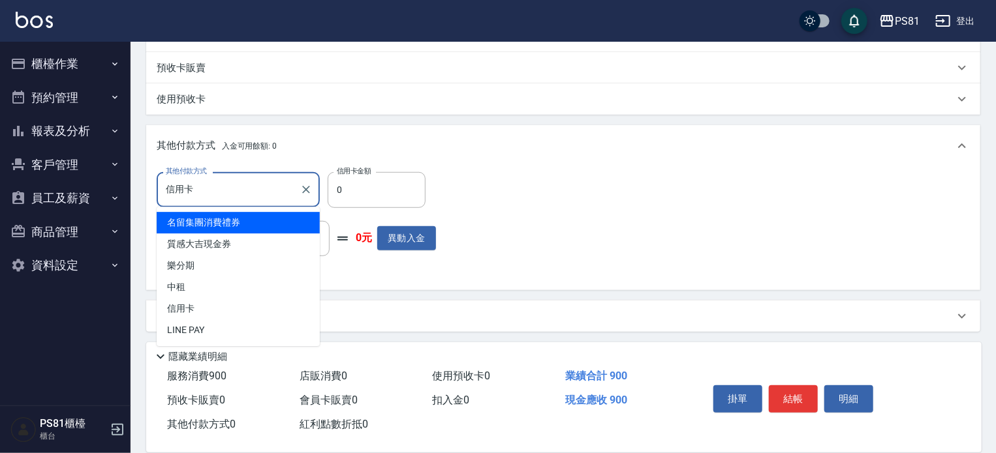
click at [263, 185] on input "信用卡" at bounding box center [228, 189] width 132 height 23
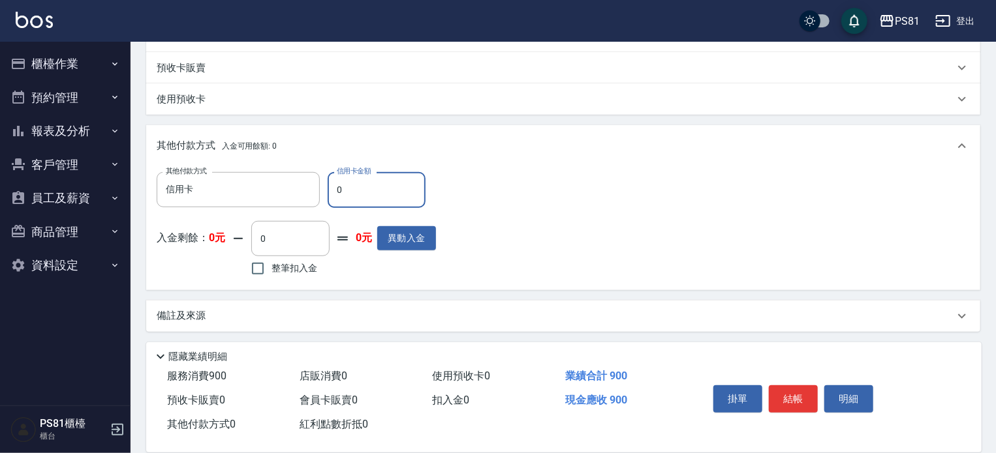
click at [375, 192] on input "0" at bounding box center [377, 189] width 98 height 35
type input "900"
click at [574, 241] on div "其他付款方式 信用卡 其他付款方式 信用卡金額 900 信用卡金額 入金剩餘： 0元 0 ​ 整筆扣入金 0元 異動入金" at bounding box center [563, 225] width 813 height 107
click at [805, 391] on button "結帳" at bounding box center [793, 399] width 49 height 27
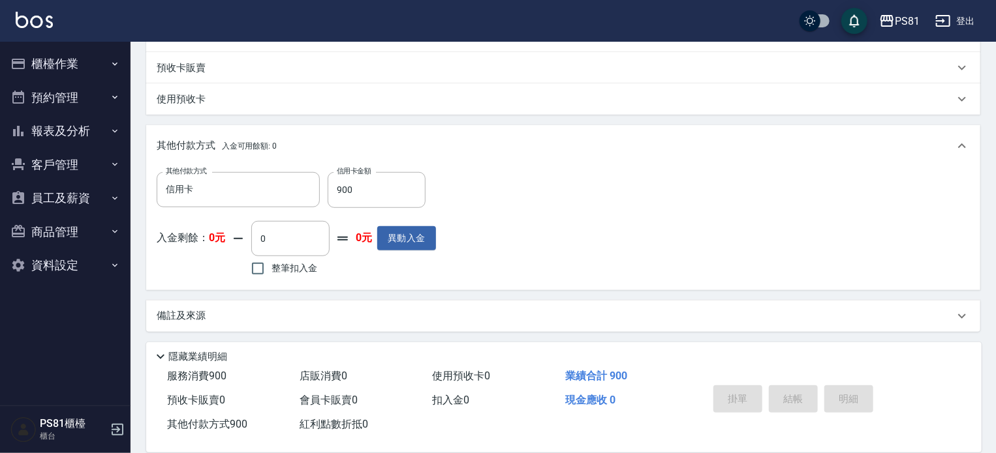
type input "[DATE] 22:20"
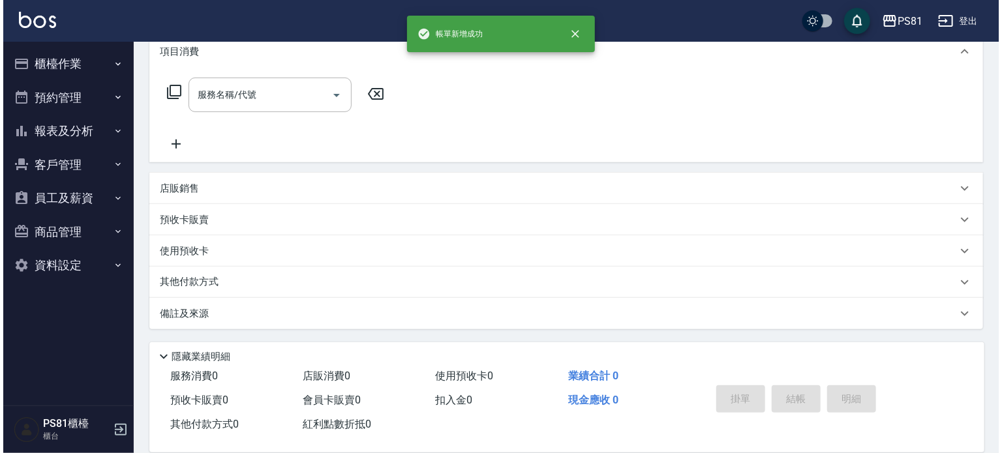
scroll to position [0, 0]
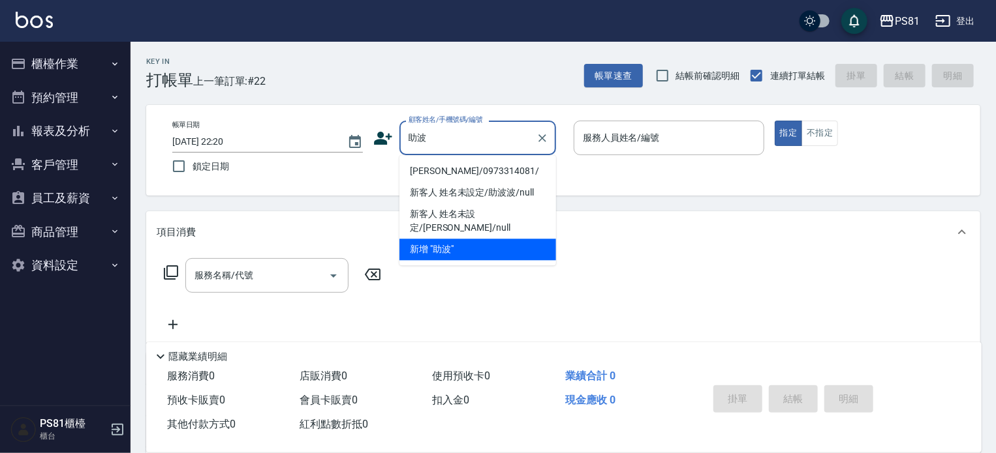
click at [501, 166] on li "[PERSON_NAME]/0973314081/" at bounding box center [477, 172] width 157 height 22
type input "[PERSON_NAME]/0973314081/"
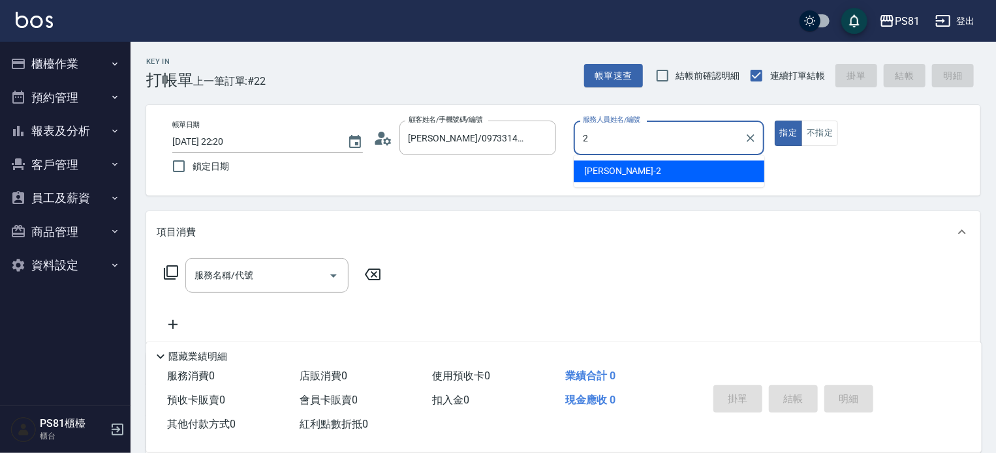
type input "[DEMOGRAPHIC_DATA]-2"
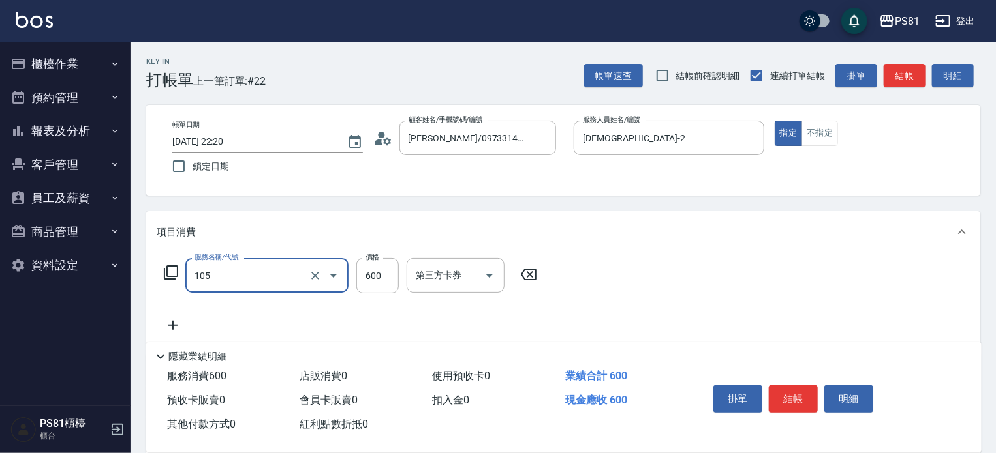
type input "A級洗剪600(105)"
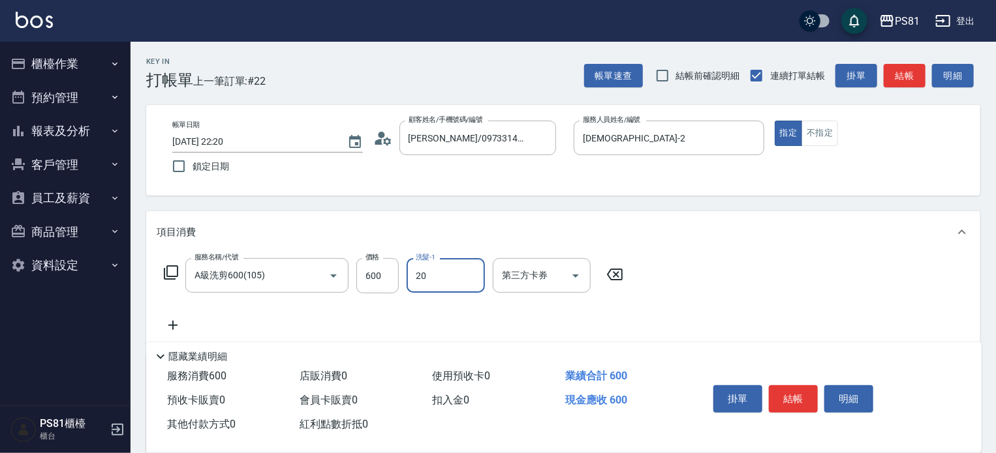
type input "[PERSON_NAME]-20"
drag, startPoint x: 765, startPoint y: 303, endPoint x: 774, endPoint y: 381, distance: 78.2
click at [768, 313] on div "服務名稱/代號 A級洗剪600(105) 服務名稱/代號 價格 600 價格 洗髮-1 [PERSON_NAME]-20 洗髮-1 第三方卡券 第三方卡券" at bounding box center [563, 298] width 834 height 91
click at [785, 391] on button "結帳" at bounding box center [793, 399] width 49 height 27
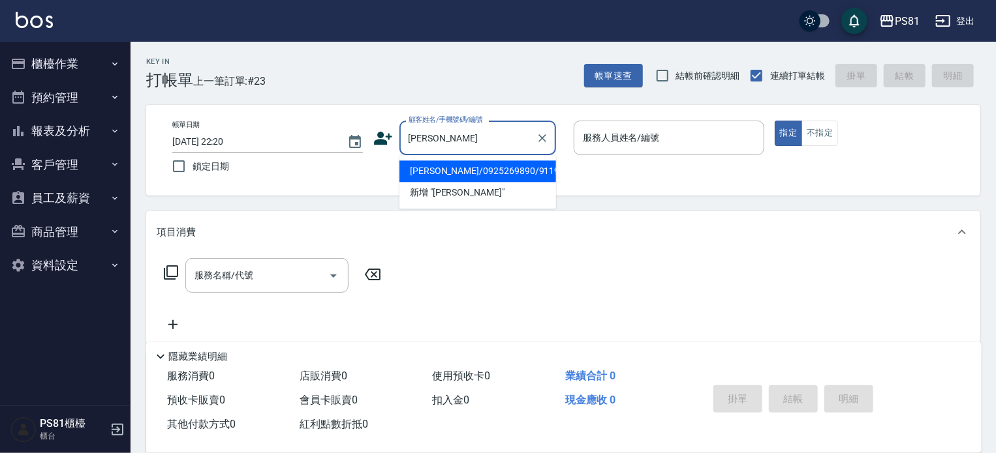
click at [472, 161] on li "[PERSON_NAME]/0925269890/9119" at bounding box center [477, 172] width 157 height 22
type input "[PERSON_NAME]/0925269890/9119"
type input "[DEMOGRAPHIC_DATA]-2"
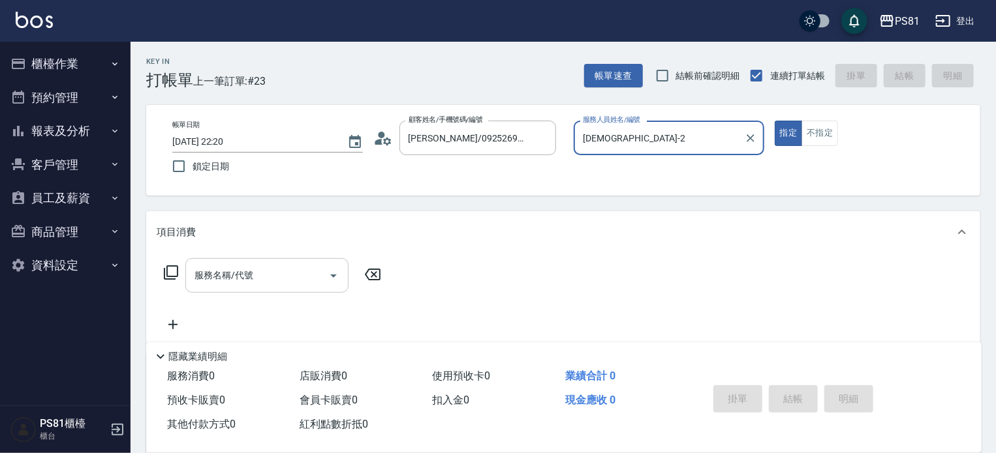
click at [226, 277] on input "服務名稱/代號" at bounding box center [257, 275] width 132 height 23
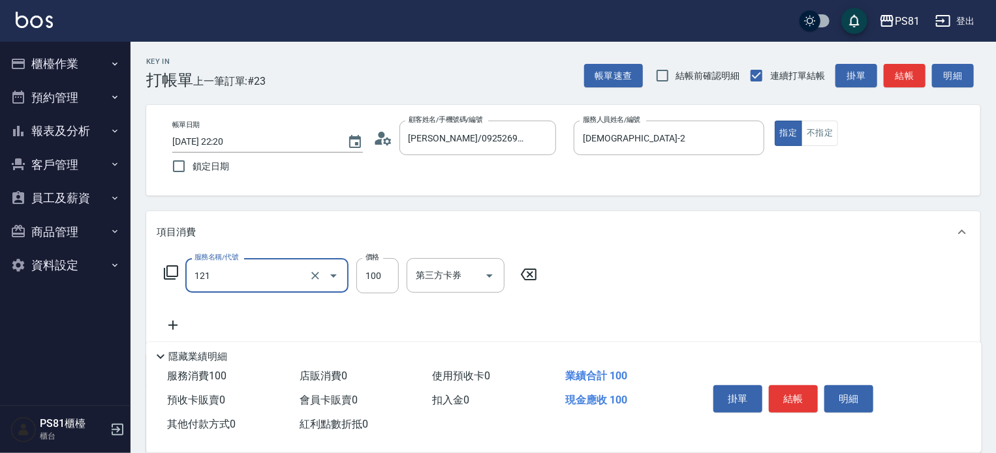
type input "剪[PERSON_NAME](121)"
drag, startPoint x: 589, startPoint y: 324, endPoint x: 602, endPoint y: 326, distance: 12.6
click at [595, 325] on div "服務名稱/代號 剪[PERSON_NAME](121) 服務名稱/代號 價格 100 價格 第三方卡券 第三方卡券" at bounding box center [563, 298] width 834 height 91
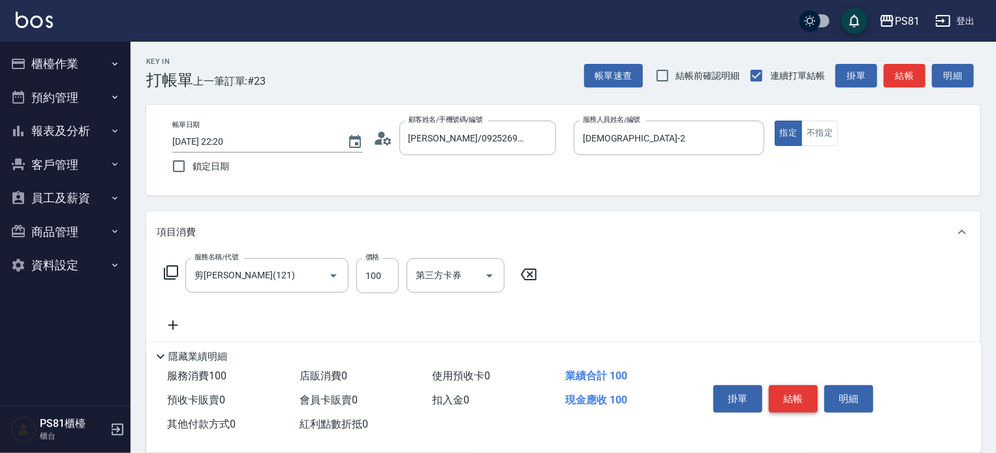
click at [793, 389] on button "結帳" at bounding box center [793, 399] width 49 height 27
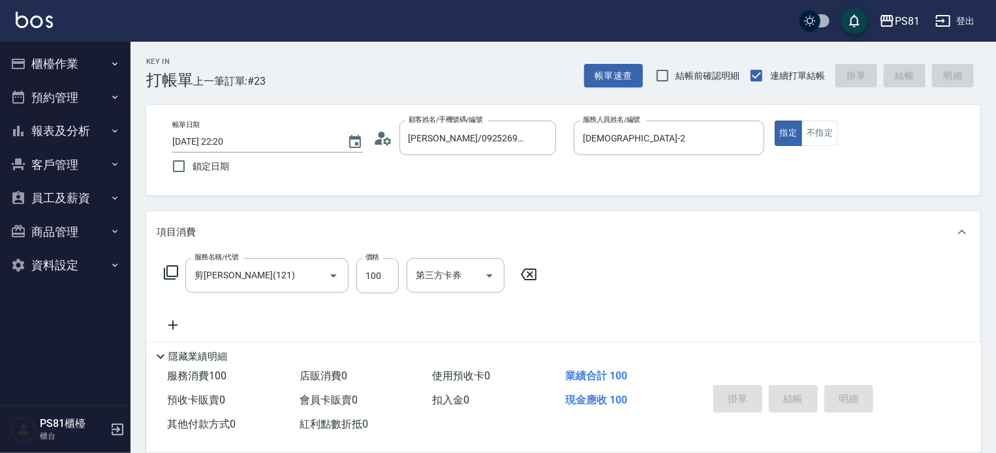
type input "[DATE] 22:21"
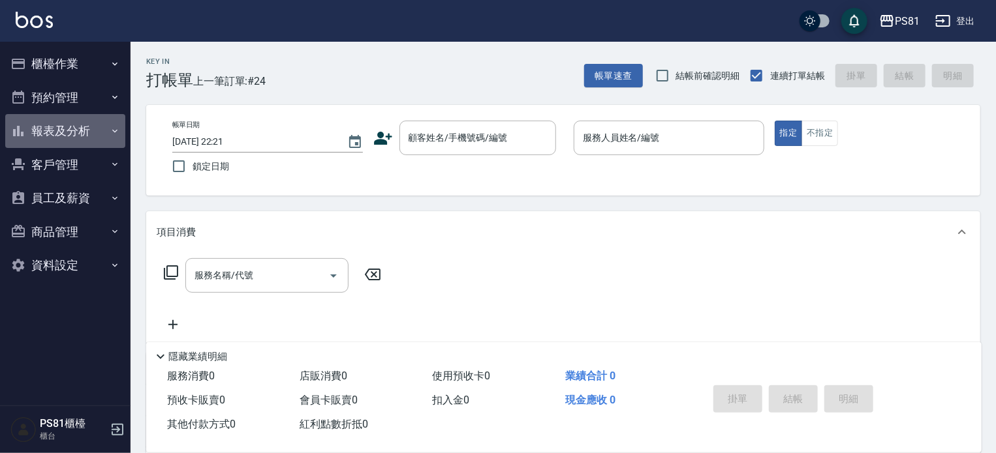
click at [70, 133] on button "報表及分析" at bounding box center [65, 131] width 120 height 34
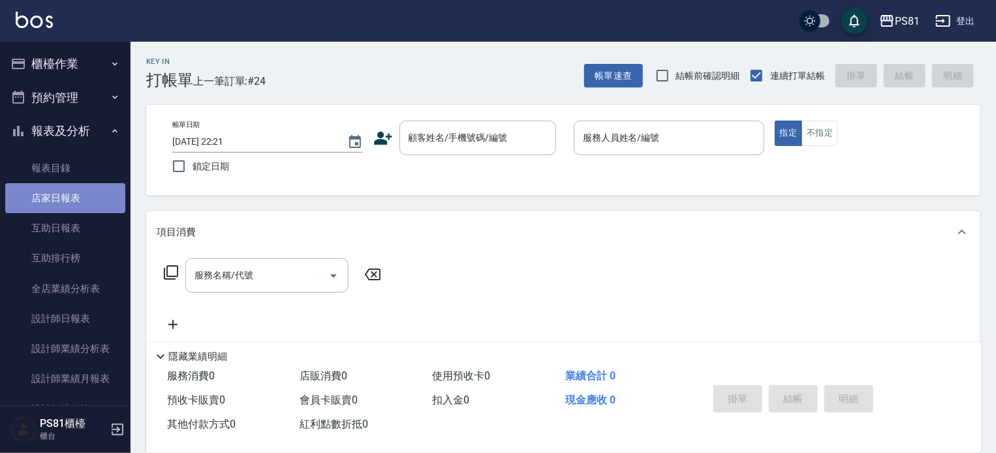
click at [76, 197] on link "店家日報表" at bounding box center [65, 198] width 120 height 30
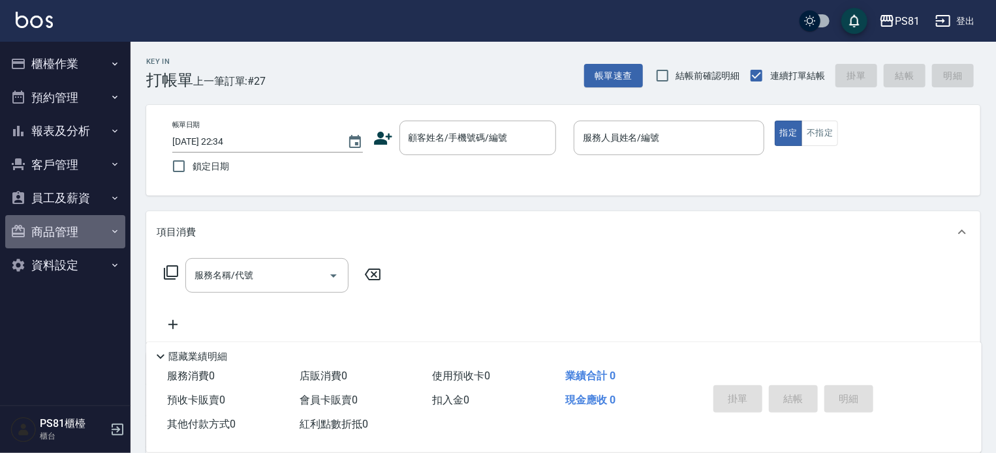
click at [91, 234] on button "商品管理" at bounding box center [65, 232] width 120 height 34
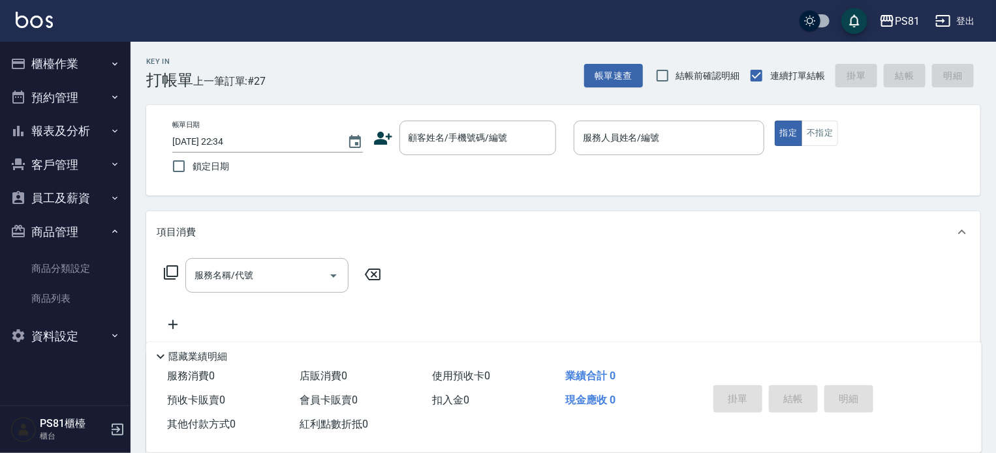
click at [91, 201] on button "員工及薪資" at bounding box center [65, 198] width 120 height 34
click at [96, 168] on button "客戶管理" at bounding box center [65, 165] width 120 height 34
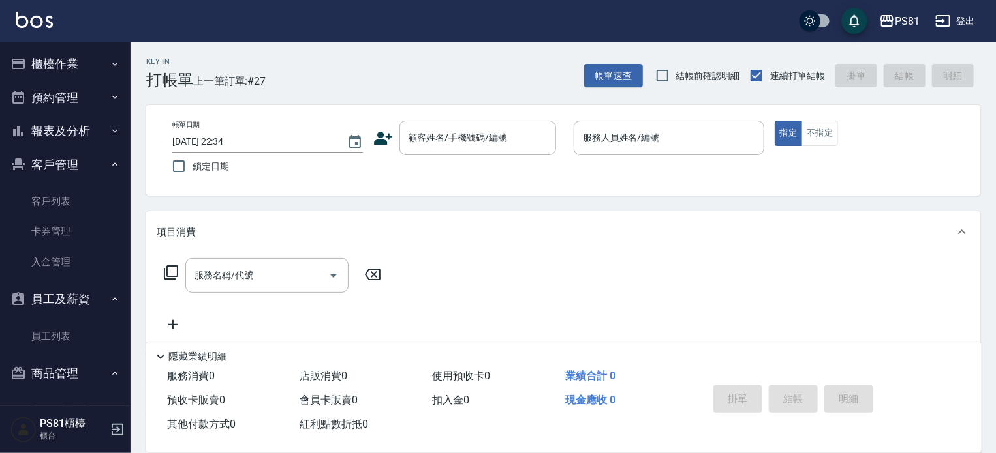
click at [94, 128] on button "報表及分析" at bounding box center [65, 131] width 120 height 34
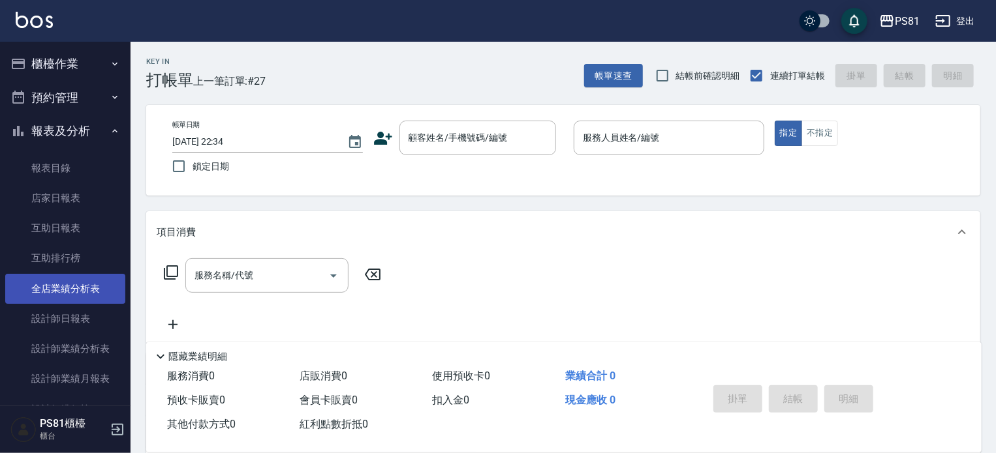
click at [72, 289] on link "全店業績分析表" at bounding box center [65, 289] width 120 height 30
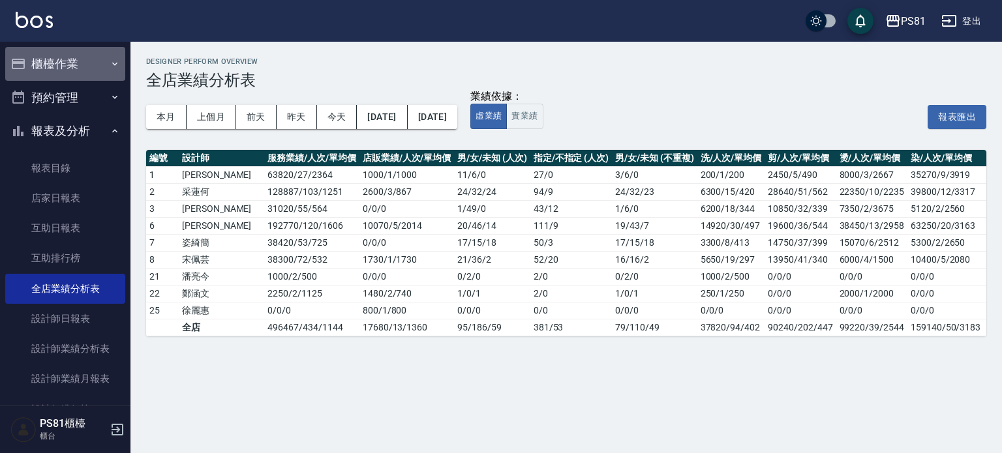
click at [93, 63] on button "櫃檯作業" at bounding box center [65, 64] width 120 height 34
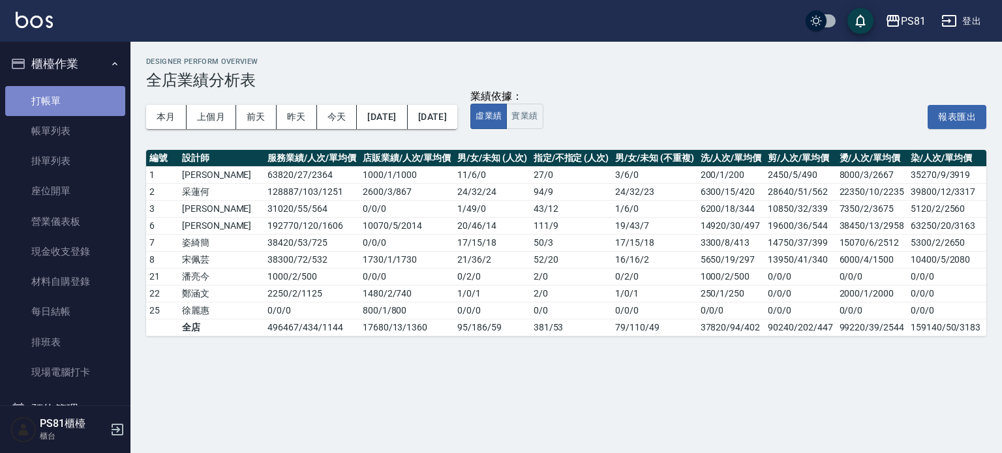
click at [78, 104] on link "打帳單" at bounding box center [65, 101] width 120 height 30
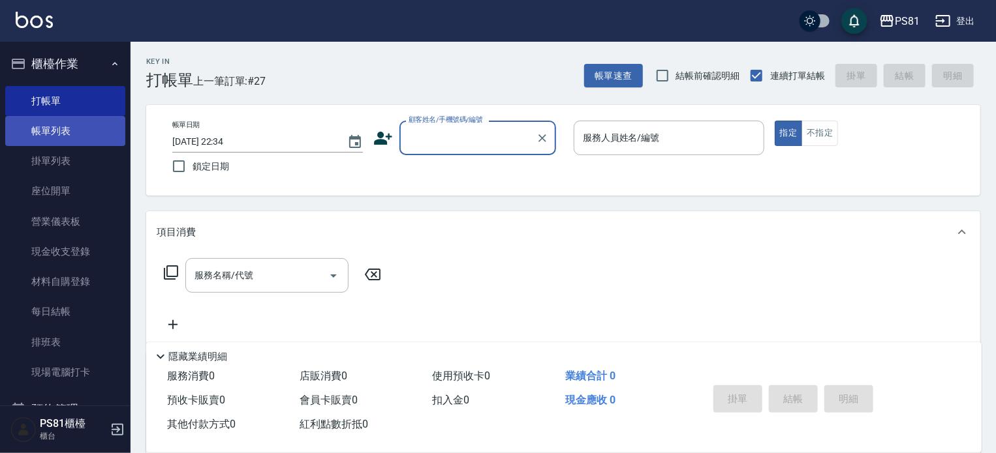
click at [93, 138] on link "帳單列表" at bounding box center [65, 131] width 120 height 30
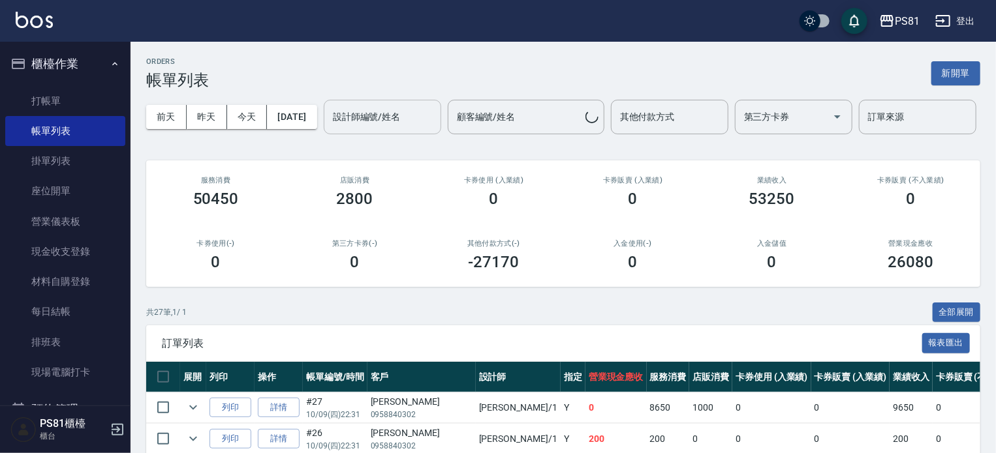
click at [330, 129] on input "設計師編號/姓名" at bounding box center [383, 117] width 106 height 23
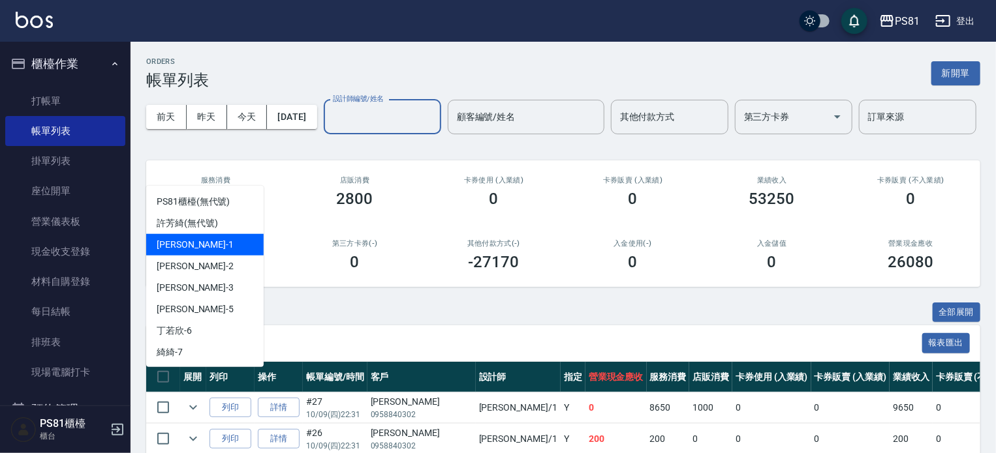
click at [183, 237] on div "Kevin -1" at bounding box center [204, 245] width 117 height 22
type input "Kevin-1"
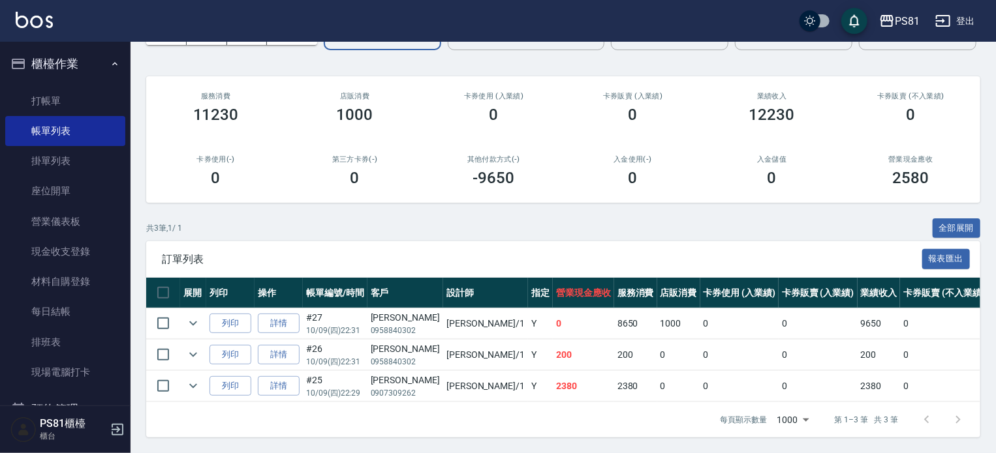
scroll to position [134, 0]
click at [52, 99] on link "打帳單" at bounding box center [65, 101] width 120 height 30
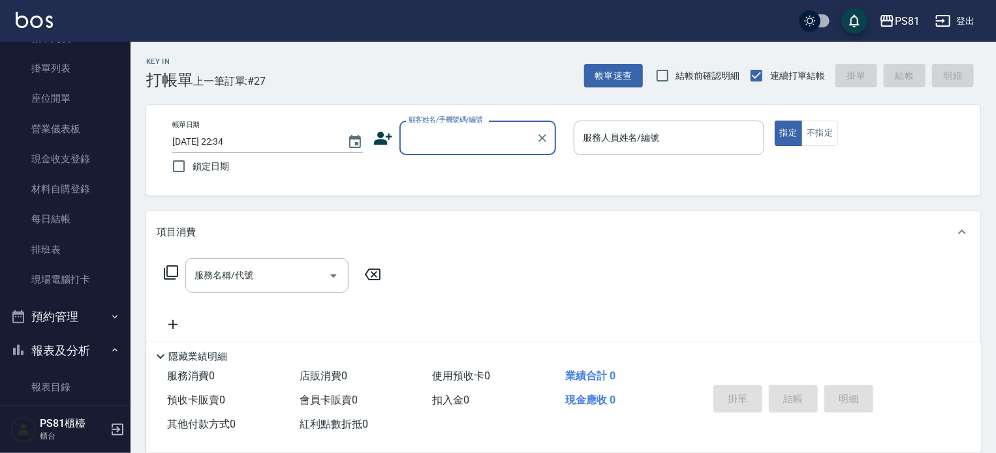
scroll to position [391, 0]
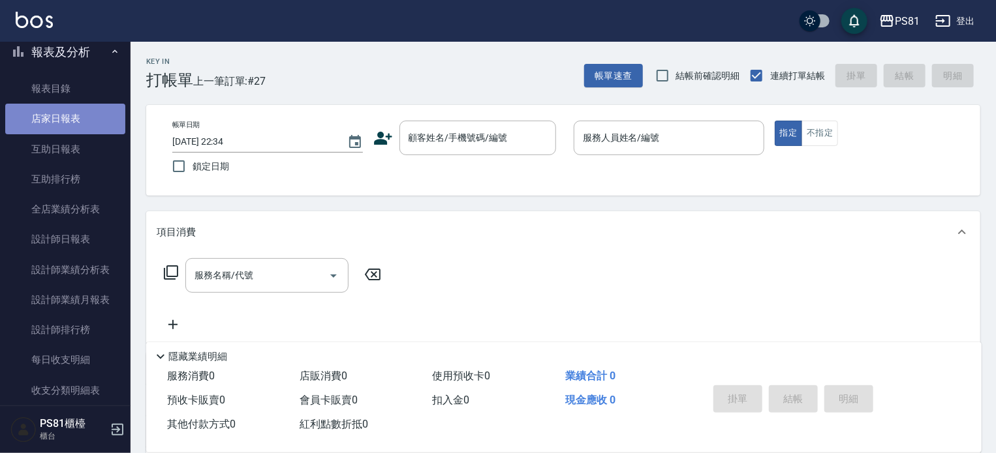
click at [65, 130] on link "店家日報表" at bounding box center [65, 119] width 120 height 30
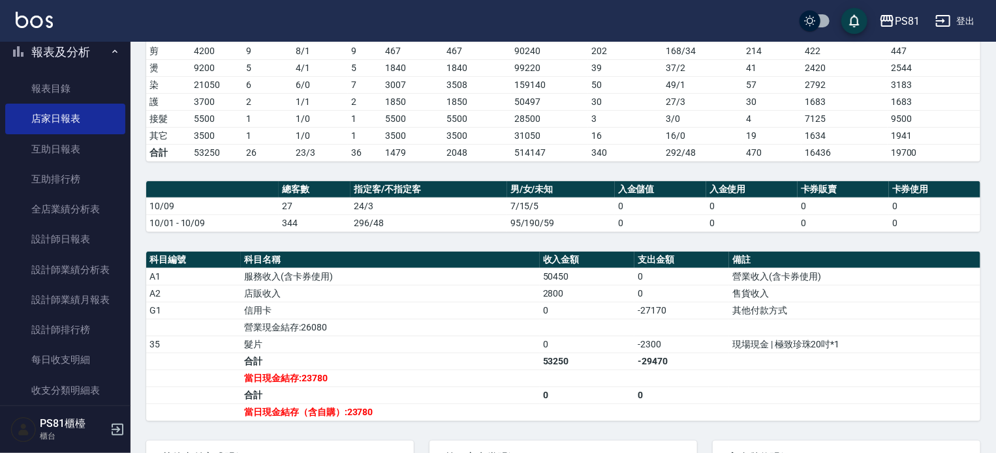
scroll to position [371, 0]
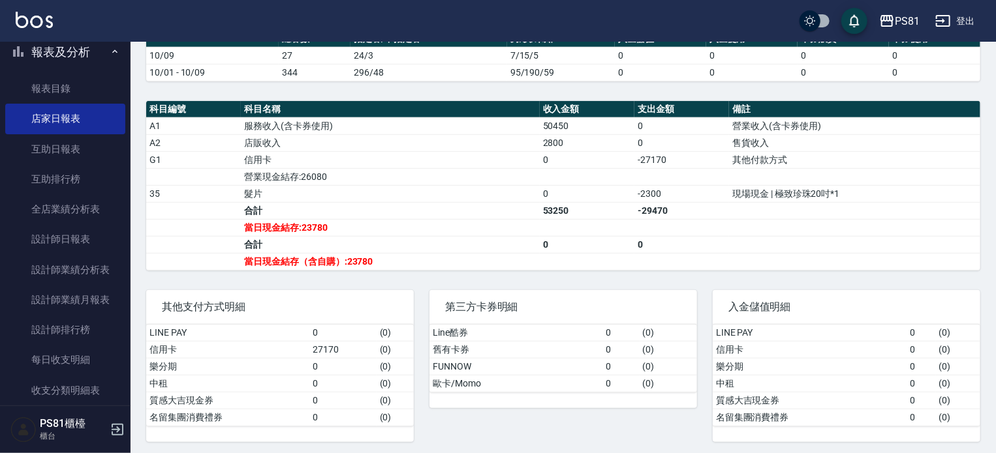
click at [596, 202] on td "53250" at bounding box center [587, 210] width 95 height 17
click at [643, 174] on td "a dense table" at bounding box center [681, 176] width 95 height 17
click at [645, 168] on td "a dense table" at bounding box center [681, 176] width 95 height 17
click at [650, 168] on td "a dense table" at bounding box center [681, 176] width 95 height 17
click at [643, 160] on td "-27170" at bounding box center [681, 159] width 95 height 17
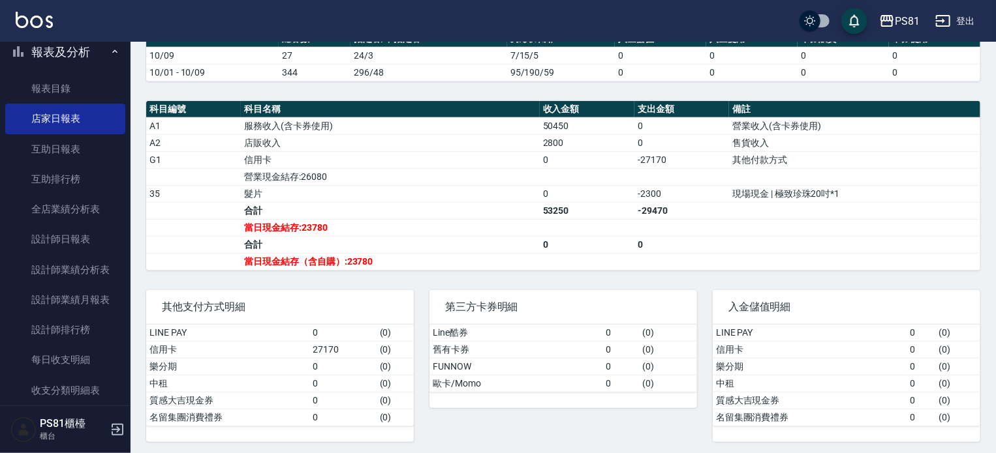
click at [648, 164] on td "-27170" at bounding box center [681, 159] width 95 height 17
click at [654, 161] on td "-27170" at bounding box center [681, 159] width 95 height 17
click at [656, 161] on td "-27170" at bounding box center [681, 159] width 95 height 17
click at [665, 168] on td "a dense table" at bounding box center [681, 176] width 95 height 17
click at [648, 168] on td "a dense table" at bounding box center [681, 176] width 95 height 17
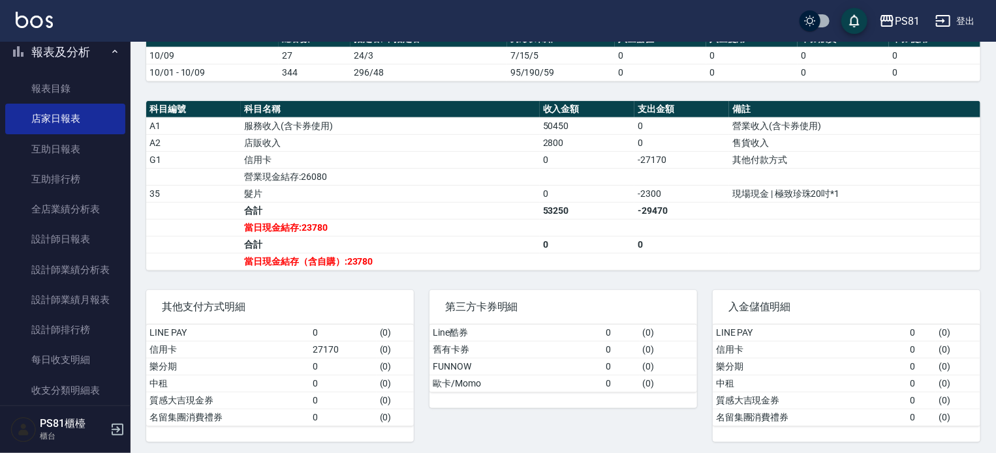
click at [656, 168] on td "a dense table" at bounding box center [681, 176] width 95 height 17
click at [650, 161] on td "-27170" at bounding box center [681, 159] width 95 height 17
click at [656, 168] on td "a dense table" at bounding box center [681, 176] width 95 height 17
click at [661, 168] on td "a dense table" at bounding box center [681, 176] width 95 height 17
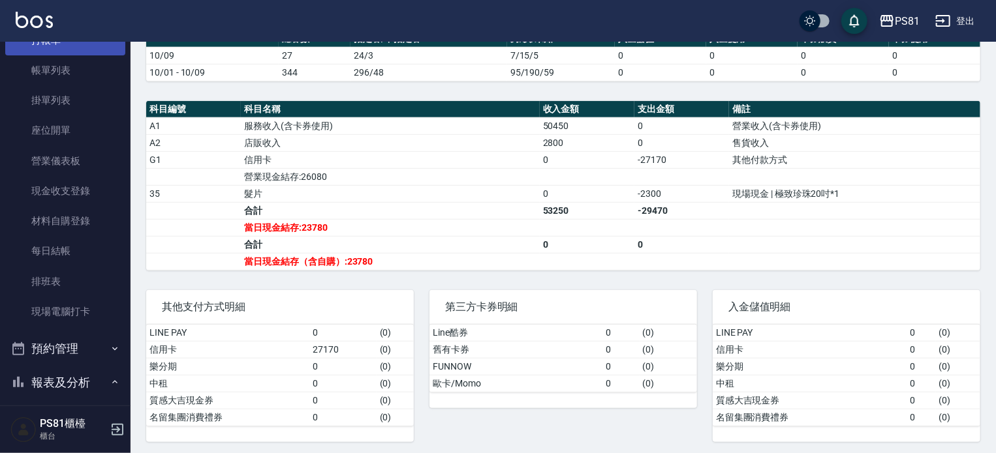
scroll to position [0, 0]
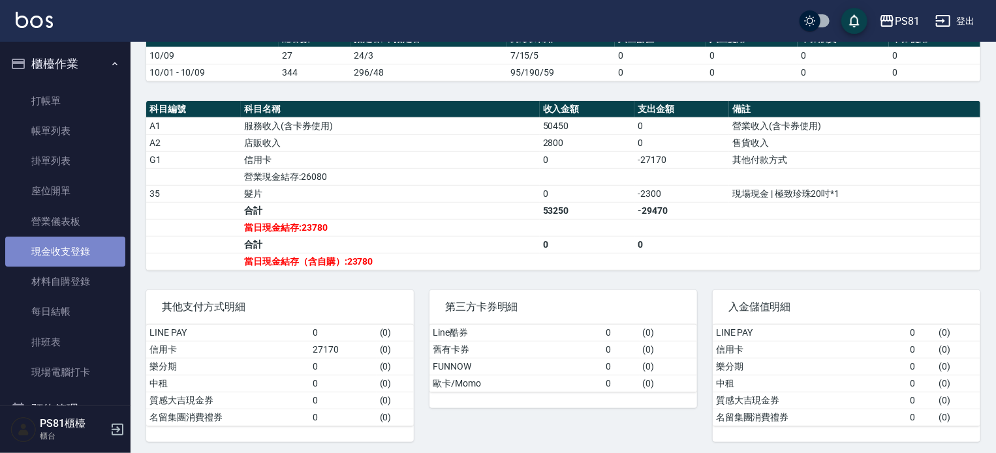
click at [70, 249] on link "現金收支登錄" at bounding box center [65, 252] width 120 height 30
